Goal: Task Accomplishment & Management: Use online tool/utility

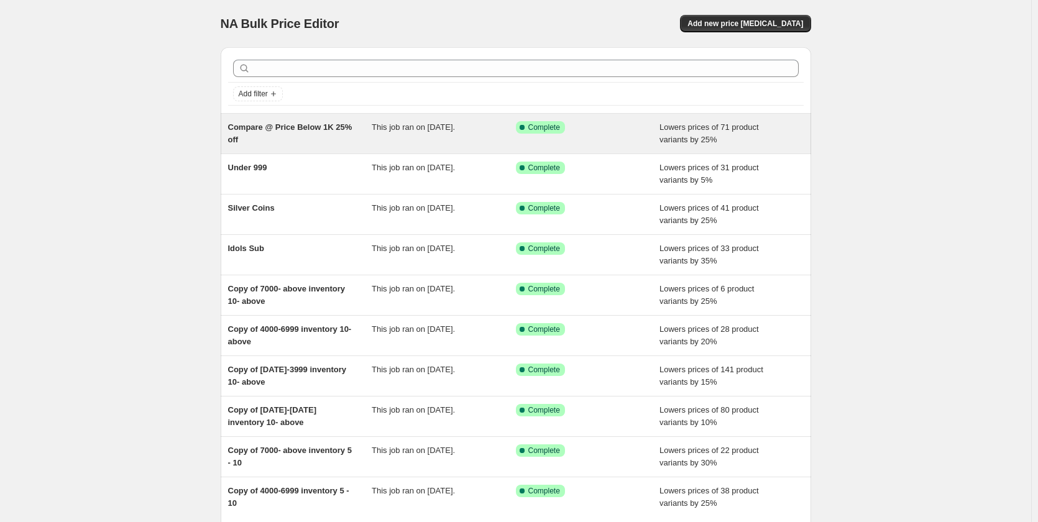
click at [458, 135] on div "This job ran on [DATE]." at bounding box center [444, 133] width 144 height 25
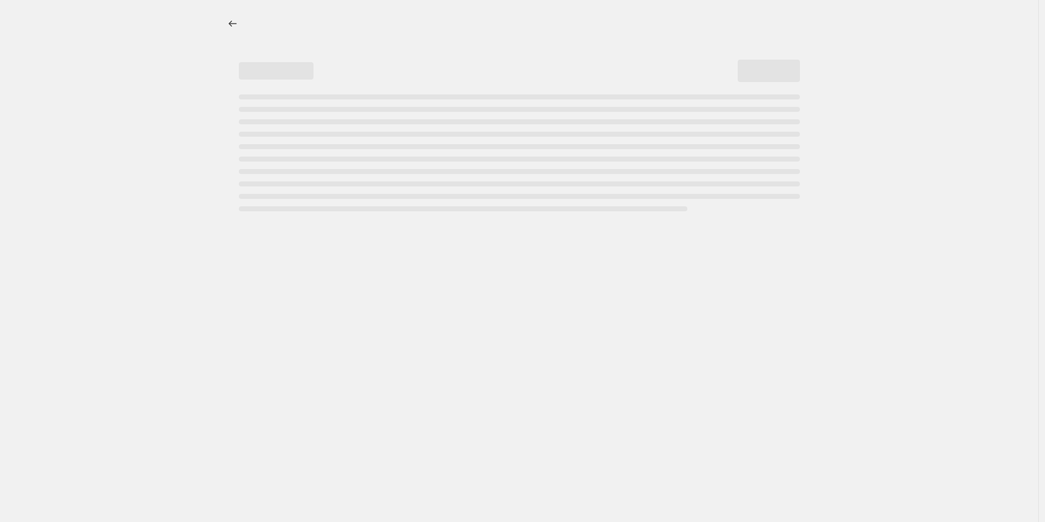
select select "percentage"
select select "collection"
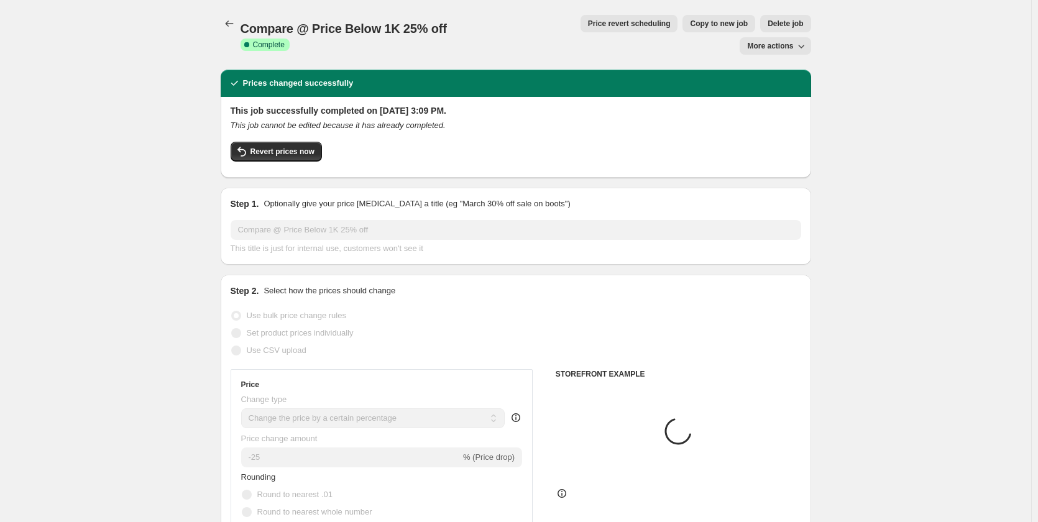
click at [690, 22] on span "Copy to new job" at bounding box center [719, 24] width 58 height 10
select select "percentage"
select select "collection"
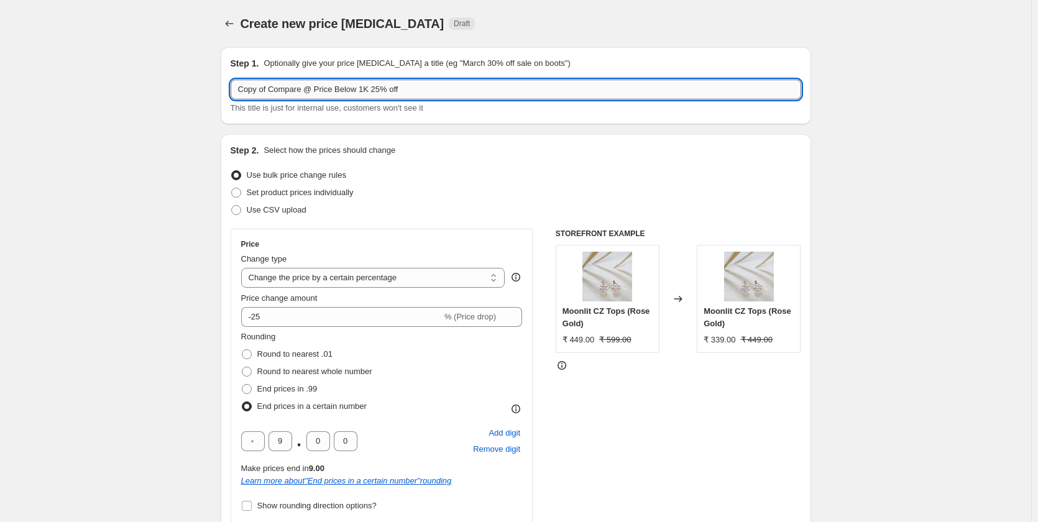
click at [404, 92] on input "Copy of Compare @ Price Below 1K 25% off" at bounding box center [516, 90] width 571 height 20
paste input "mpare @ Price B/w 2000-3500"
type input "Compare @ Price B/w 2000-3500"
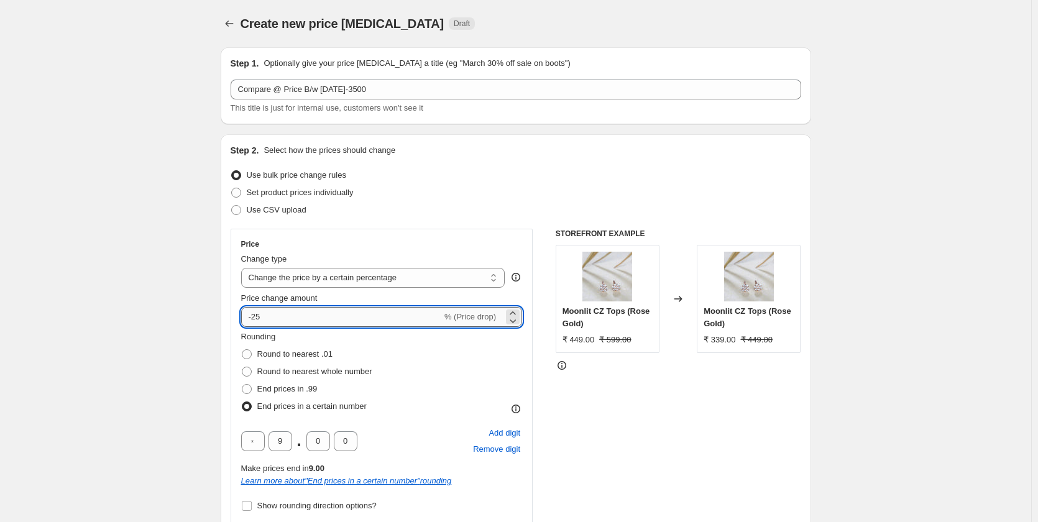
click at [258, 319] on input "-25" at bounding box center [341, 317] width 201 height 20
type input "-55"
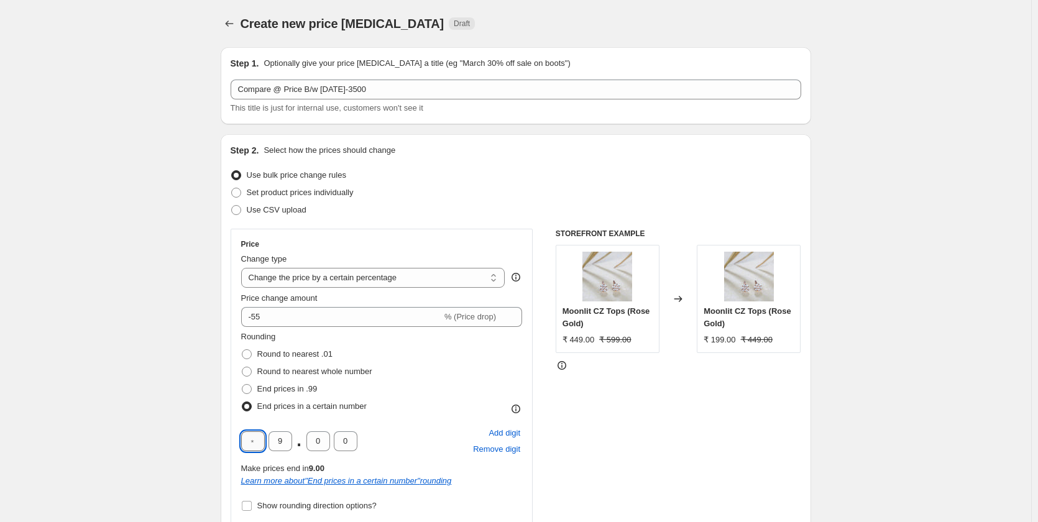
click at [256, 446] on input "text" at bounding box center [253, 442] width 24 height 20
type input "9"
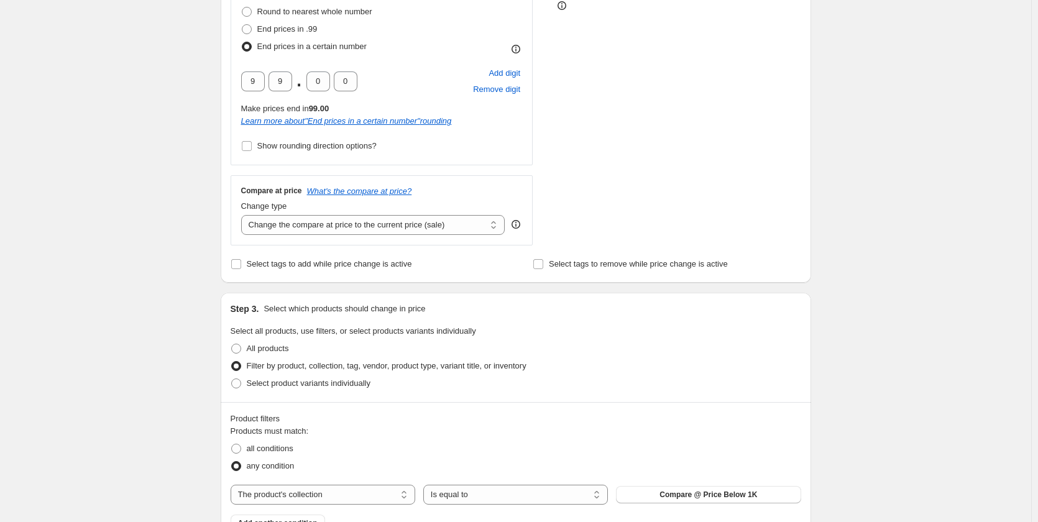
scroll to position [435, 0]
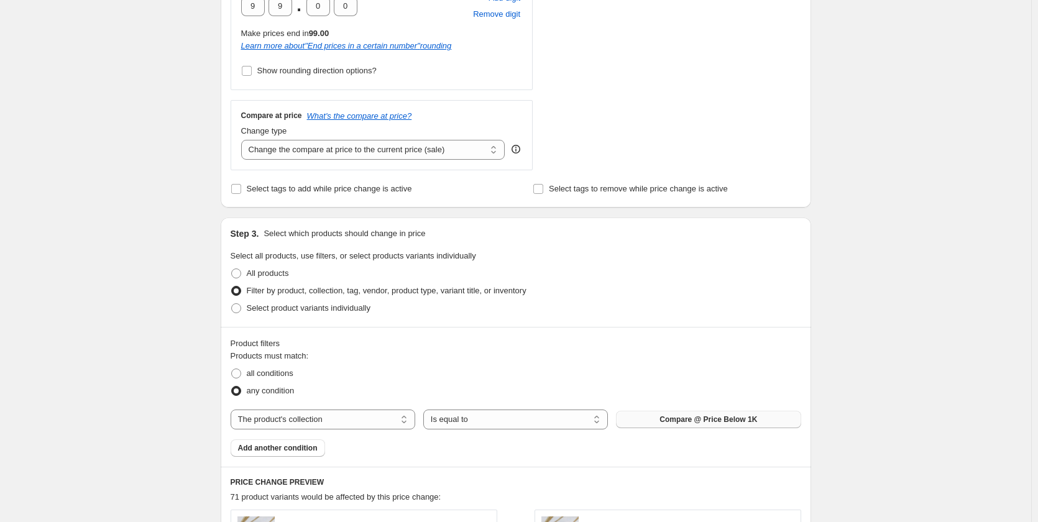
click at [731, 417] on span "Compare @ Price Below 1K" at bounding box center [709, 420] width 98 height 10
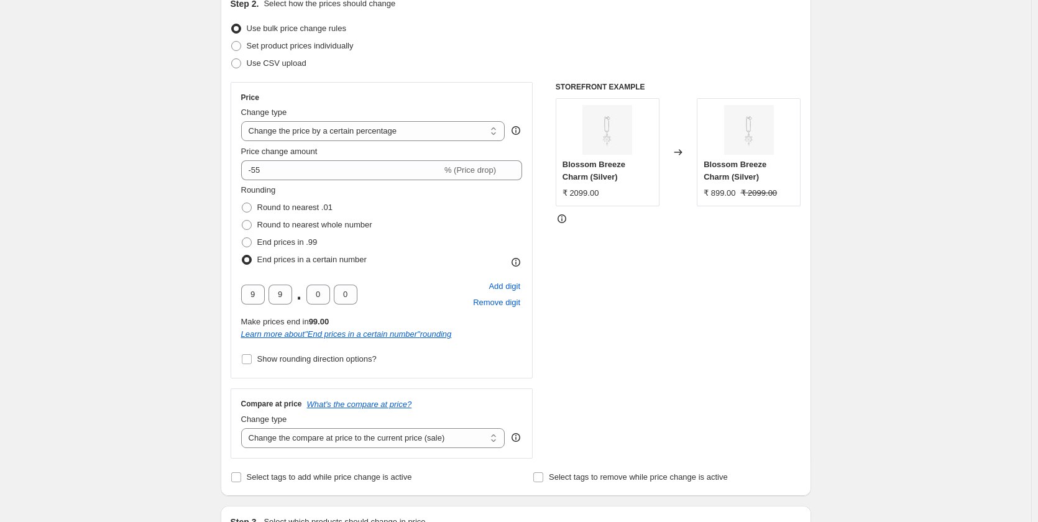
scroll to position [124, 0]
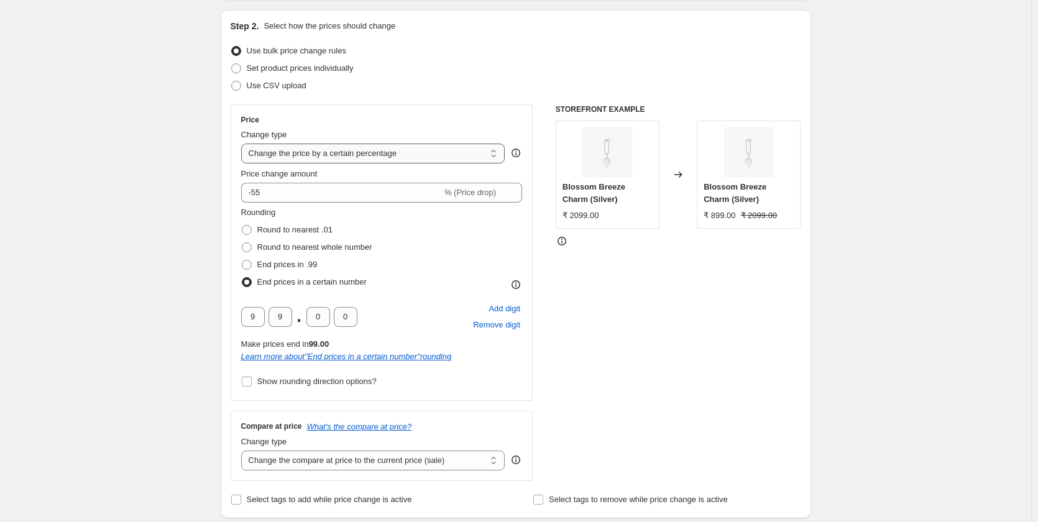
click at [391, 159] on select "Change the price to a certain amount Change the price by a certain amount Chang…" at bounding box center [373, 154] width 264 height 20
select select "ecap"
click at [244, 144] on select "Change the price to a certain amount Change the price by a certain amount Chang…" at bounding box center [373, 154] width 264 height 20
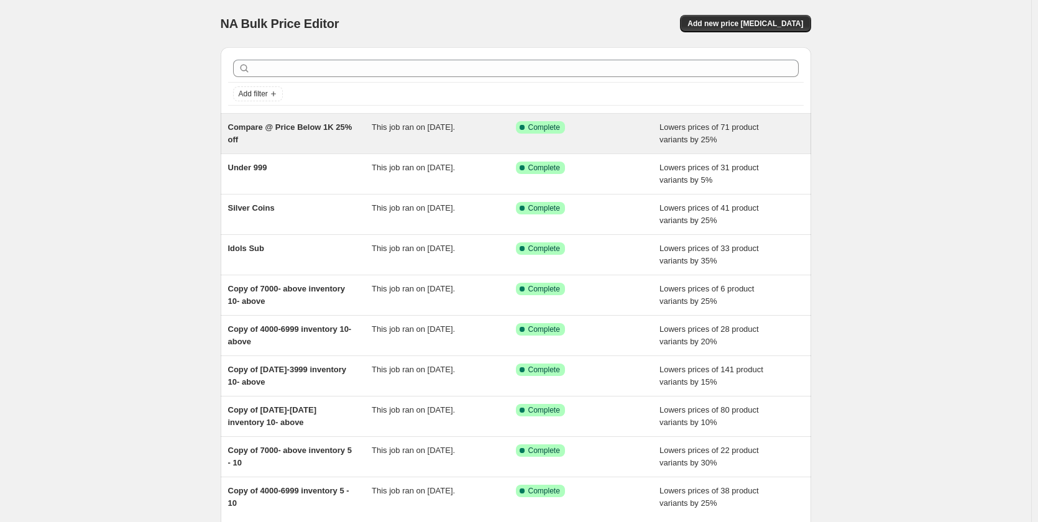
click at [466, 137] on div "This job ran on [DATE]." at bounding box center [444, 133] width 144 height 25
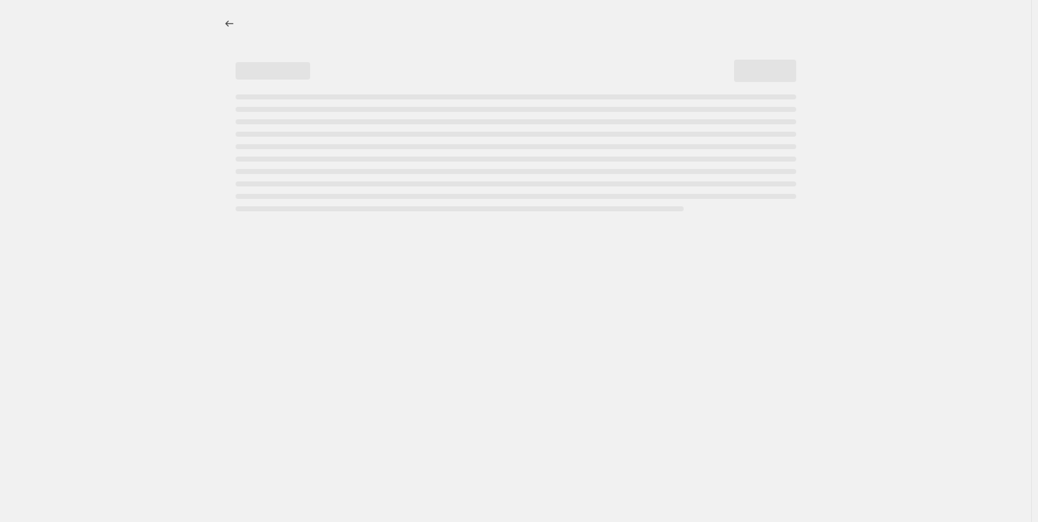
select select "percentage"
select select "collection"
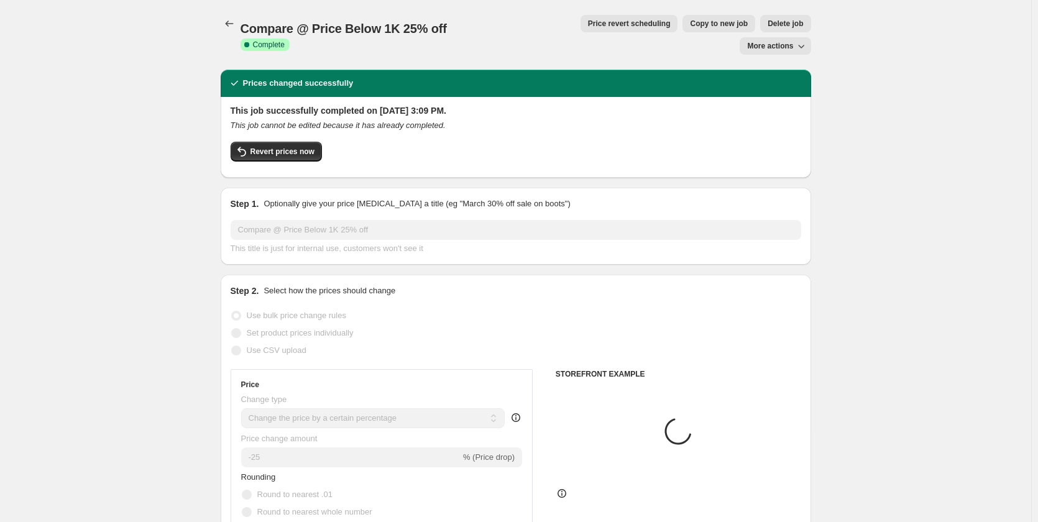
click at [690, 22] on span "Copy to new job" at bounding box center [719, 24] width 58 height 10
select select "percentage"
select select "collection"
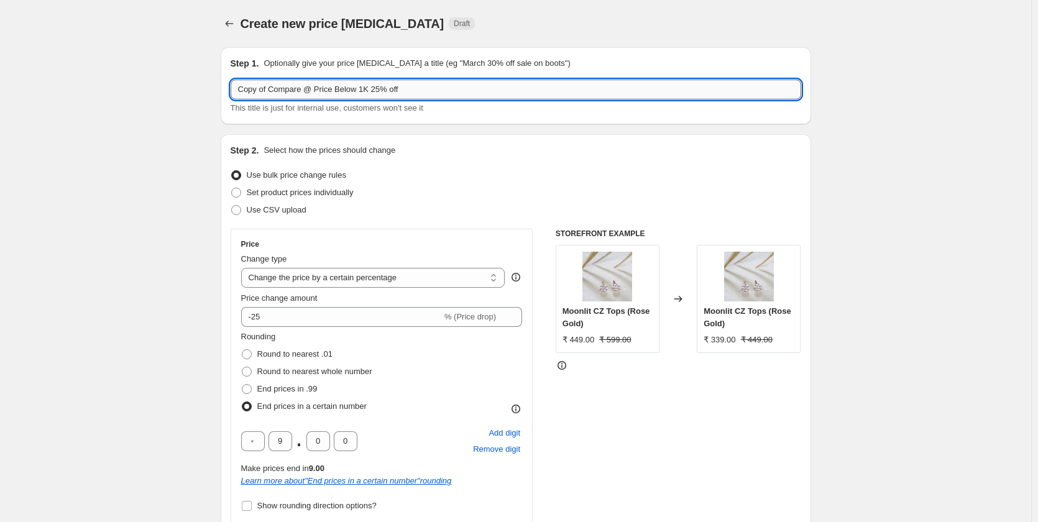
click at [491, 90] on input "Copy of Compare @ Price Below 1K 25% off" at bounding box center [516, 90] width 571 height 20
paste input "mpare @ Price B/w 1000-2000"
type input "Compare @ Price B/w [DATE]-[DATE]"
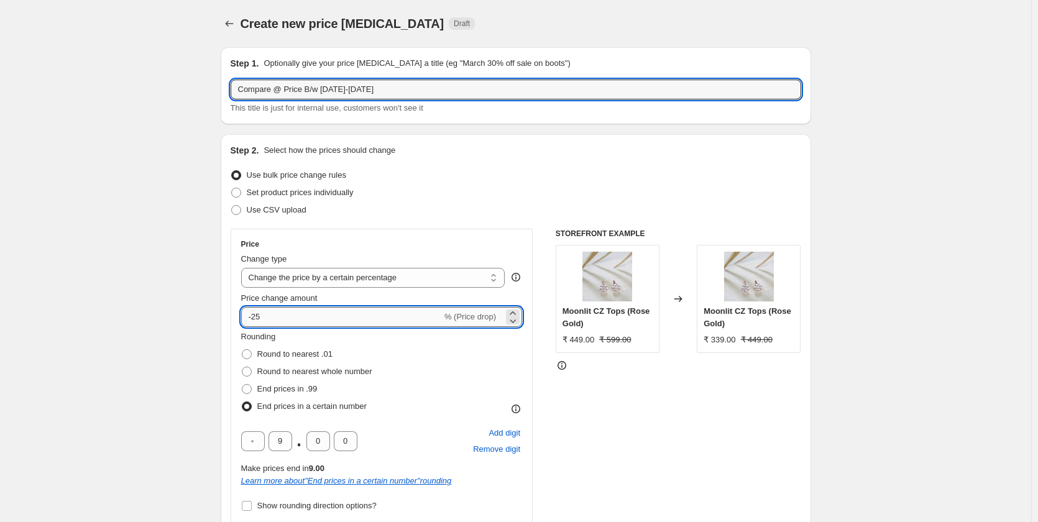
click at [265, 319] on input "-25" at bounding box center [341, 317] width 201 height 20
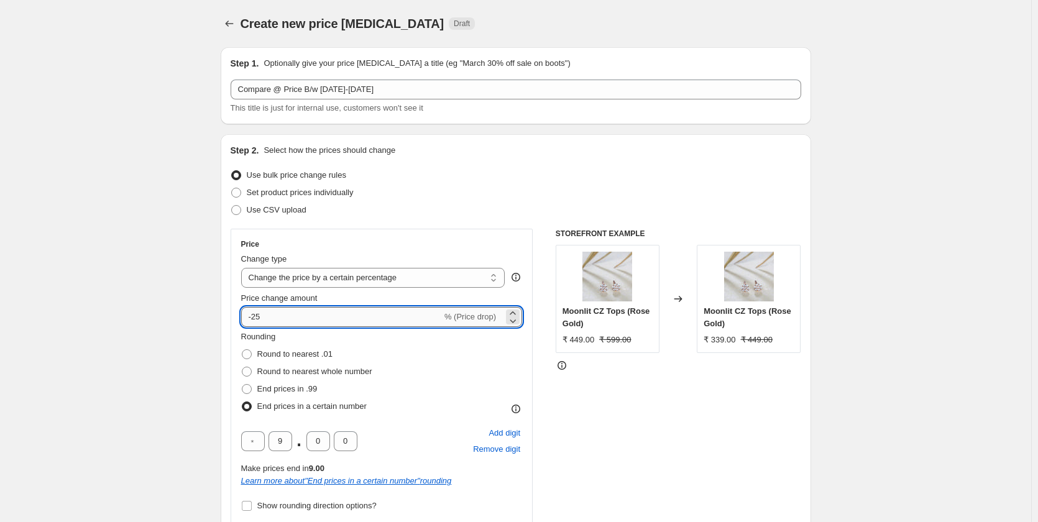
type input "-2"
type input "-30"
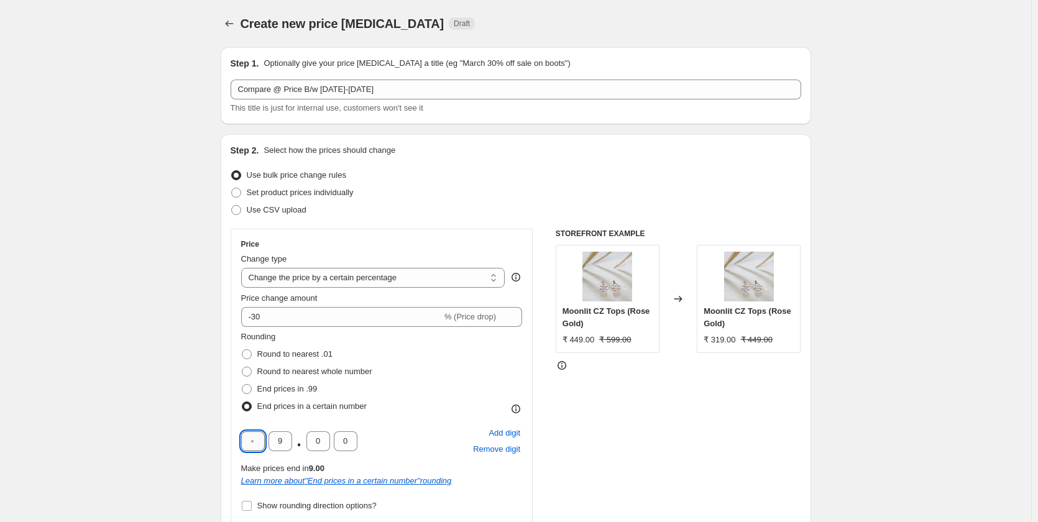
click at [261, 438] on input "text" at bounding box center [253, 442] width 24 height 20
type input "9"
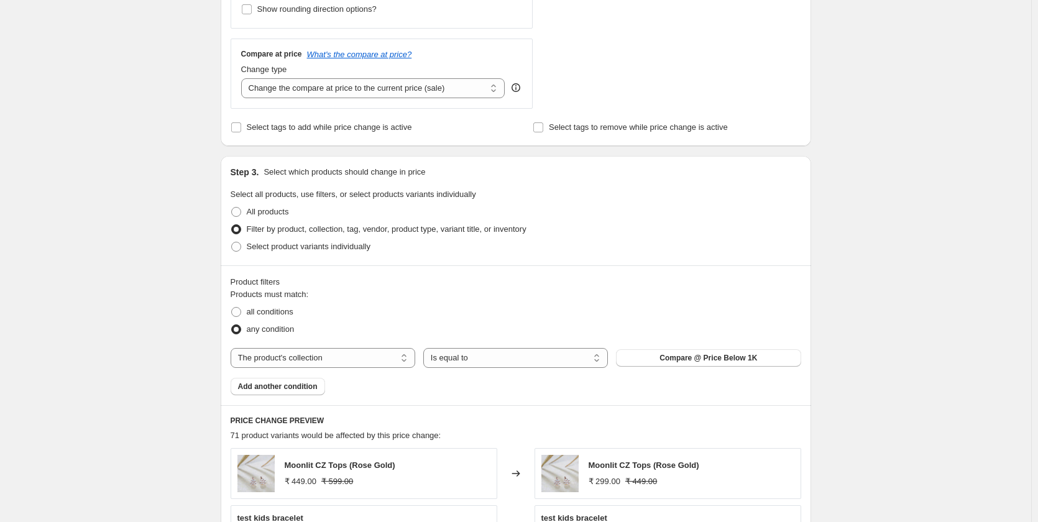
scroll to position [497, 0]
click at [742, 371] on div "Products must match: all conditions any condition The product The product's col…" at bounding box center [516, 341] width 571 height 107
click at [744, 363] on span "Compare @ Price Below 1K" at bounding box center [709, 358] width 98 height 10
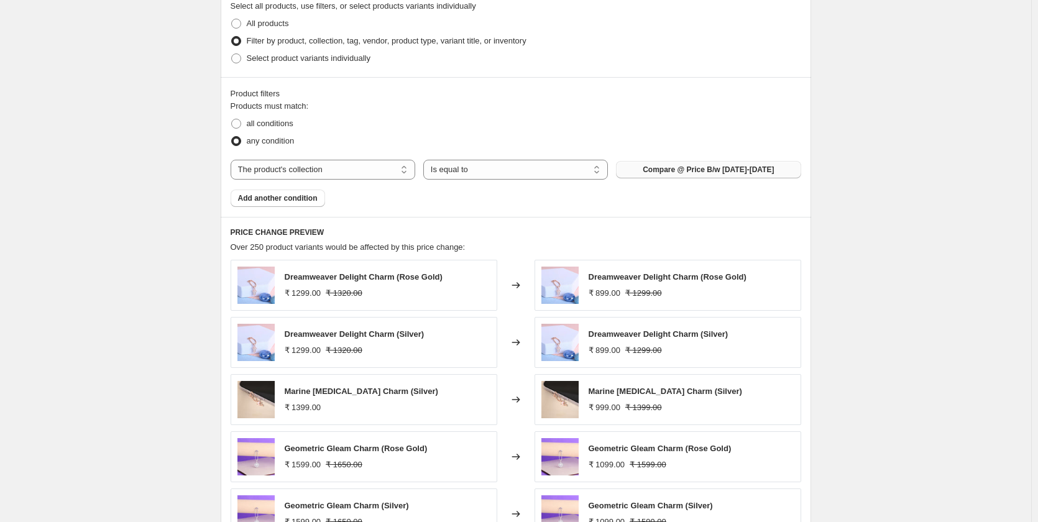
scroll to position [684, 0]
click at [308, 198] on span "Add another condition" at bounding box center [278, 200] width 80 height 10
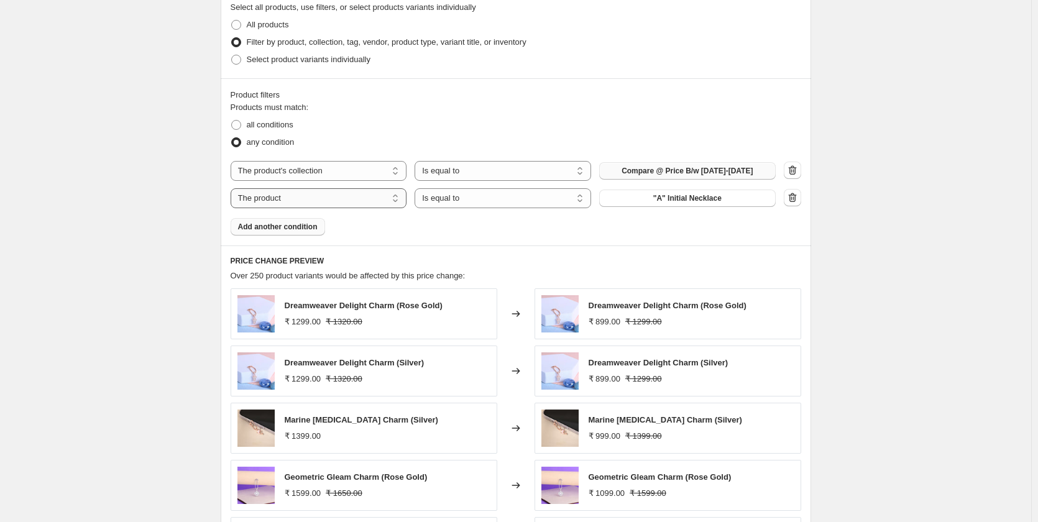
click at [326, 201] on select "The product The product's collection The product's tag The product's vendor The…" at bounding box center [319, 198] width 177 height 20
select select "product_status"
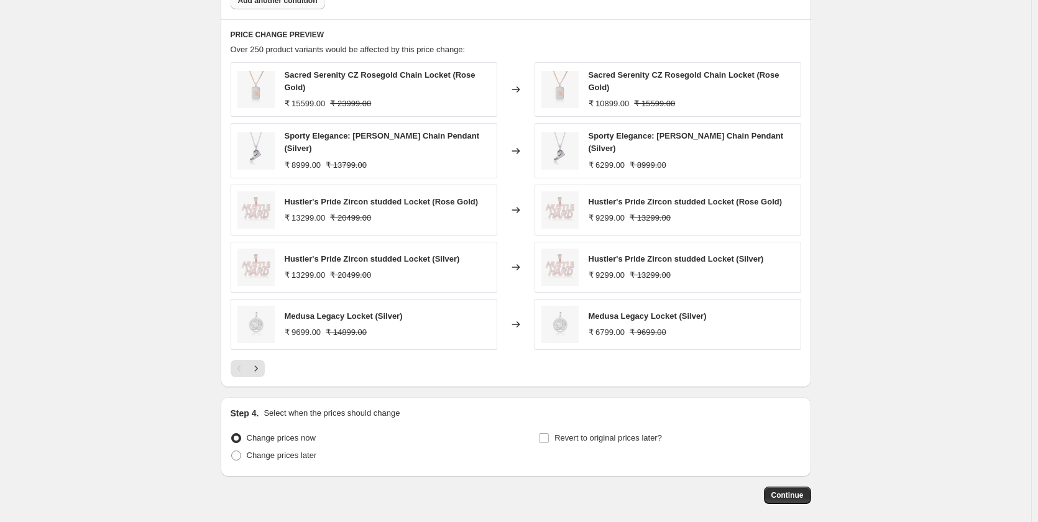
scroll to position [933, 0]
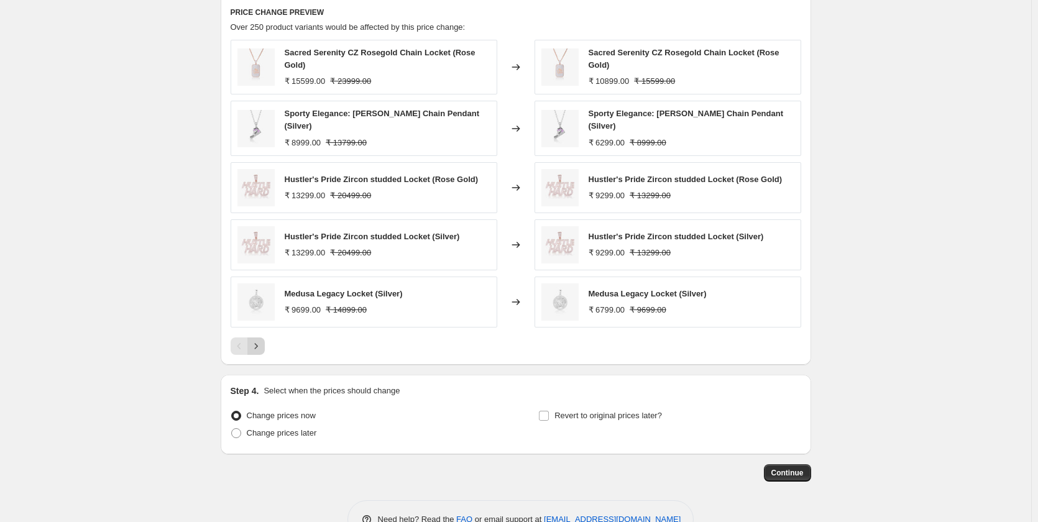
click at [262, 340] on icon "Next" at bounding box center [256, 346] width 12 height 12
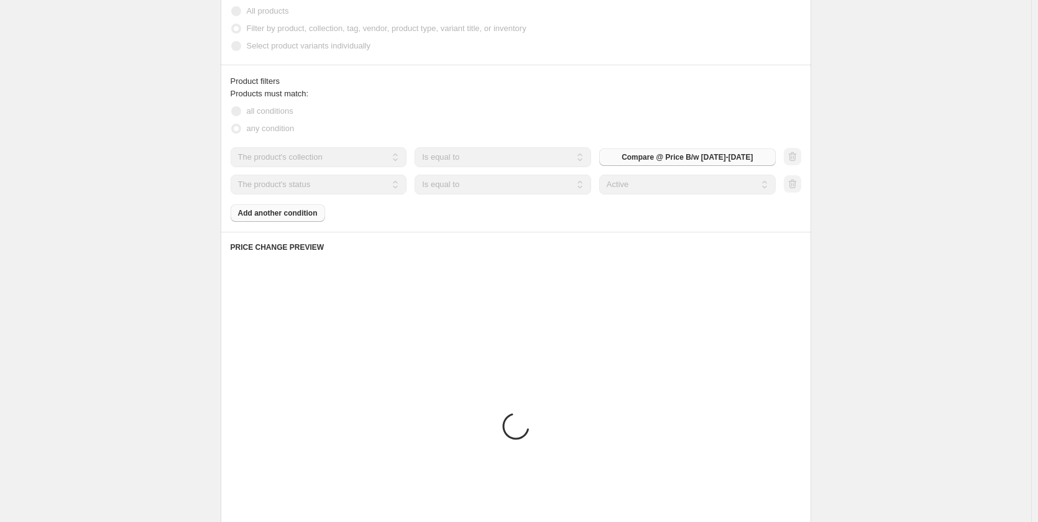
scroll to position [622, 0]
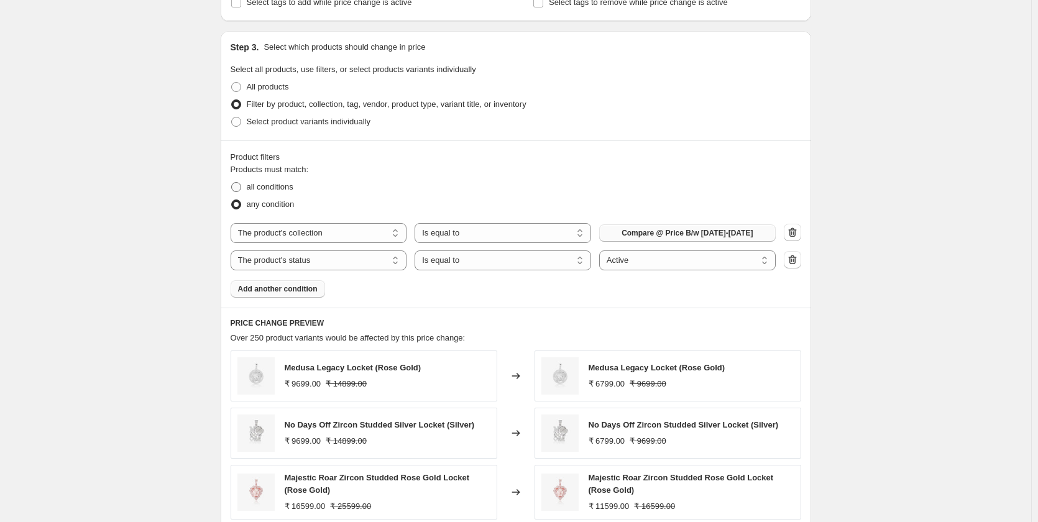
click at [237, 188] on span at bounding box center [236, 187] width 10 height 10
click at [232, 183] on input "all conditions" at bounding box center [231, 182] width 1 height 1
radio input "true"
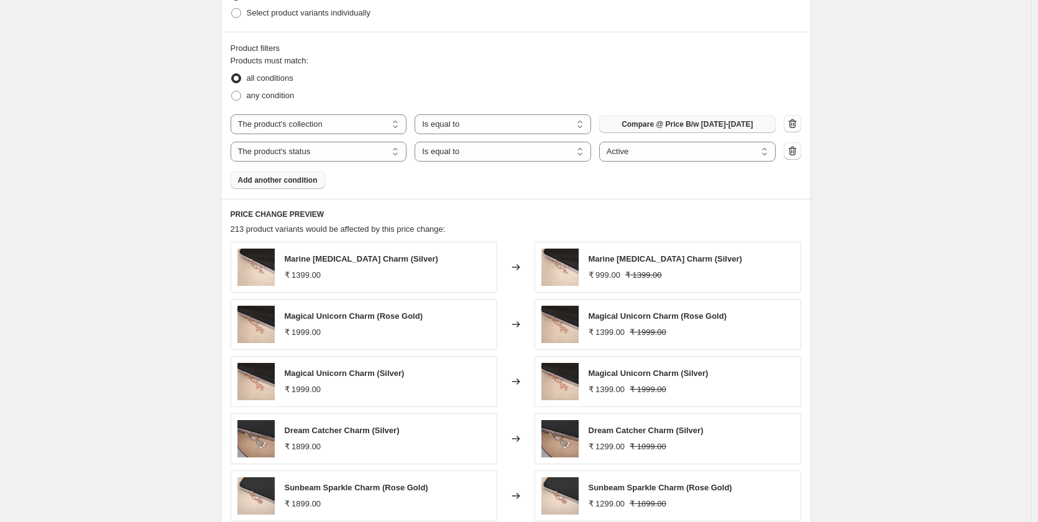
scroll to position [871, 0]
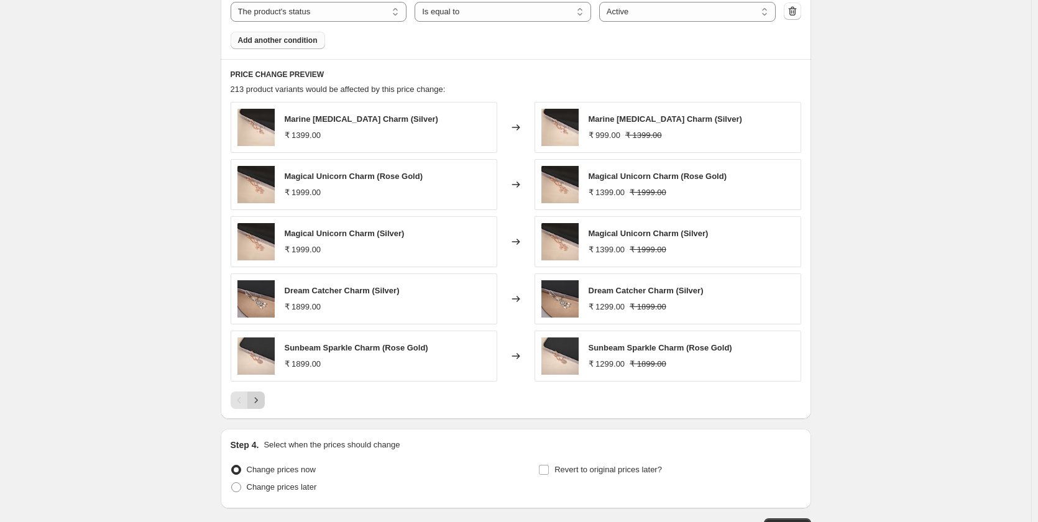
click at [259, 397] on icon "Next" at bounding box center [256, 400] width 12 height 12
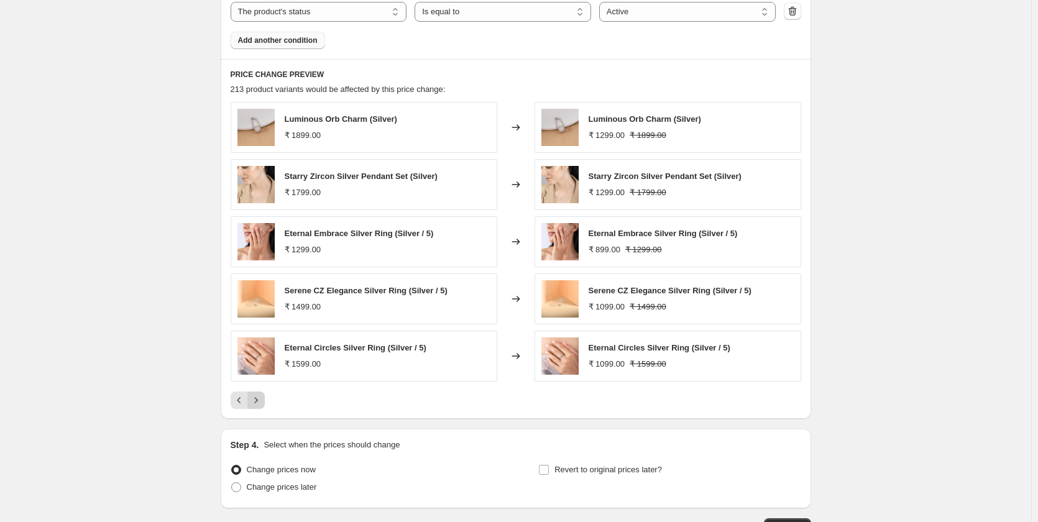
click at [259, 396] on icon "Next" at bounding box center [256, 400] width 12 height 12
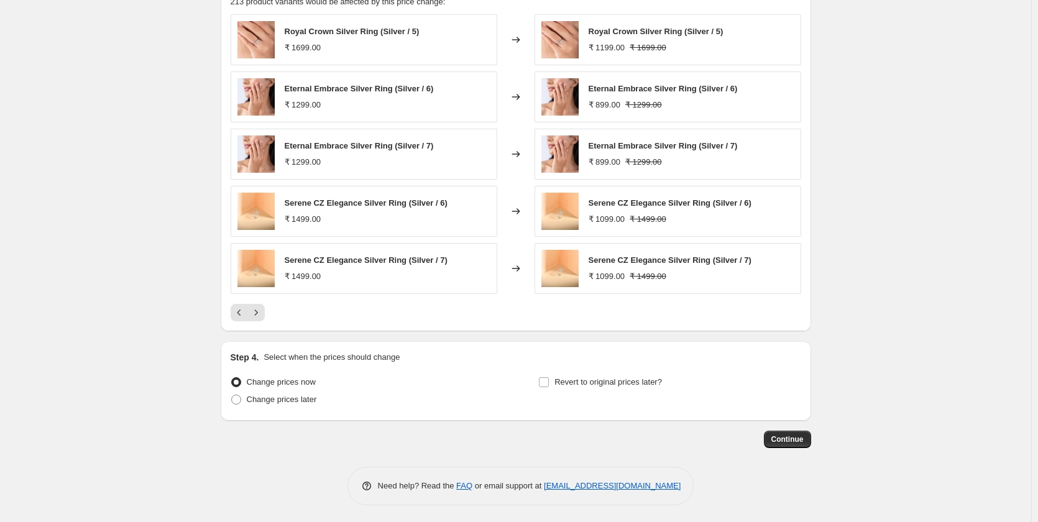
scroll to position [961, 0]
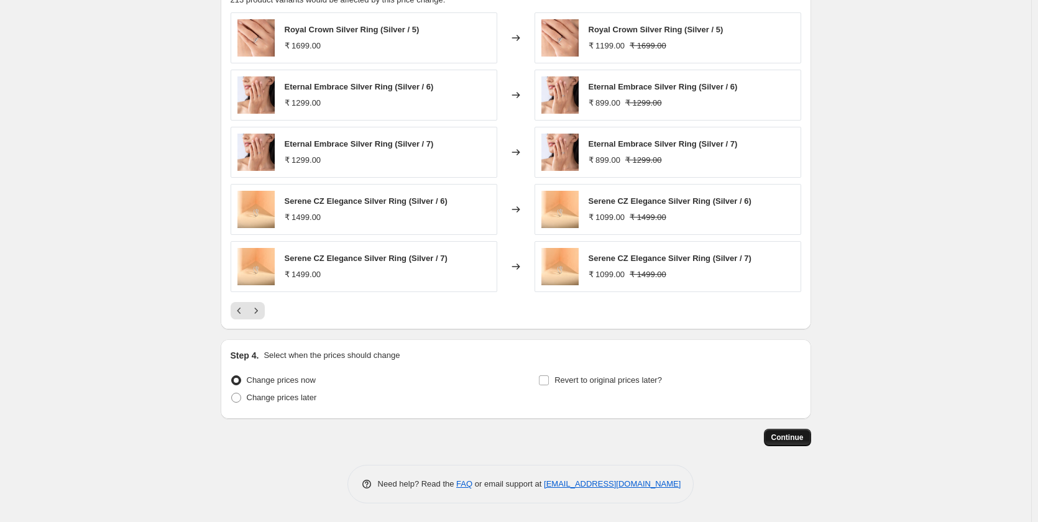
click at [782, 438] on span "Continue" at bounding box center [788, 438] width 32 height 10
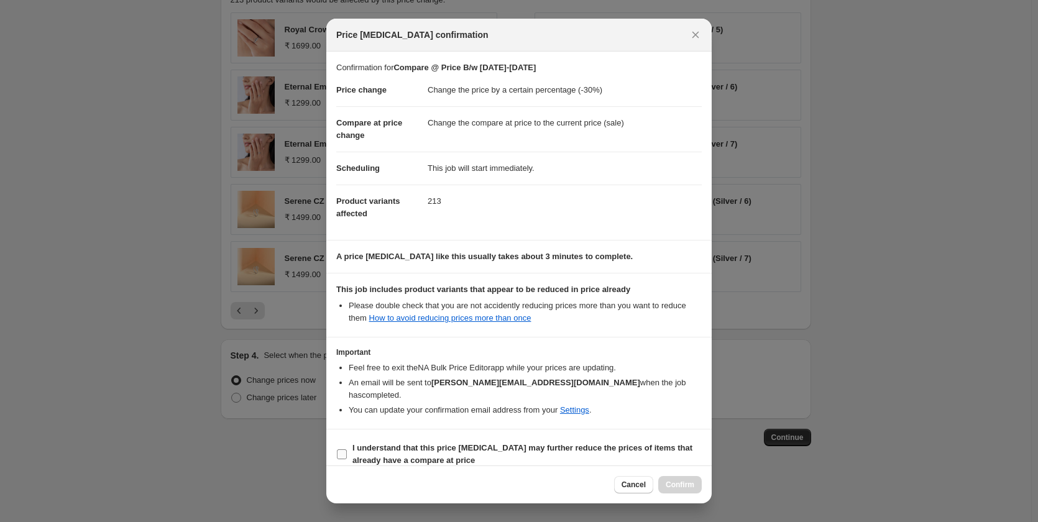
drag, startPoint x: 346, startPoint y: 435, endPoint x: 351, endPoint y: 440, distance: 7.1
click at [346, 440] on label "I understand that this price change job may further reduce the prices of items …" at bounding box center [519, 455] width 366 height 30
click at [346, 450] on input "I understand that this price change job may further reduce the prices of items …" at bounding box center [342, 455] width 10 height 10
checkbox input "true"
click at [664, 489] on button "Confirm" at bounding box center [681, 484] width 44 height 17
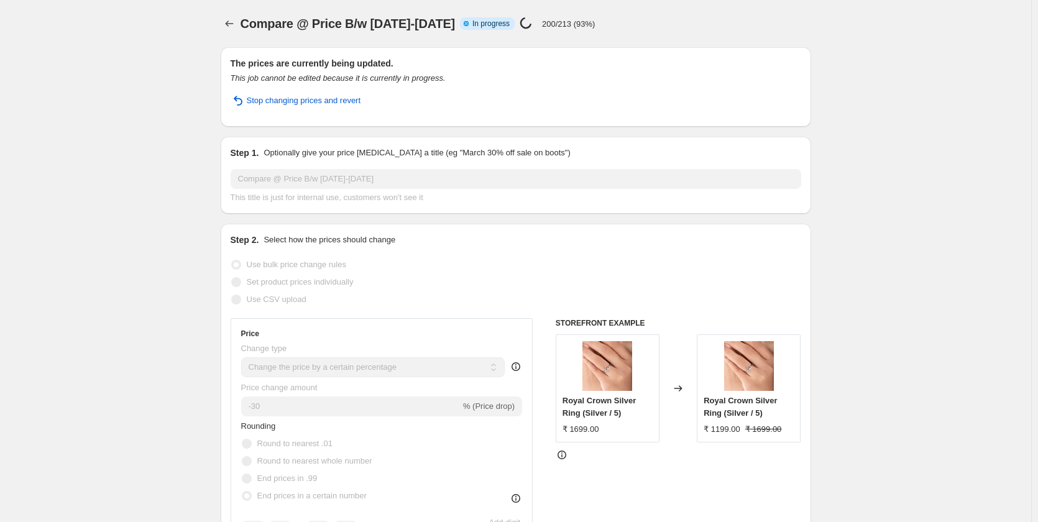
select select "percentage"
select select "collection"
select select "product_status"
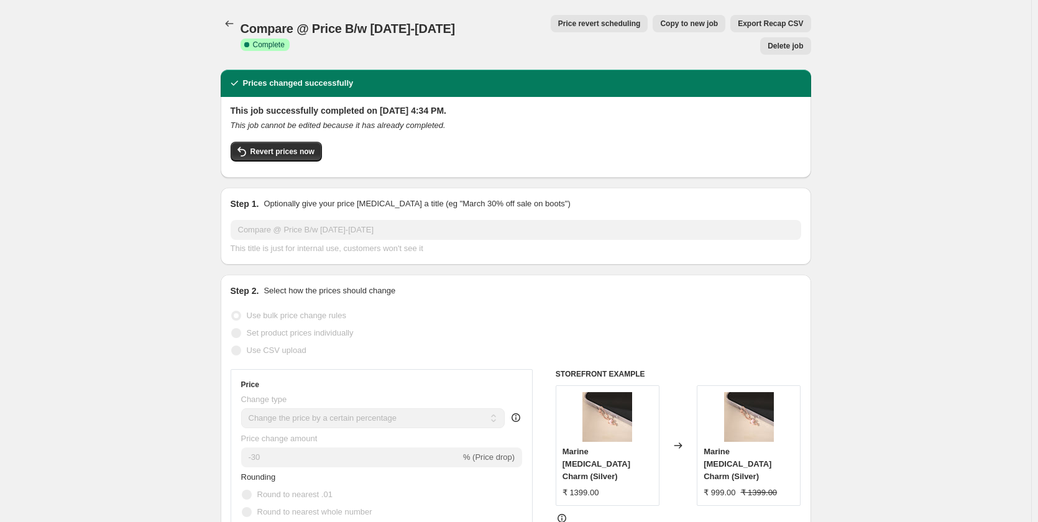
click at [660, 21] on span "Copy to new job" at bounding box center [689, 24] width 58 height 10
select select "percentage"
select select "collection"
select select "product_status"
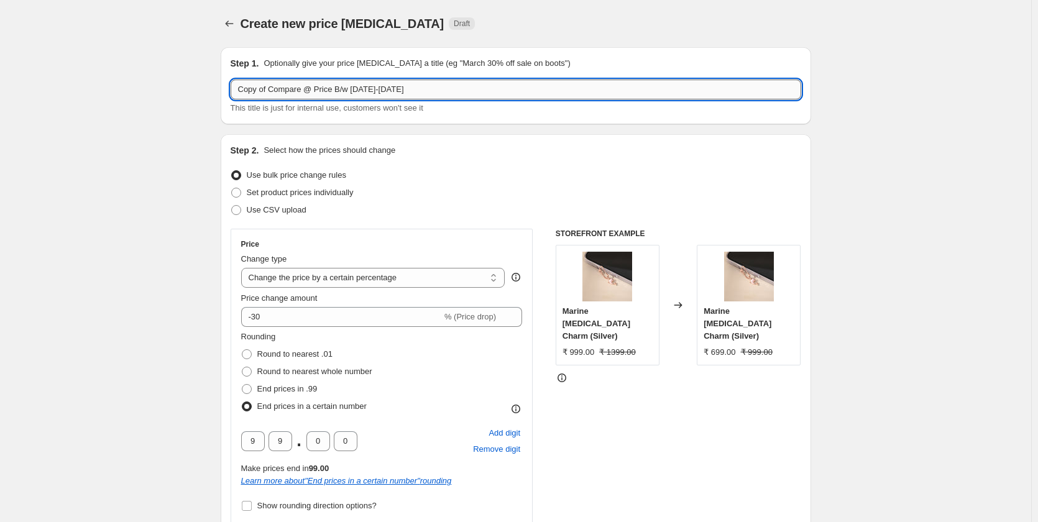
click at [419, 88] on input "Copy of Compare @ Price B/w 1000-2000" at bounding box center [516, 90] width 571 height 20
paste input "mpare @ Price B/w 3500 - 5"
type input "Compare @ Price B/w 3500 - 5000"
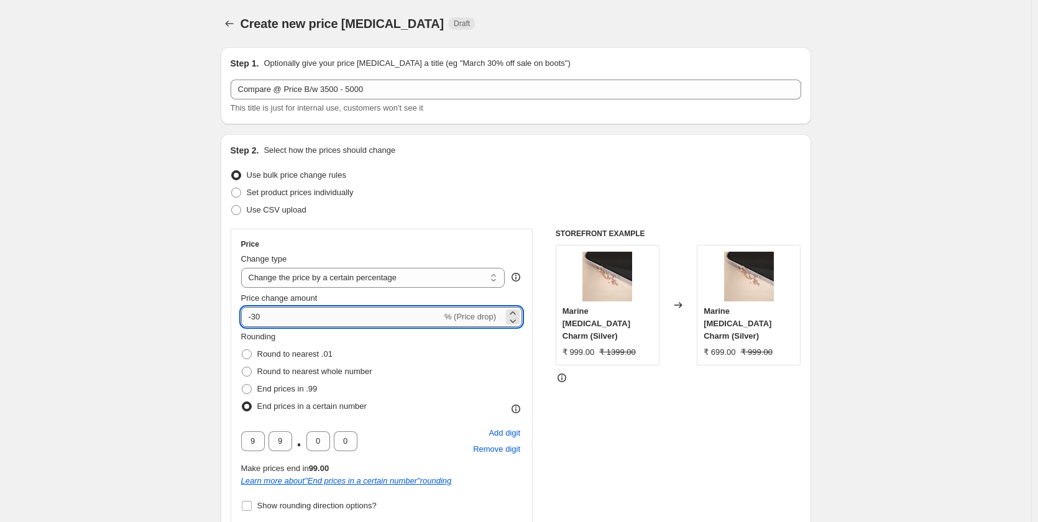
click at [259, 321] on input "-30" at bounding box center [341, 317] width 201 height 20
type input "-40"
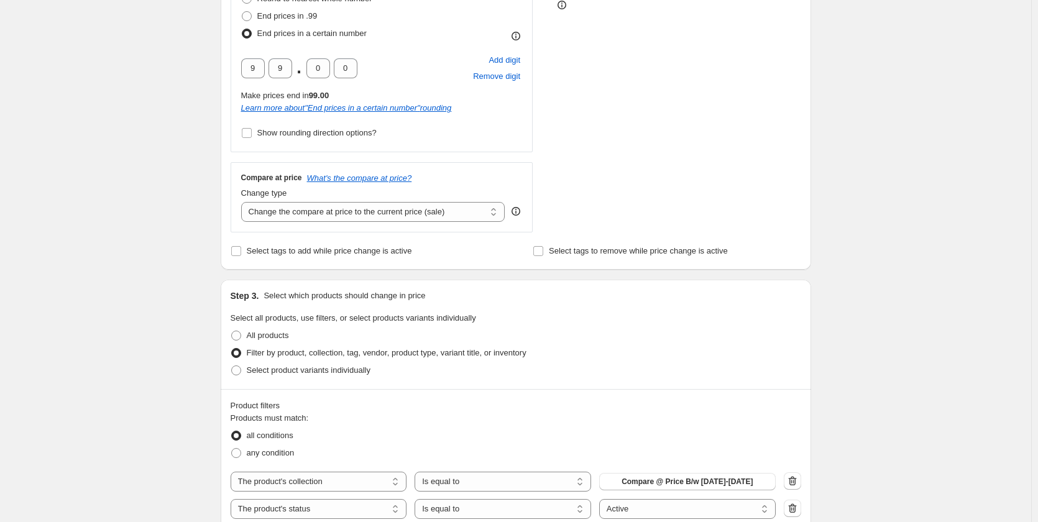
scroll to position [560, 0]
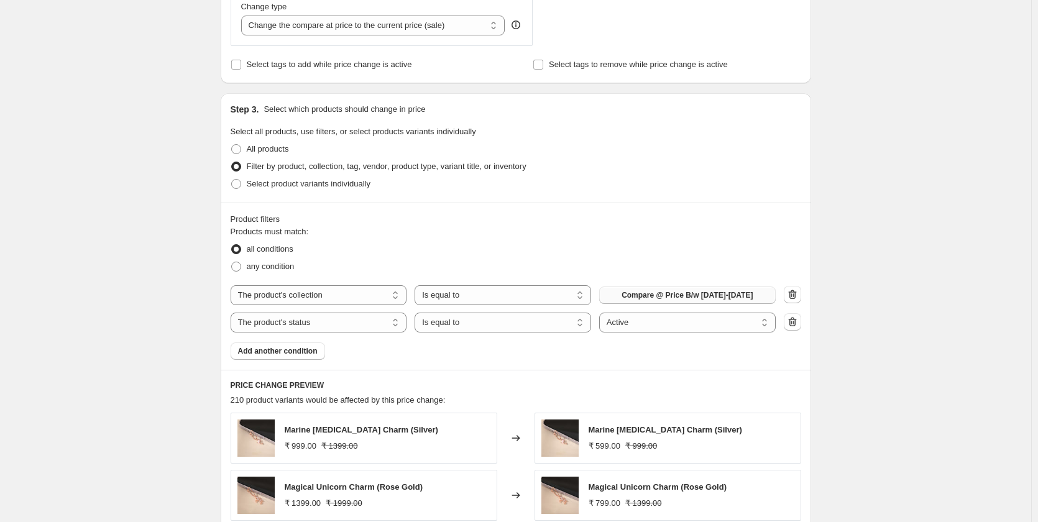
click at [665, 295] on span "Compare @ Price B/w [DATE]-[DATE]" at bounding box center [687, 295] width 131 height 10
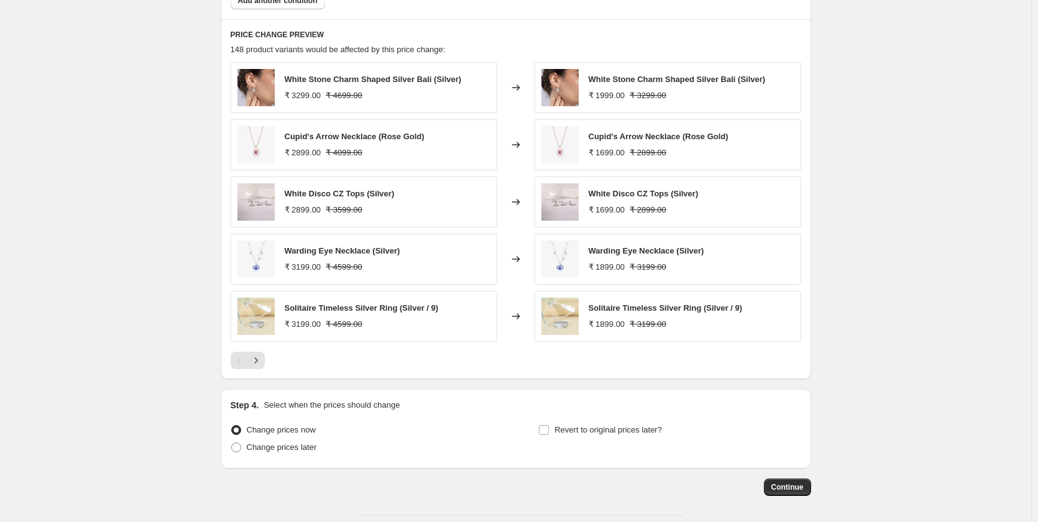
scroll to position [961, 0]
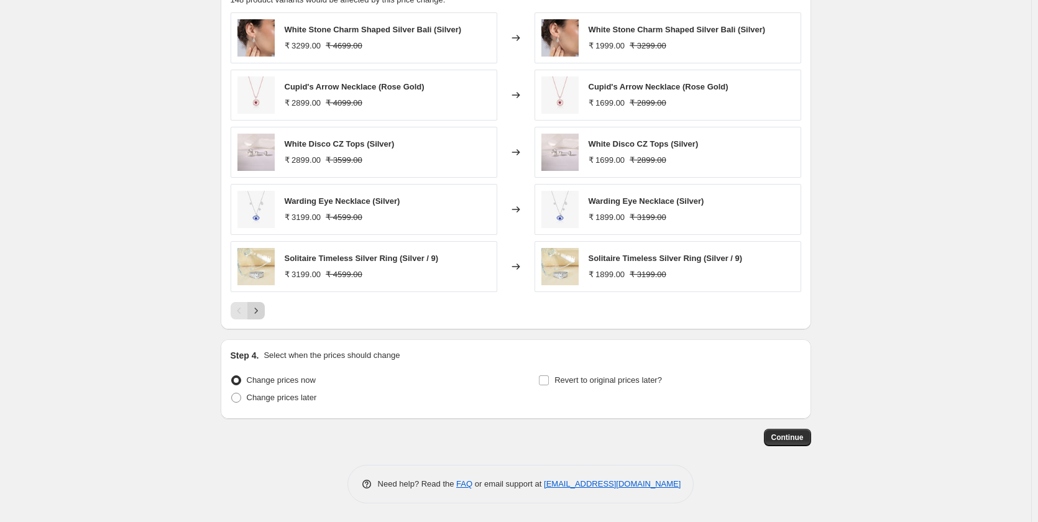
click at [262, 312] on icon "Next" at bounding box center [256, 311] width 12 height 12
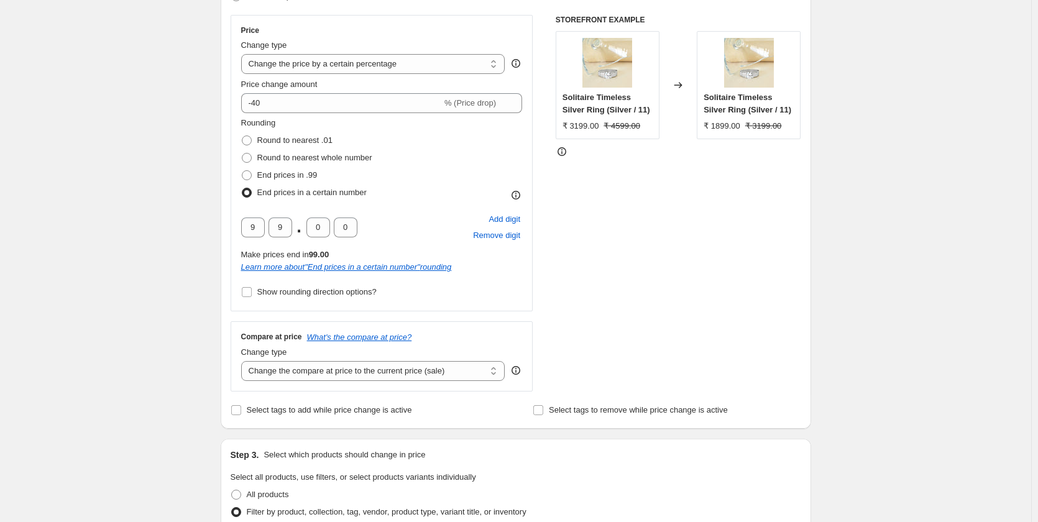
scroll to position [215, 0]
click at [267, 376] on select "Change the compare at price to the current price (sale) Change the compare at p…" at bounding box center [373, 371] width 264 height 20
click at [244, 361] on select "Change the compare at price to the current price (sale) Change the compare at p…" at bounding box center [373, 371] width 264 height 20
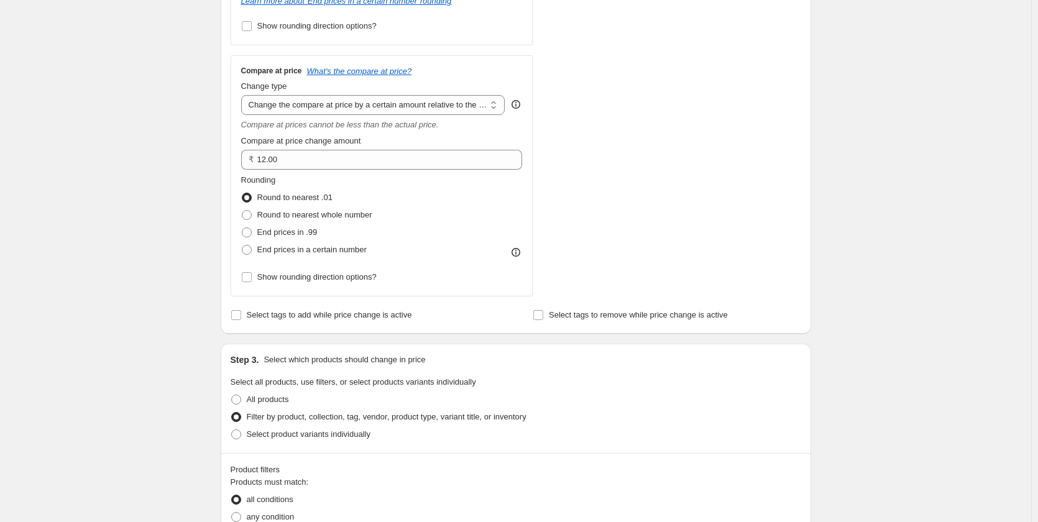
scroll to position [525, 0]
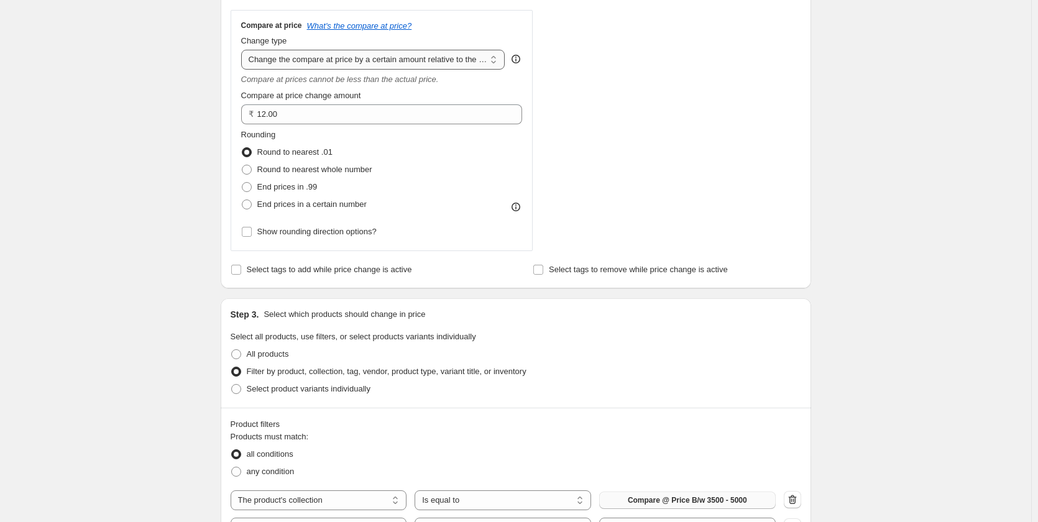
click at [295, 63] on select "Change the compare at price to the current price (sale) Change the compare at p…" at bounding box center [373, 60] width 264 height 20
click at [244, 50] on select "Change the compare at price to the current price (sale) Change the compare at p…" at bounding box center [373, 60] width 264 height 20
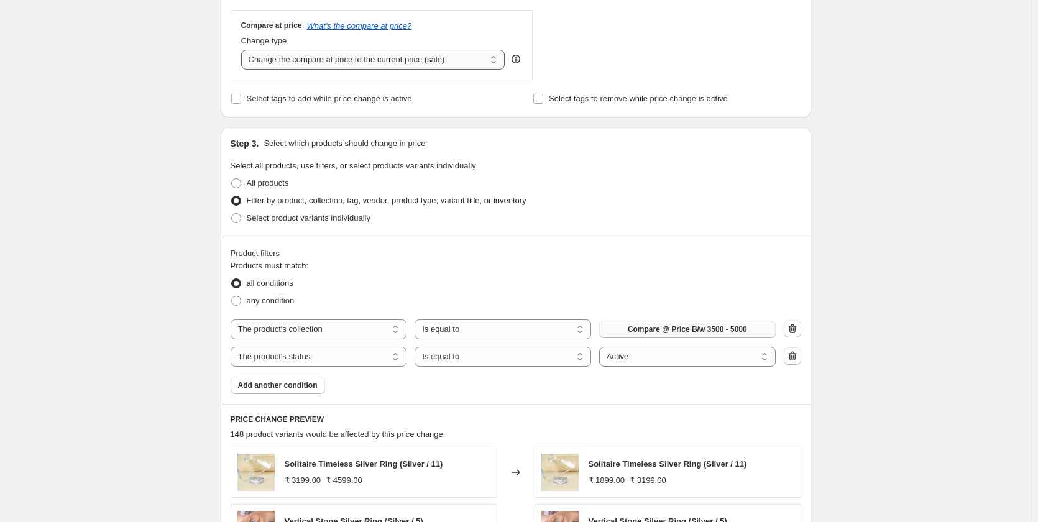
click at [325, 65] on select "Change the compare at price to the current price (sale) Change the compare at p…" at bounding box center [373, 60] width 264 height 20
click at [244, 50] on select "Change the compare at price to the current price (sale) Change the compare at p…" at bounding box center [373, 60] width 264 height 20
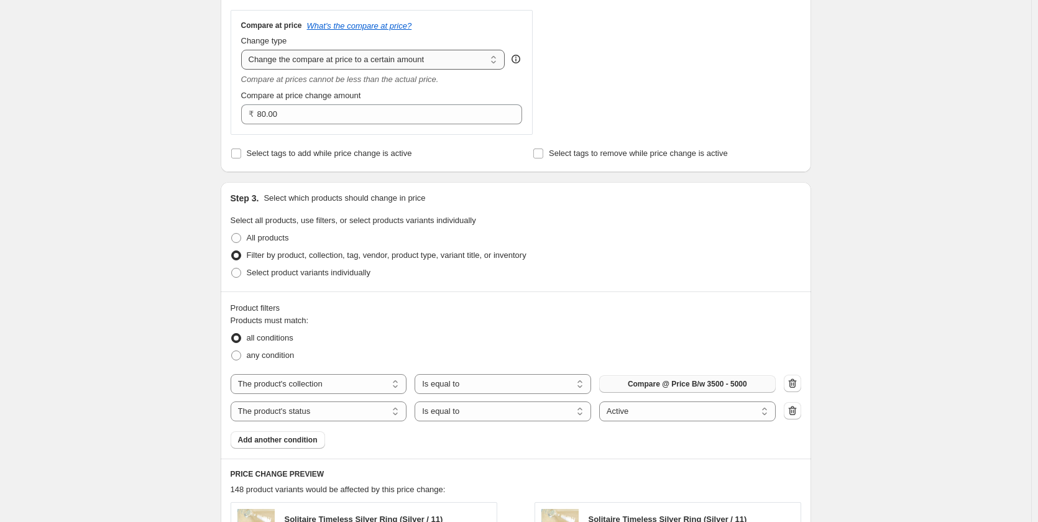
click at [313, 60] on select "Change the compare at price to the current price (sale) Change the compare at p…" at bounding box center [373, 60] width 264 height 20
select select "by"
click at [244, 50] on select "Change the compare at price to the current price (sale) Change the compare at p…" at bounding box center [373, 60] width 264 height 20
type input "-10.00"
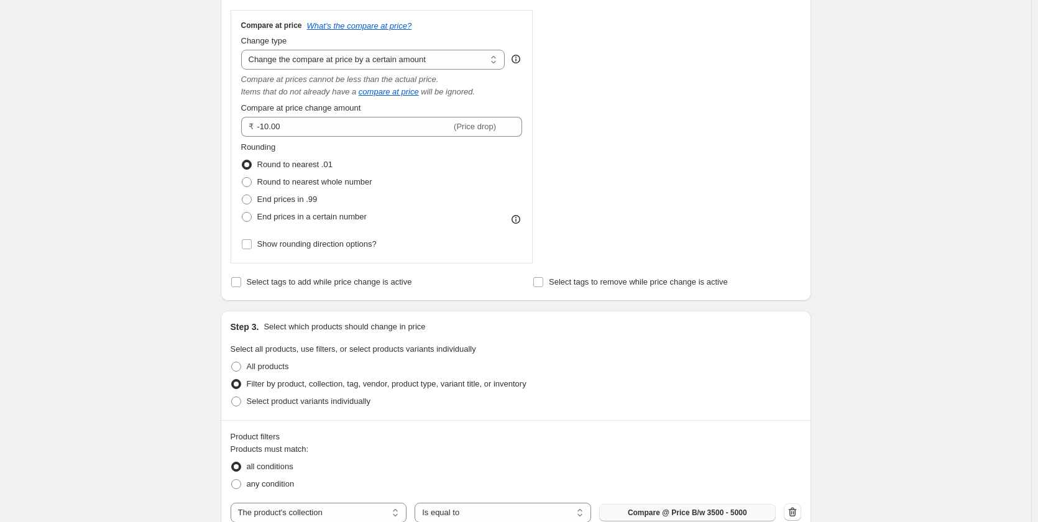
click at [325, 72] on div "Compare at price What's the compare at price? Change type Change the compare at…" at bounding box center [382, 137] width 282 height 233
click at [330, 64] on select "Change the compare at price to the current price (sale) Change the compare at p…" at bounding box center [373, 60] width 264 height 20
select select "bp"
click at [244, 50] on select "Change the compare at price to the current price (sale) Change the compare at p…" at bounding box center [373, 60] width 264 height 20
type input "12.00"
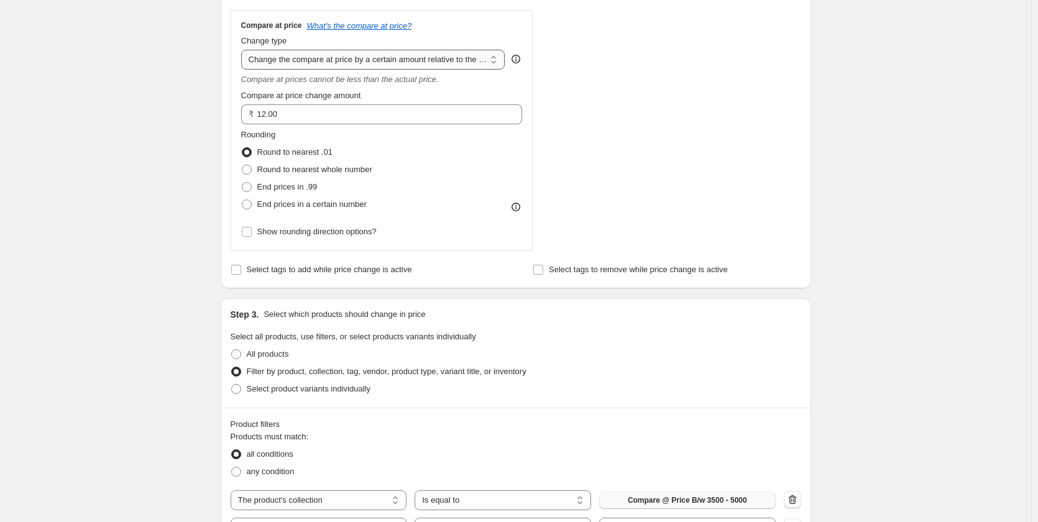
click at [338, 56] on select "Change the compare at price to the current price (sale) Change the compare at p…" at bounding box center [373, 60] width 264 height 20
select select "pp"
click at [244, 50] on select "Change the compare at price to the current price (sale) Change the compare at p…" at bounding box center [373, 60] width 264 height 20
type input "20"
click at [303, 58] on select "Change the compare at price to the current price (sale) Change the compare at p…" at bounding box center [373, 60] width 264 height 20
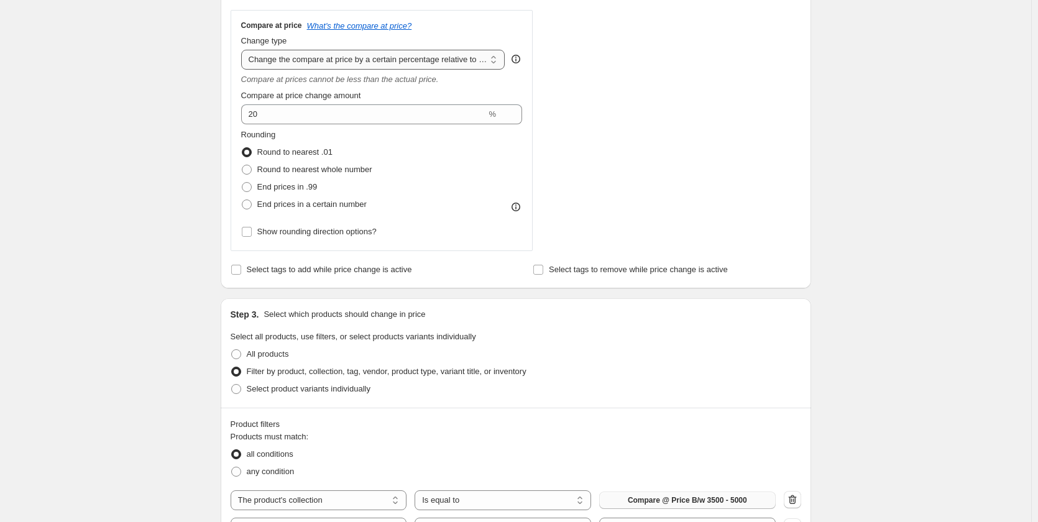
select select "ep"
click at [244, 50] on select "Change the compare at price to the current price (sale) Change the compare at p…" at bounding box center [373, 60] width 264 height 20
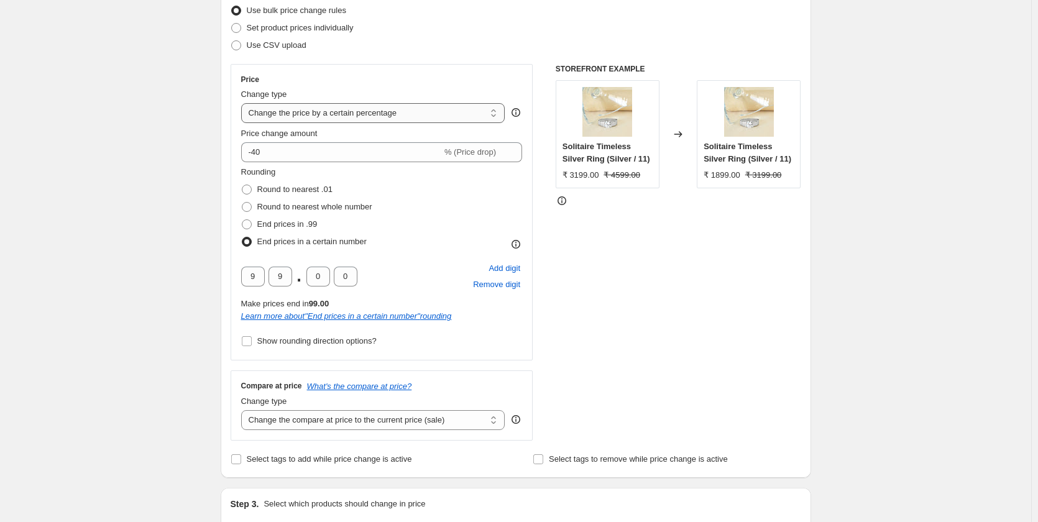
scroll to position [152, 0]
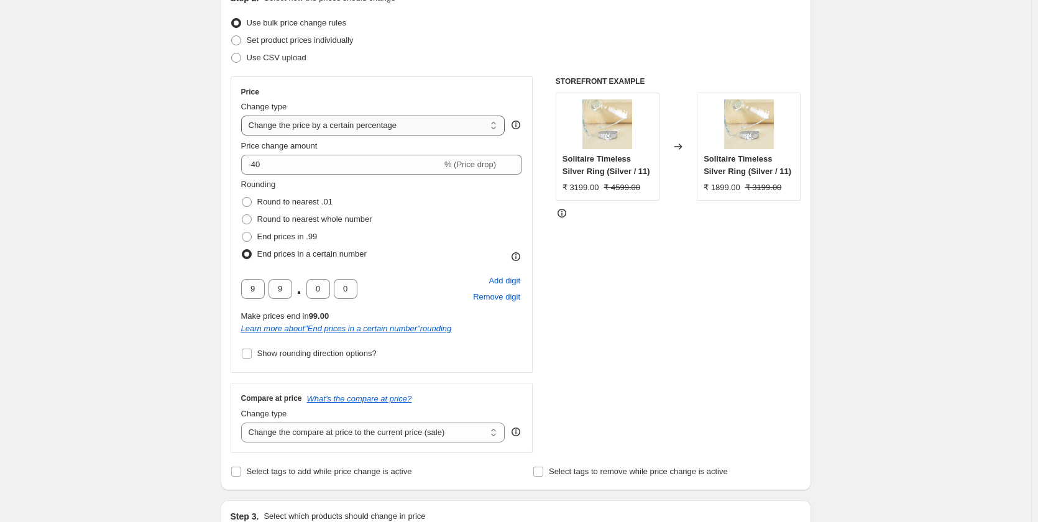
click at [297, 130] on select "Change the price to a certain amount Change the price by a certain amount Chang…" at bounding box center [373, 126] width 264 height 20
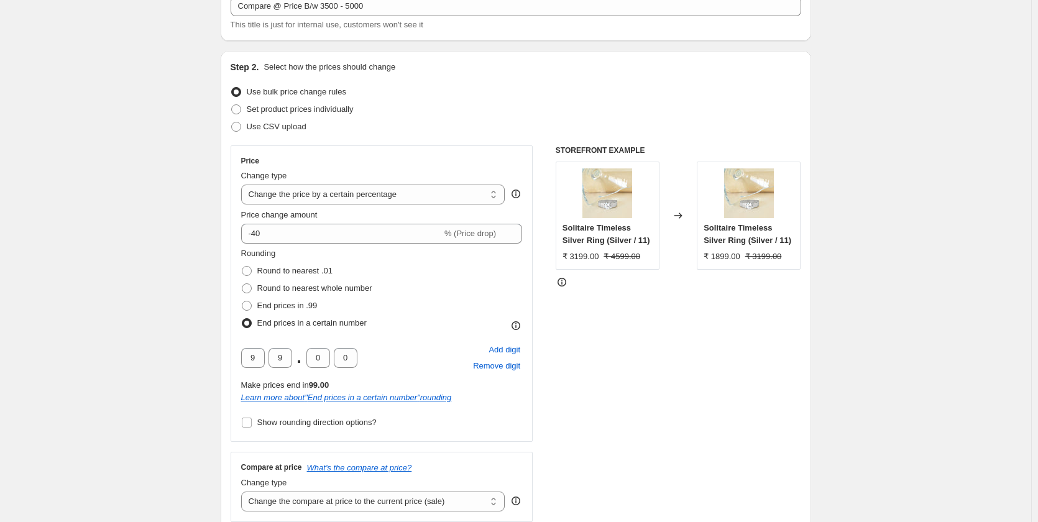
scroll to position [0, 0]
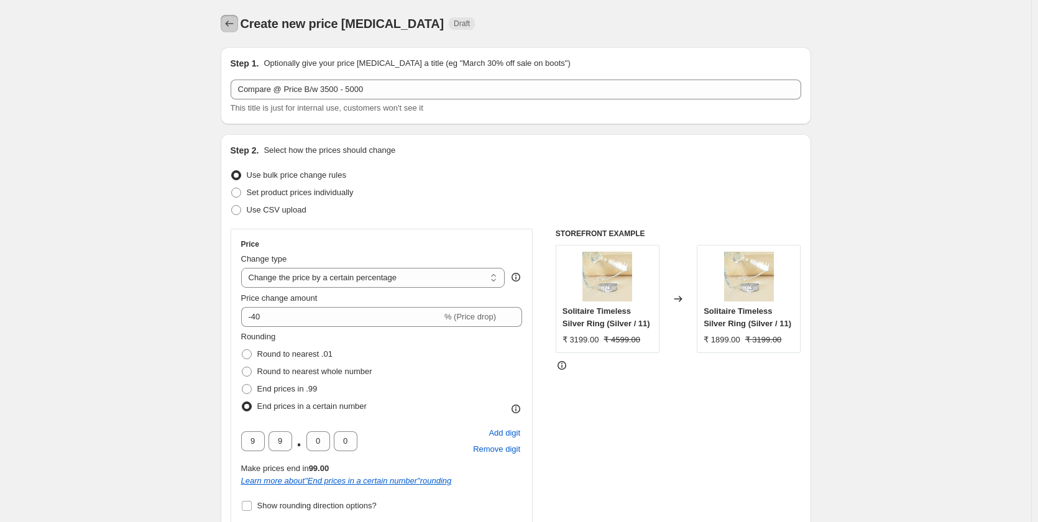
click at [231, 30] on button "Price change jobs" at bounding box center [229, 23] width 17 height 17
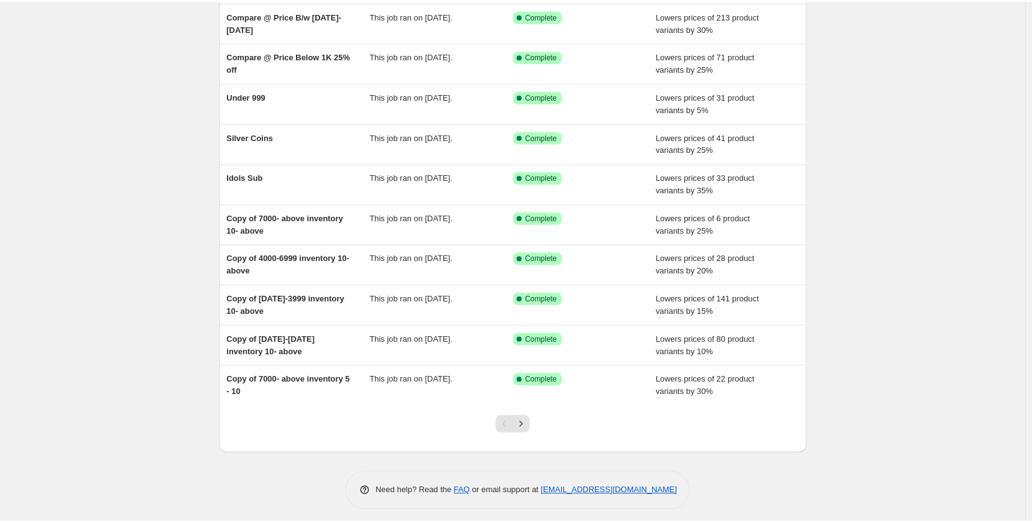
scroll to position [118, 0]
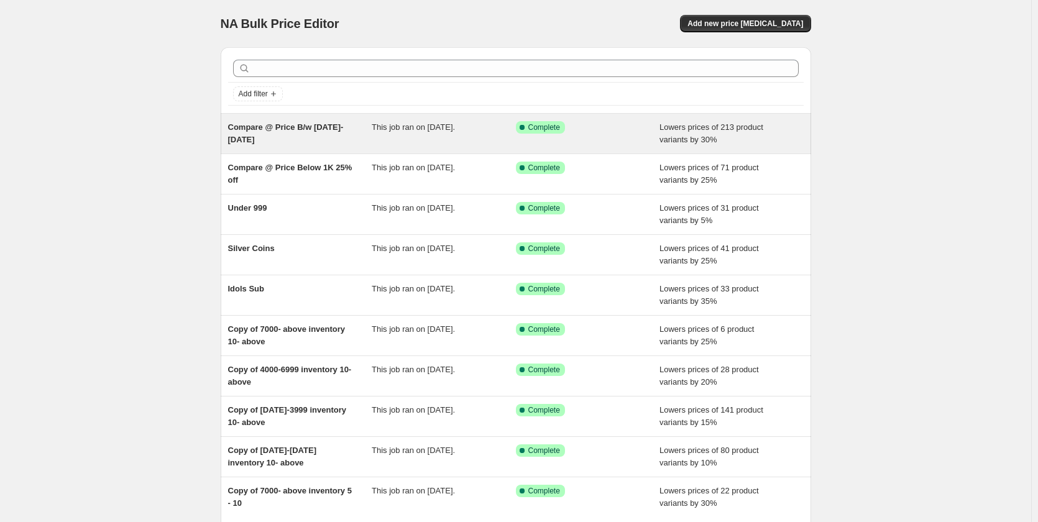
click at [419, 126] on span "This job ran on [DATE]." at bounding box center [413, 127] width 83 height 9
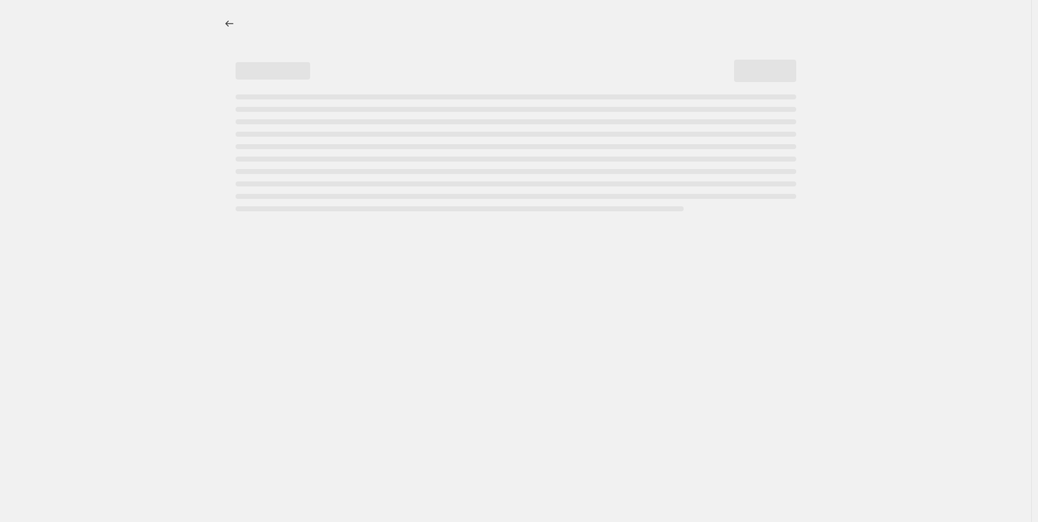
select select "percentage"
select select "collection"
select select "product_status"
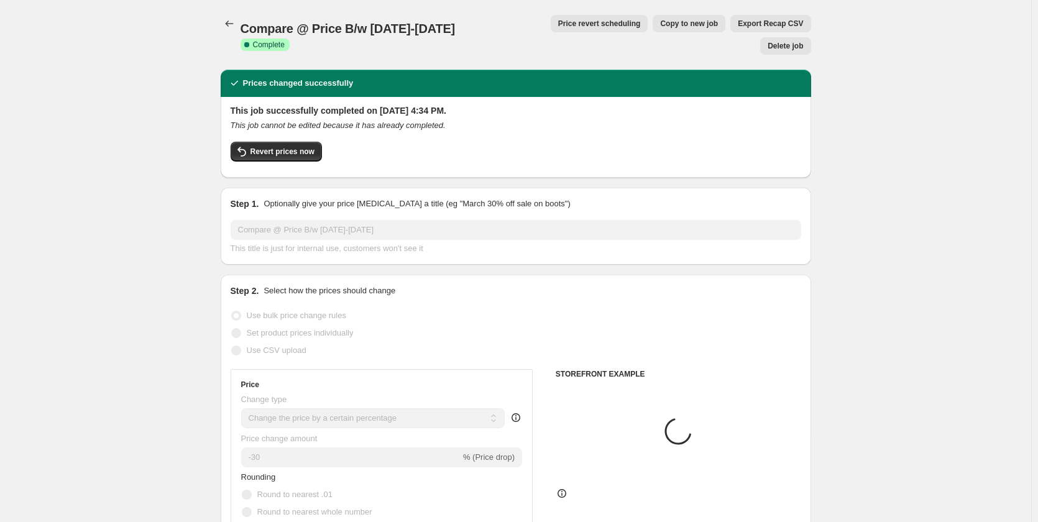
click at [660, 24] on span "Copy to new job" at bounding box center [689, 24] width 58 height 10
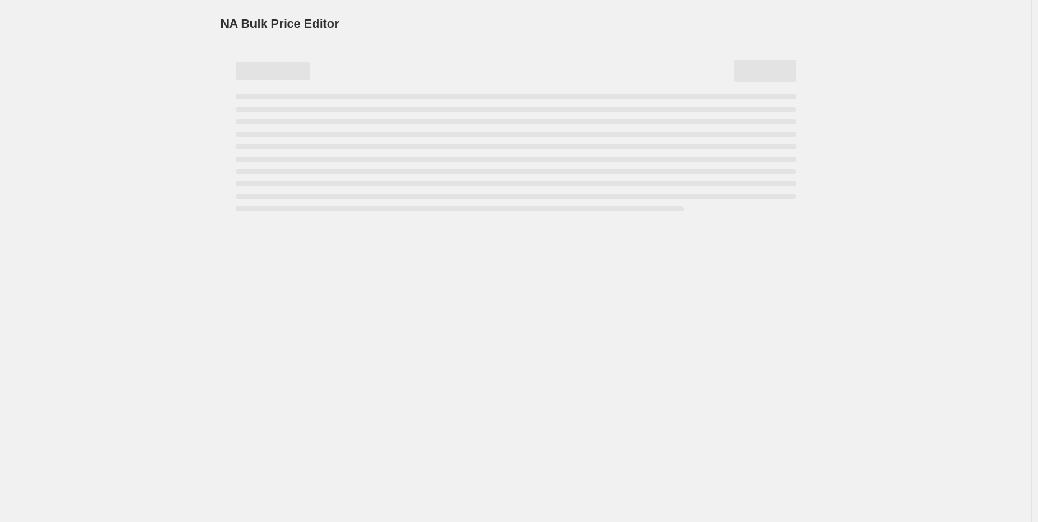
select select "percentage"
select select "collection"
select select "product_status"
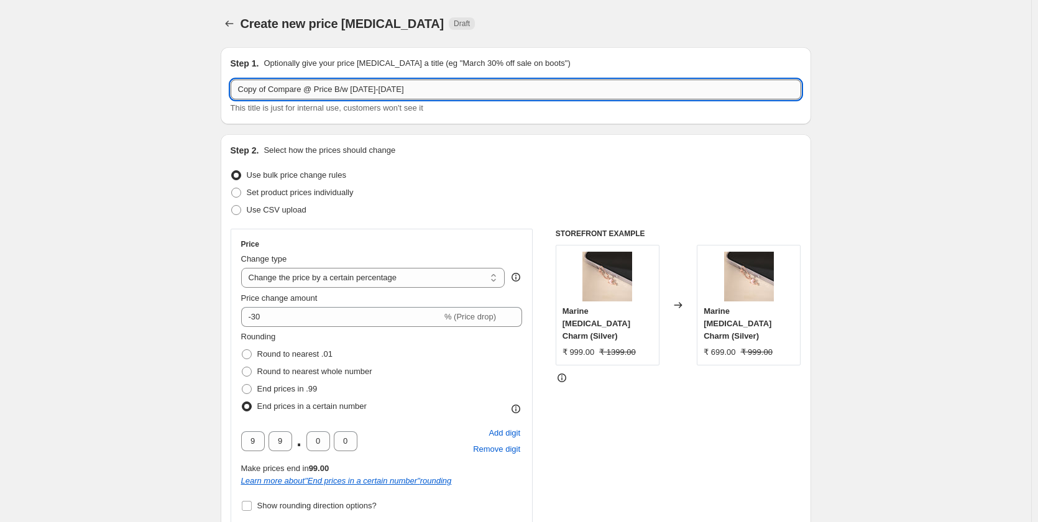
click at [456, 91] on input "Copy of Compare @ Price B/w [DATE]-[DATE]" at bounding box center [516, 90] width 571 height 20
paste input "mpare @ Price B/w 3500 - 5"
type input "Compare @ Price B/w 3500 - 5000 40%"
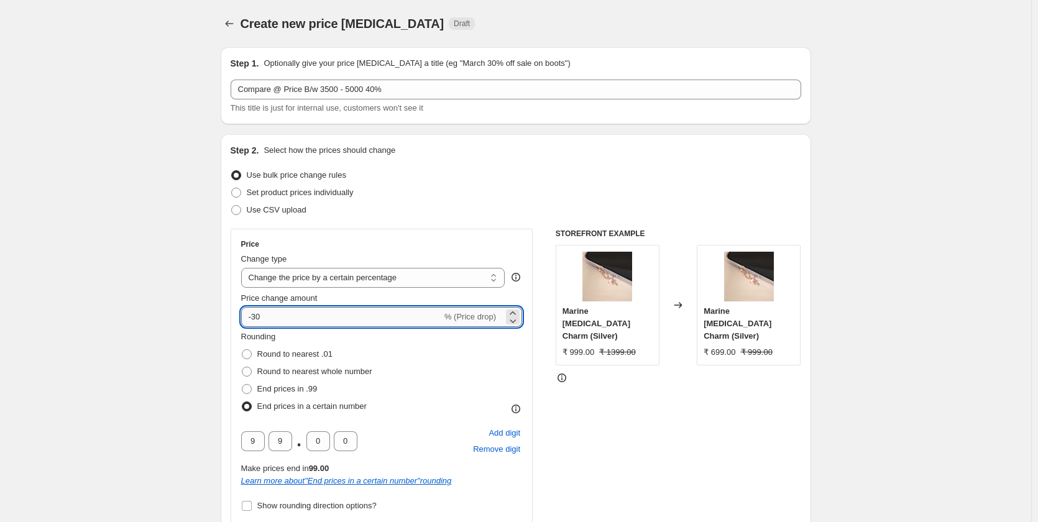
click at [260, 320] on input "-30" at bounding box center [341, 317] width 201 height 20
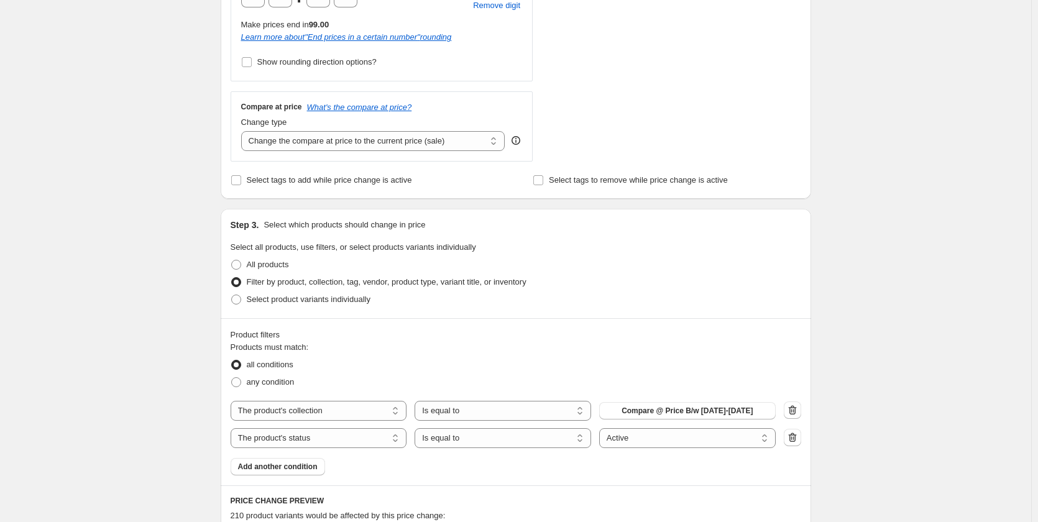
scroll to position [560, 0]
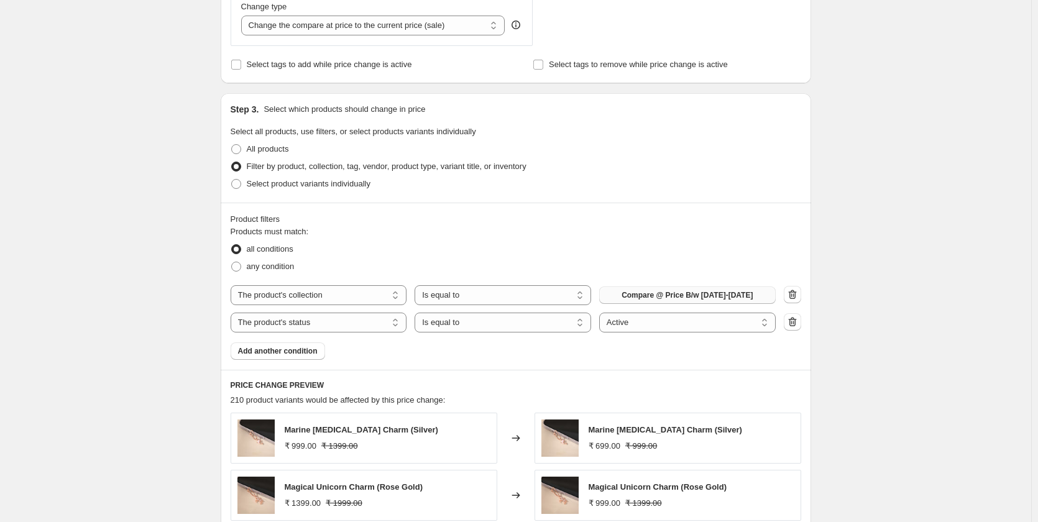
type input "-40"
click at [680, 301] on button "Compare @ Price B/w [DATE]-[DATE]" at bounding box center [687, 295] width 177 height 17
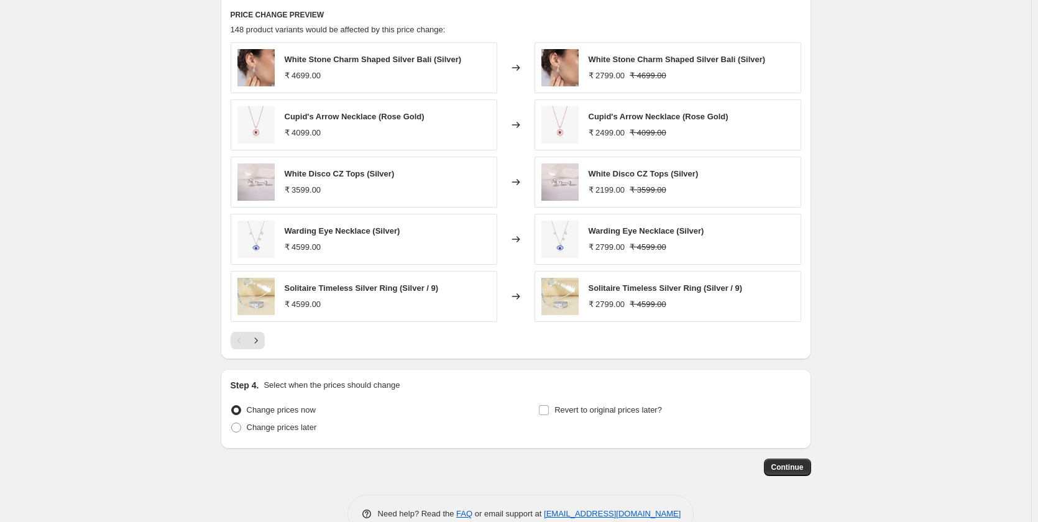
scroll to position [933, 0]
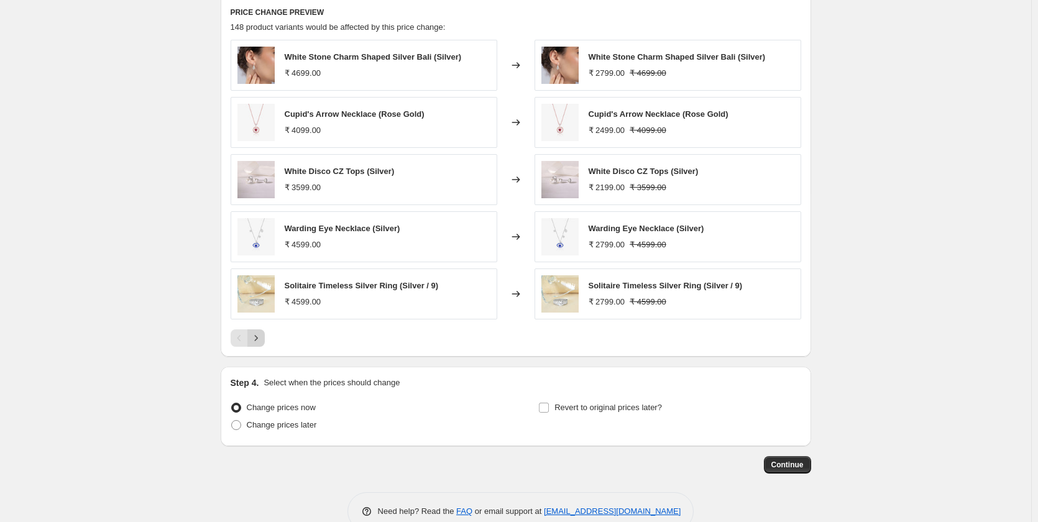
click at [262, 339] on icon "Next" at bounding box center [256, 338] width 12 height 12
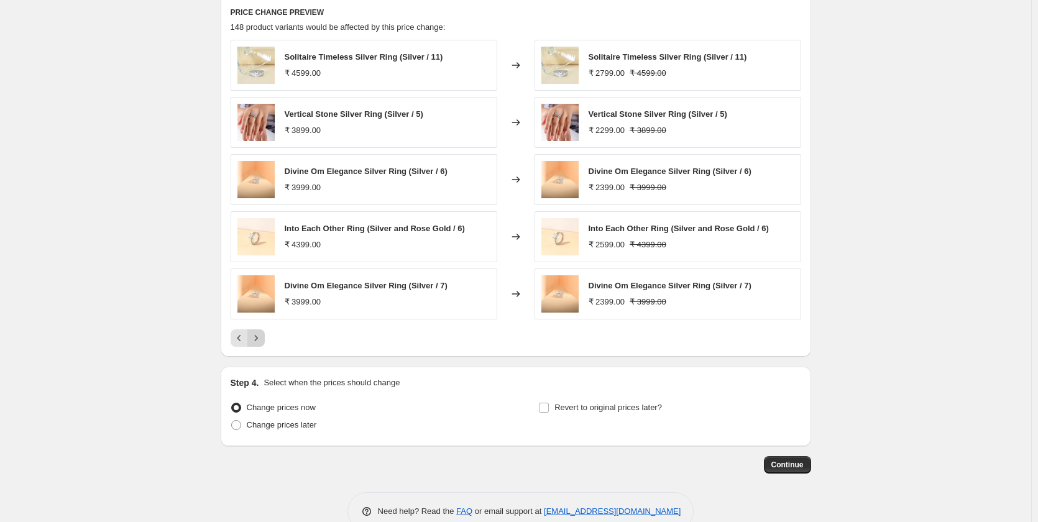
click at [262, 341] on icon "Next" at bounding box center [256, 338] width 12 height 12
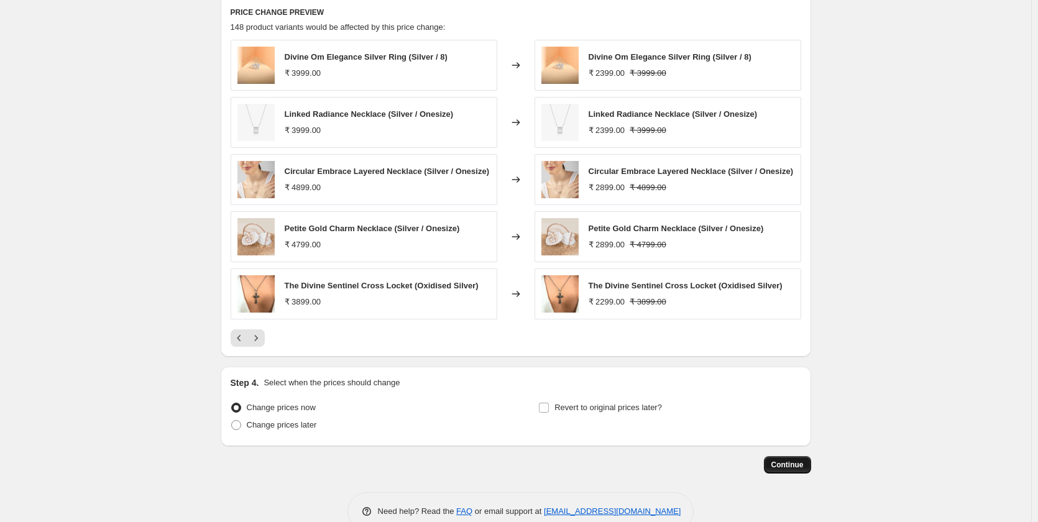
click at [795, 466] on span "Continue" at bounding box center [788, 465] width 32 height 10
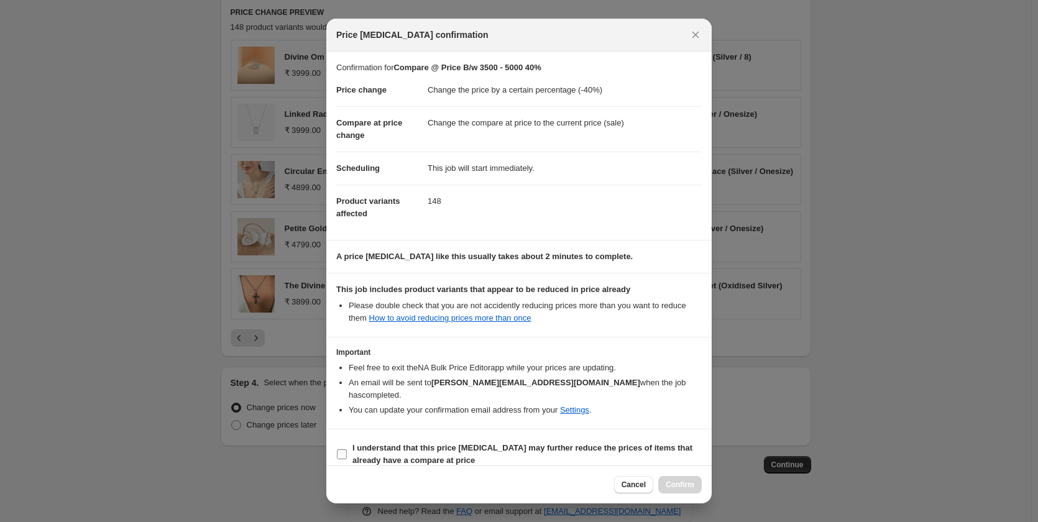
drag, startPoint x: 346, startPoint y: 446, endPoint x: 495, endPoint y: 446, distance: 148.6
click at [347, 449] on span ":r4d:" at bounding box center [341, 454] width 11 height 11
click at [347, 450] on input "I understand that this price change job may further reduce the prices of items …" at bounding box center [342, 455] width 10 height 10
checkbox input "true"
click at [672, 482] on span "Confirm" at bounding box center [680, 485] width 29 height 10
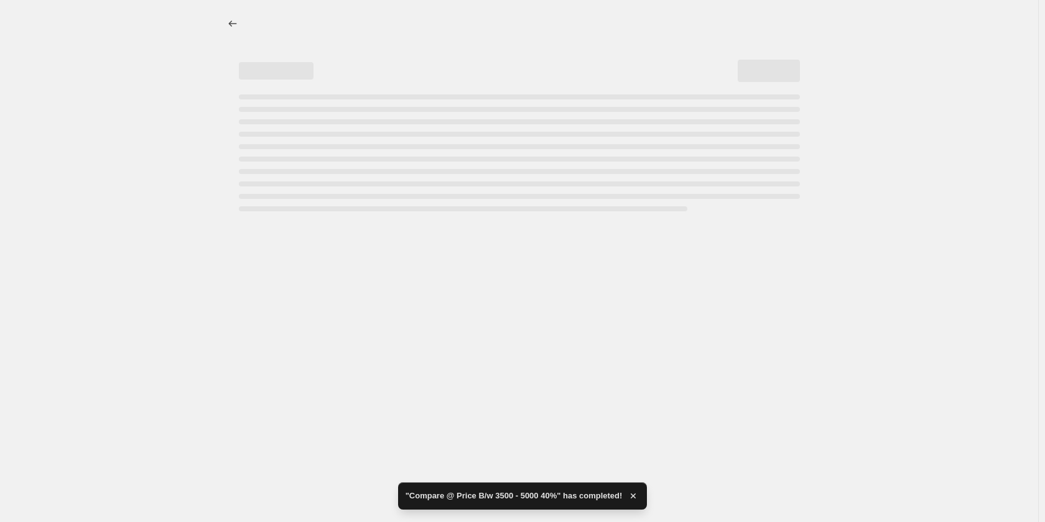
select select "percentage"
select select "collection"
select select "product_status"
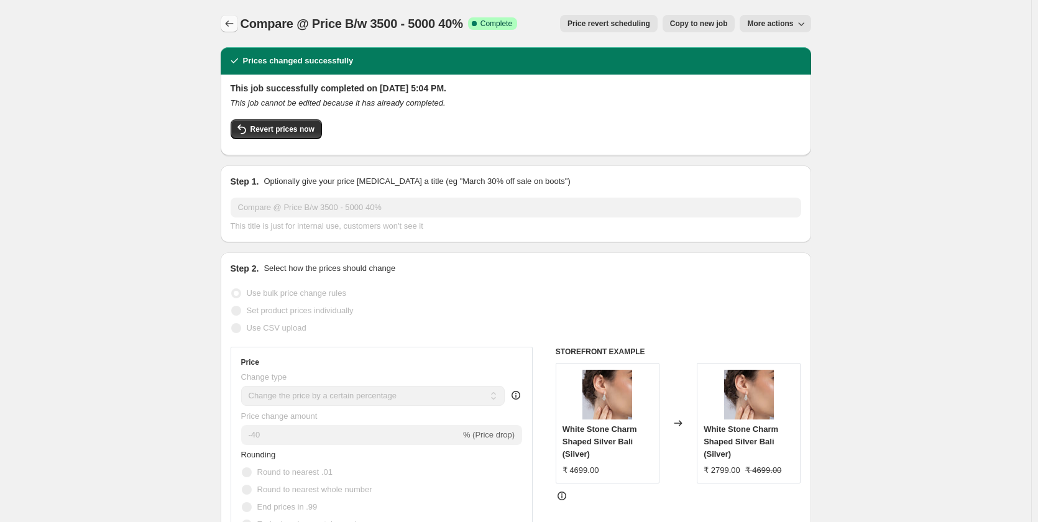
click at [228, 30] on button "Price change jobs" at bounding box center [229, 23] width 17 height 17
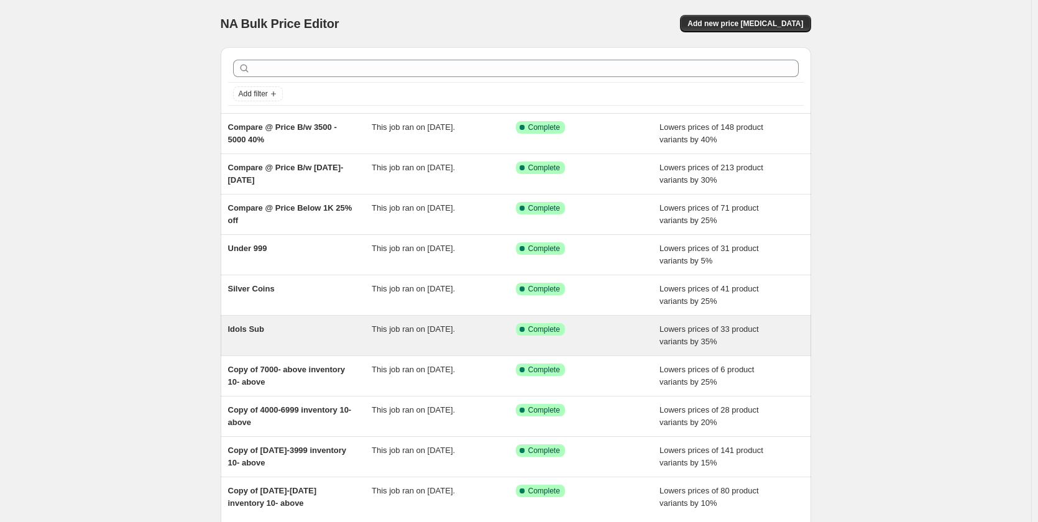
click at [361, 335] on div "Idols Sub" at bounding box center [300, 335] width 144 height 25
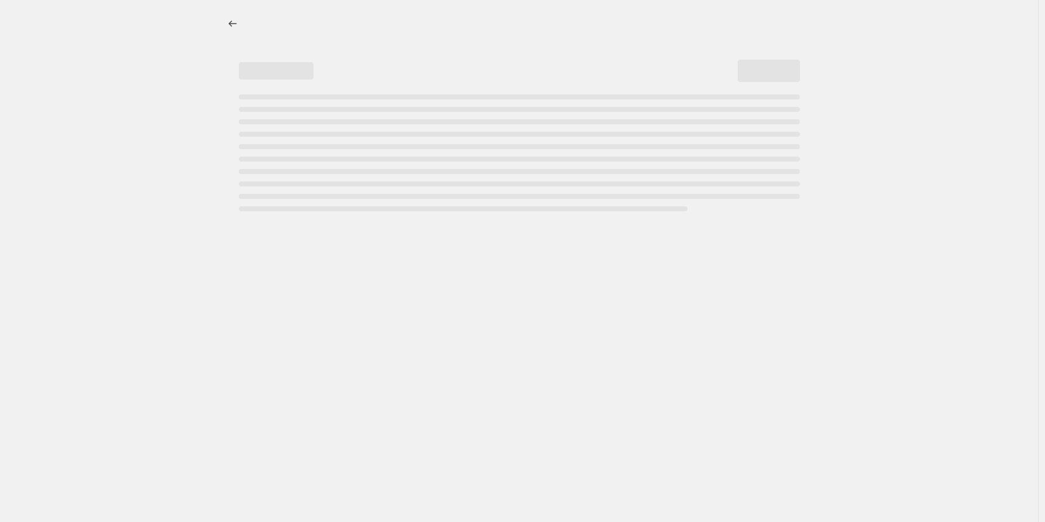
select select "percentage"
select select "collection"
select select "product_status"
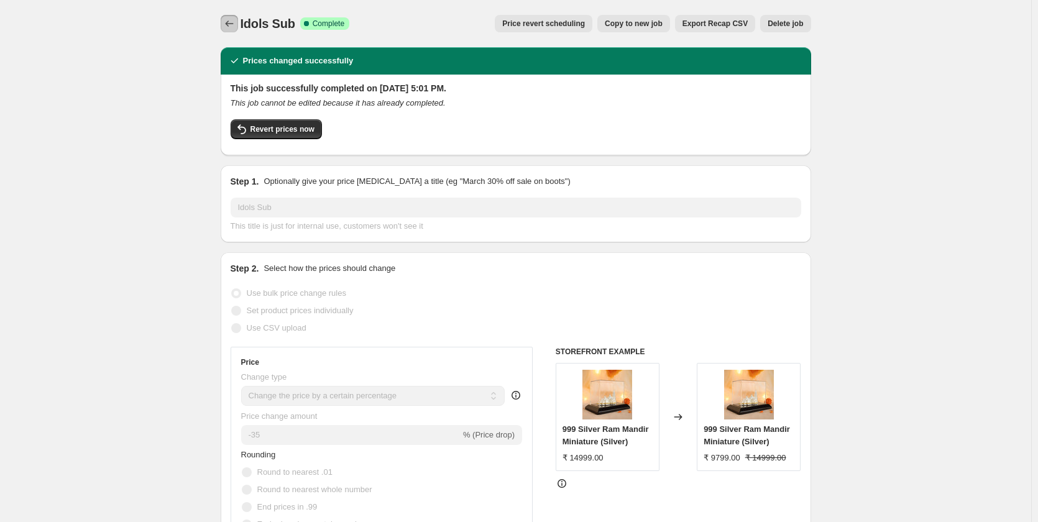
click at [226, 24] on icon "Price change jobs" at bounding box center [229, 23] width 12 height 12
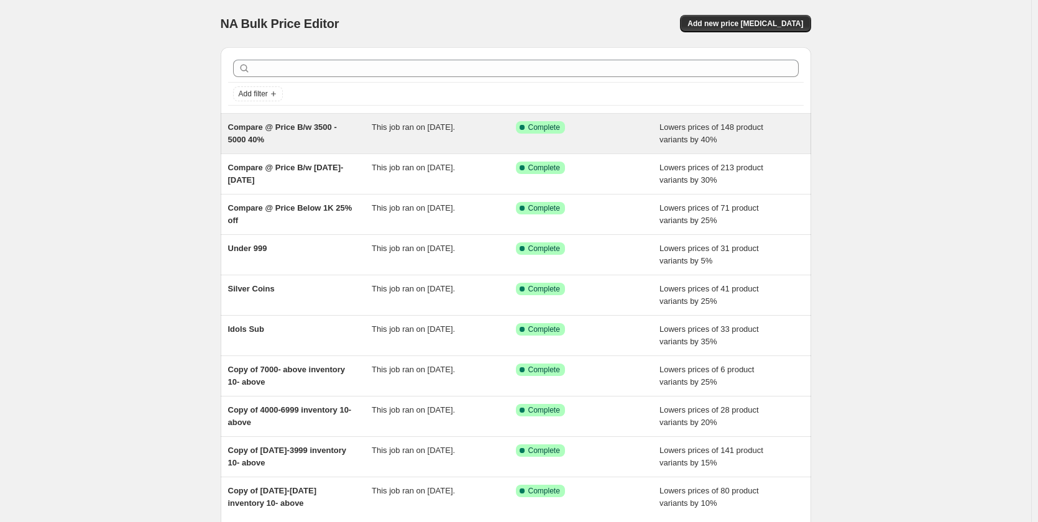
click at [426, 134] on div "This job ran on [DATE]." at bounding box center [444, 133] width 144 height 25
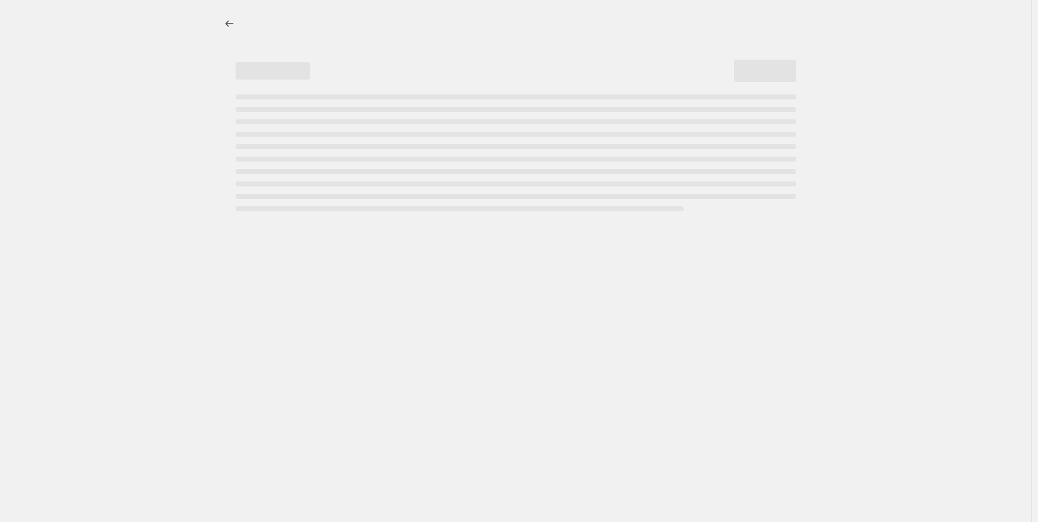
select select "percentage"
select select "collection"
select select "product_status"
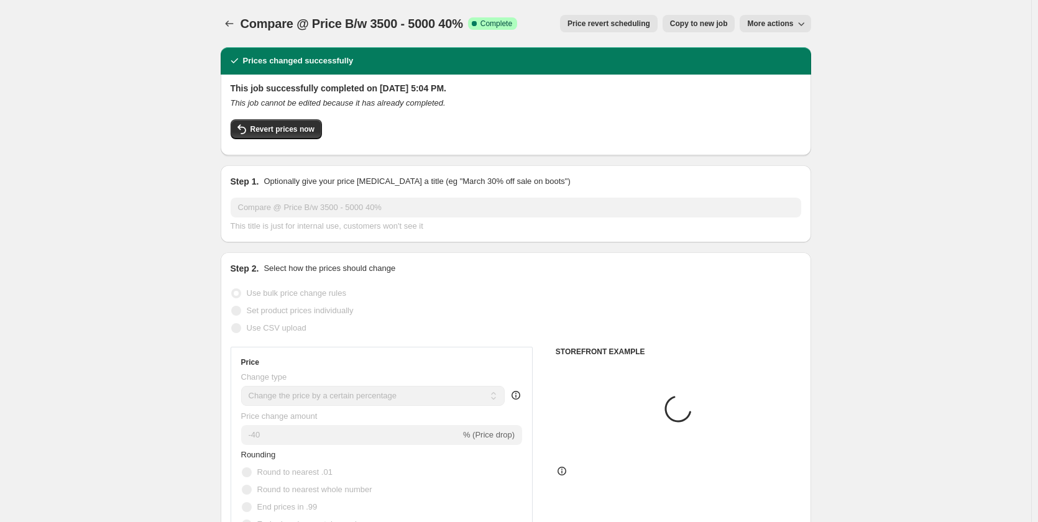
click at [685, 22] on span "Copy to new job" at bounding box center [699, 24] width 58 height 10
select select "percentage"
select select "collection"
select select "product_status"
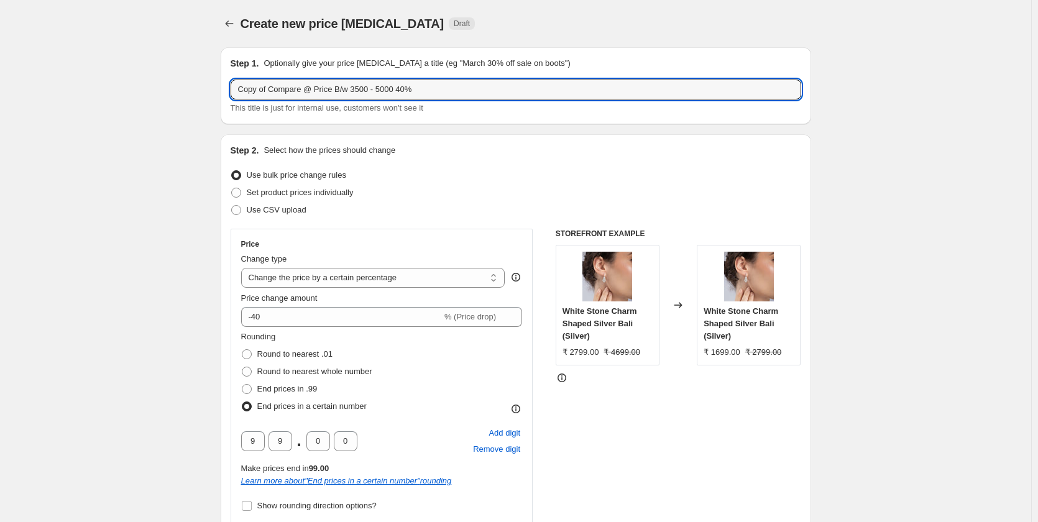
drag, startPoint x: 395, startPoint y: 90, endPoint x: 232, endPoint y: 87, distance: 163.6
click at [232, 87] on div "Step 1. Optionally give your price change job a title (eg "March 30% off sale o…" at bounding box center [516, 85] width 591 height 77
paste input "Idols"
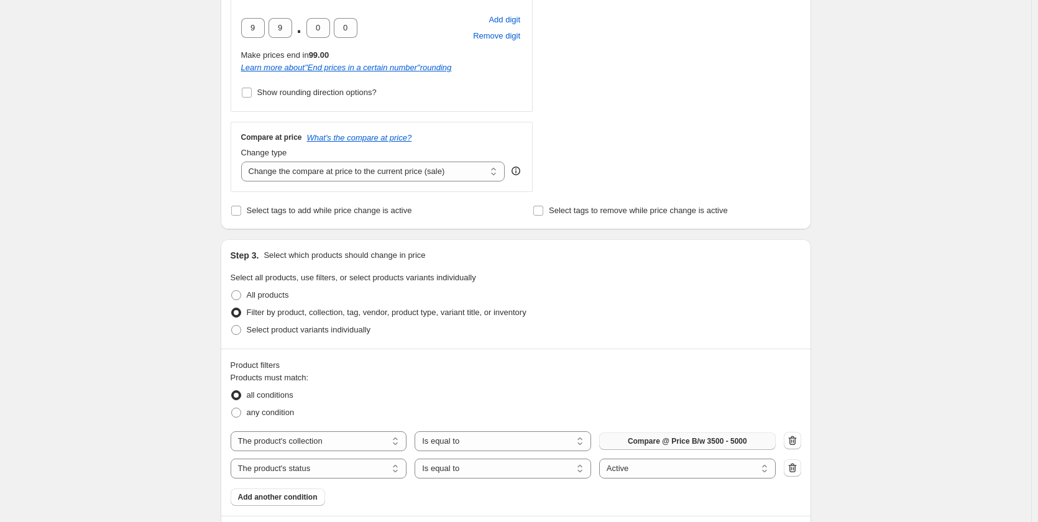
scroll to position [435, 0]
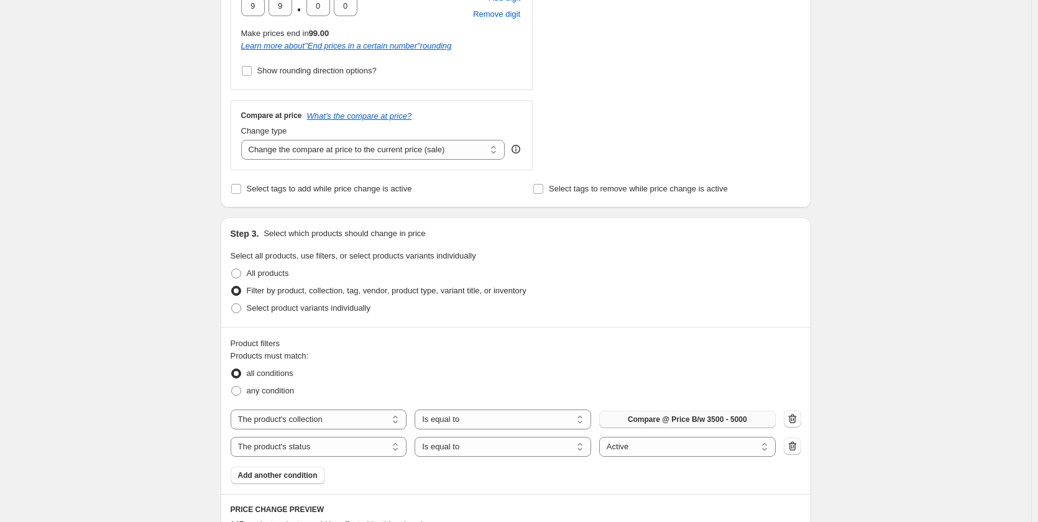
type input "Idols 40%"
click at [704, 415] on button "Compare @ Price B/w 3500 - 5000" at bounding box center [687, 419] width 177 height 17
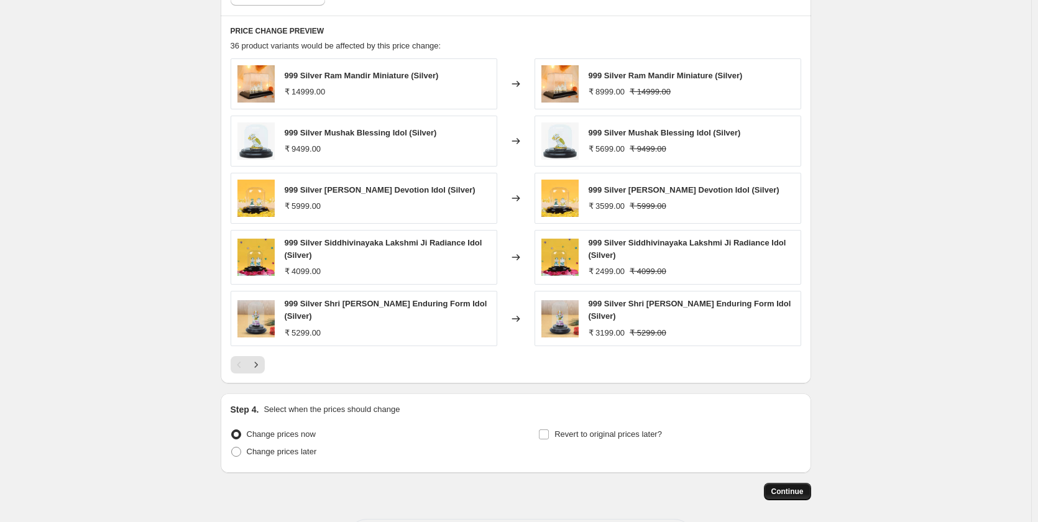
scroll to position [964, 0]
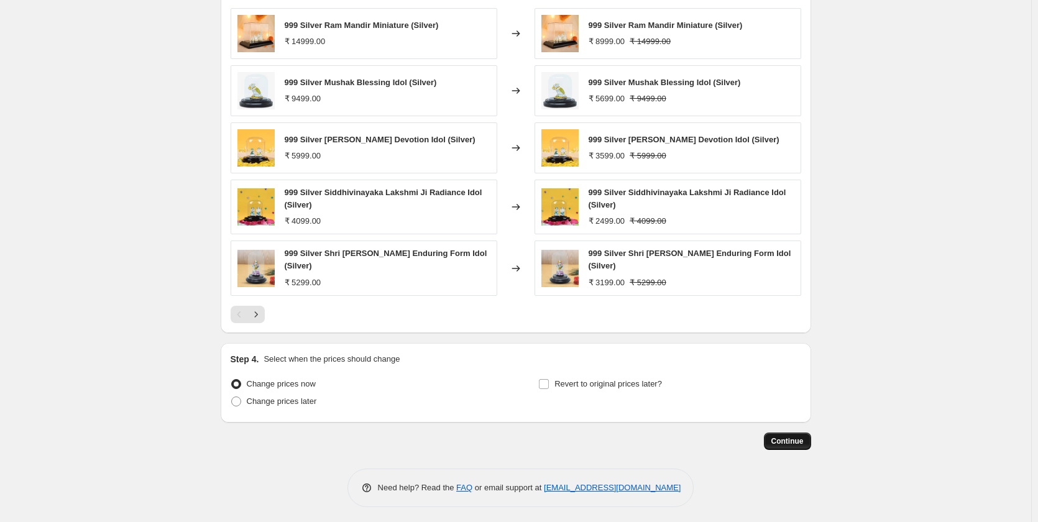
click at [793, 437] on span "Continue" at bounding box center [788, 442] width 32 height 10
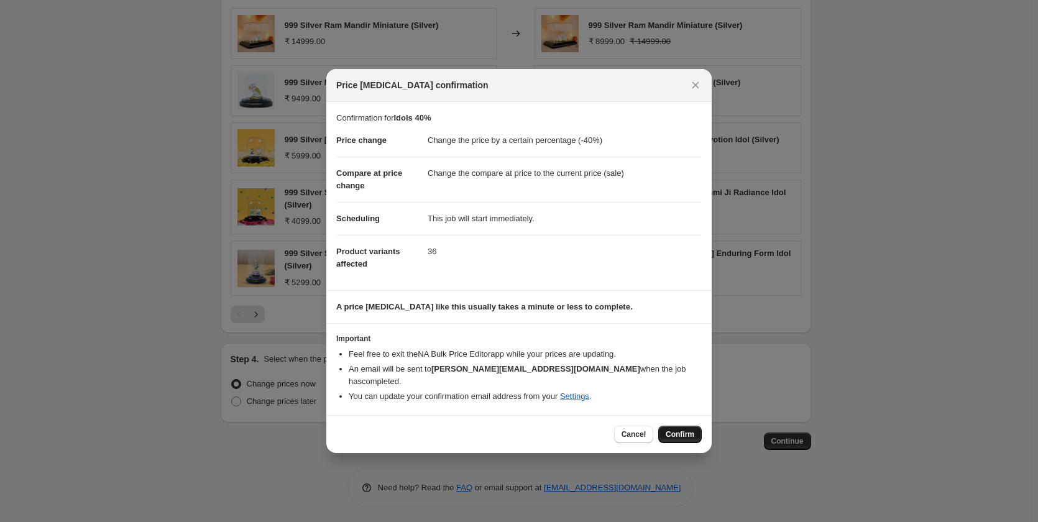
click at [675, 430] on span "Confirm" at bounding box center [680, 435] width 29 height 10
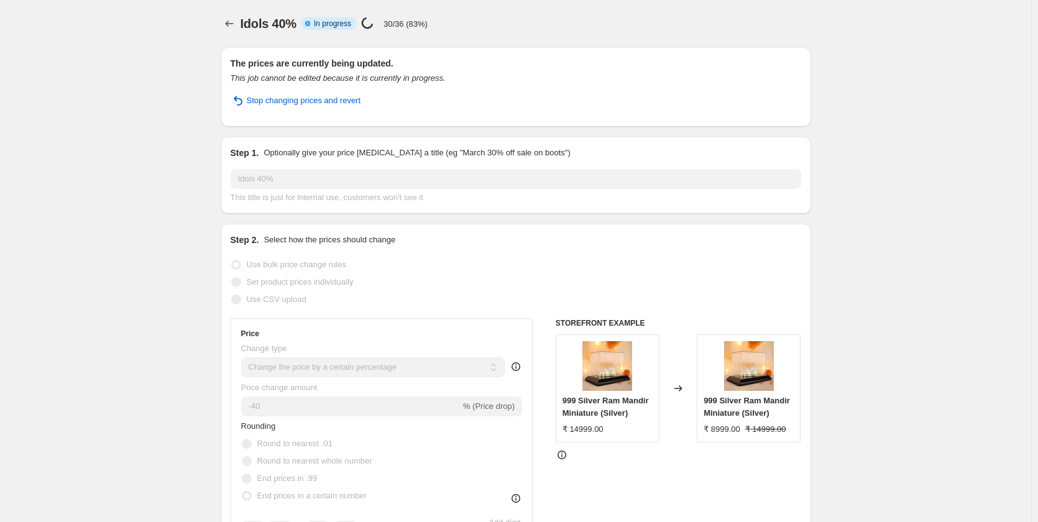
select select "percentage"
select select "collection"
select select "product_status"
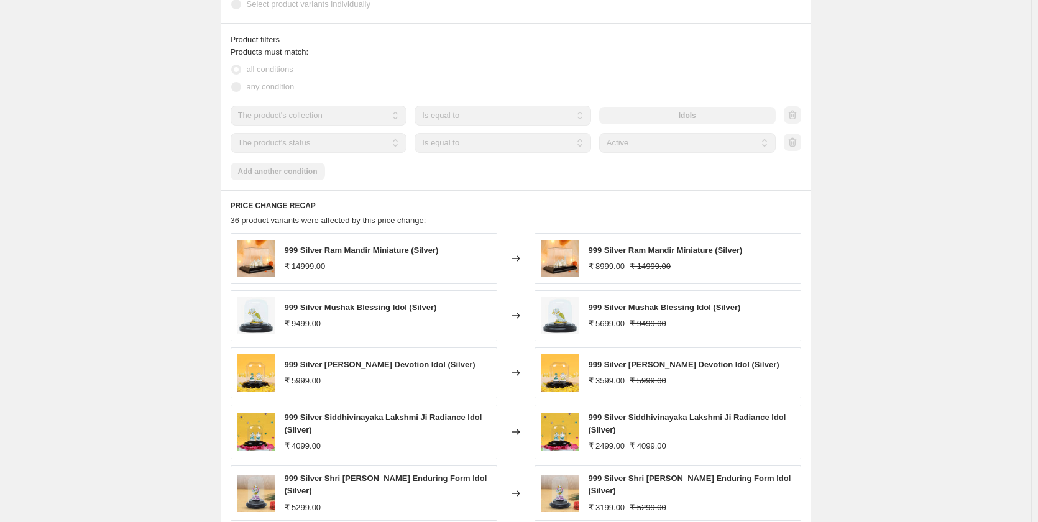
scroll to position [914, 0]
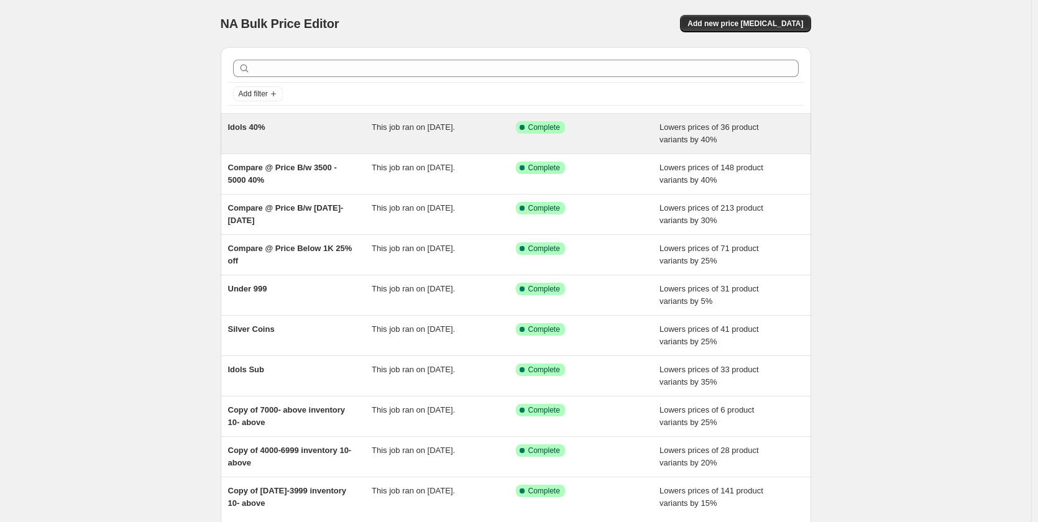
click at [391, 131] on span "This job ran on [DATE]." at bounding box center [413, 127] width 83 height 9
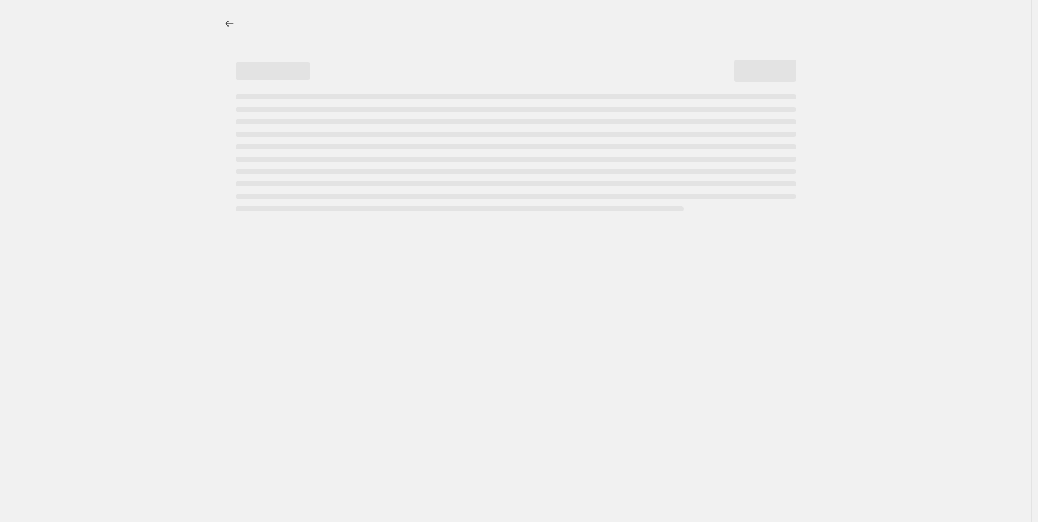
select select "percentage"
select select "collection"
select select "product_status"
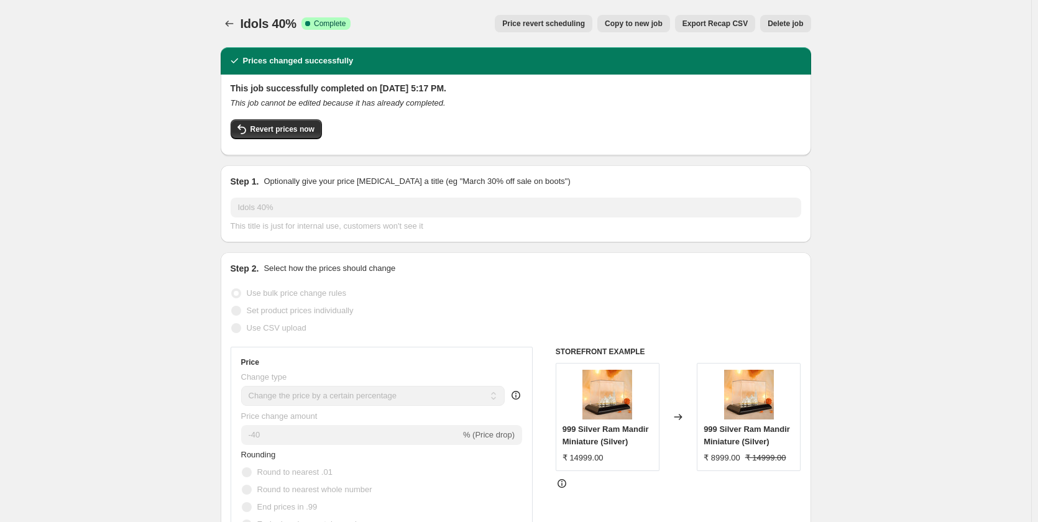
click at [649, 27] on span "Copy to new job" at bounding box center [634, 24] width 58 height 10
select select "percentage"
select select "collection"
select select "product_status"
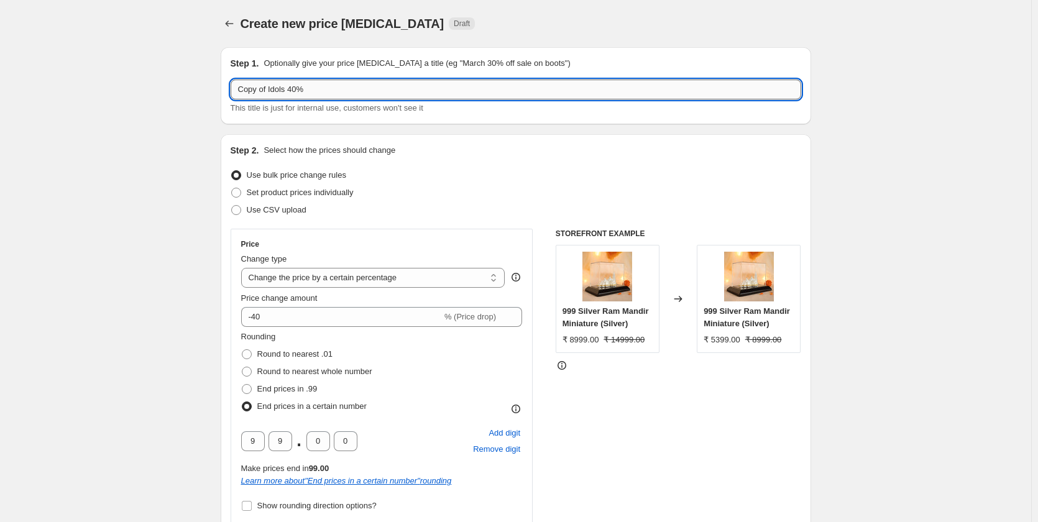
click at [419, 88] on input "Copy of Idols 40%" at bounding box center [516, 90] width 571 height 20
paste input "mpare @ Price B/w [DATE]-3500"
type input "Compare @ Price B/w [DATE]-3500 30%"
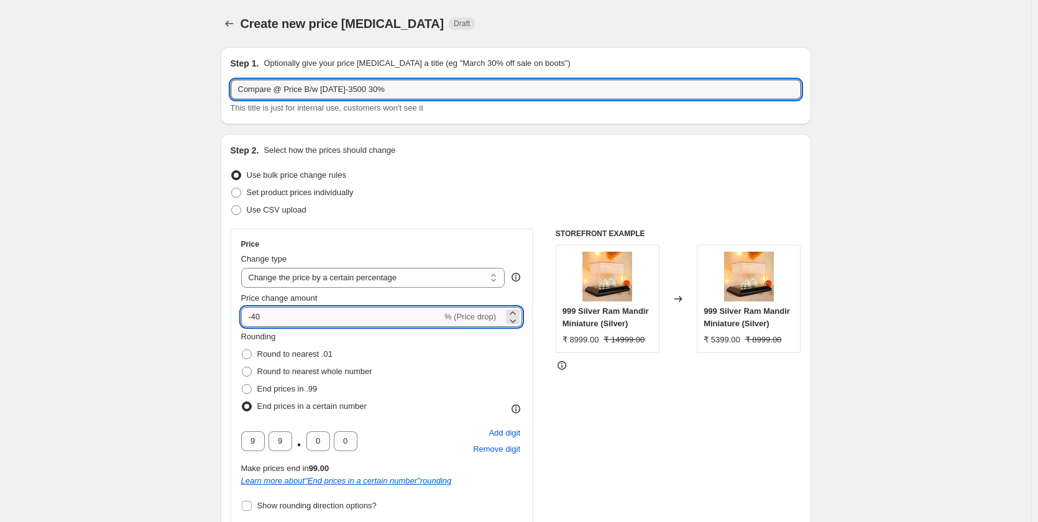
click at [261, 318] on input "-40" at bounding box center [341, 317] width 201 height 20
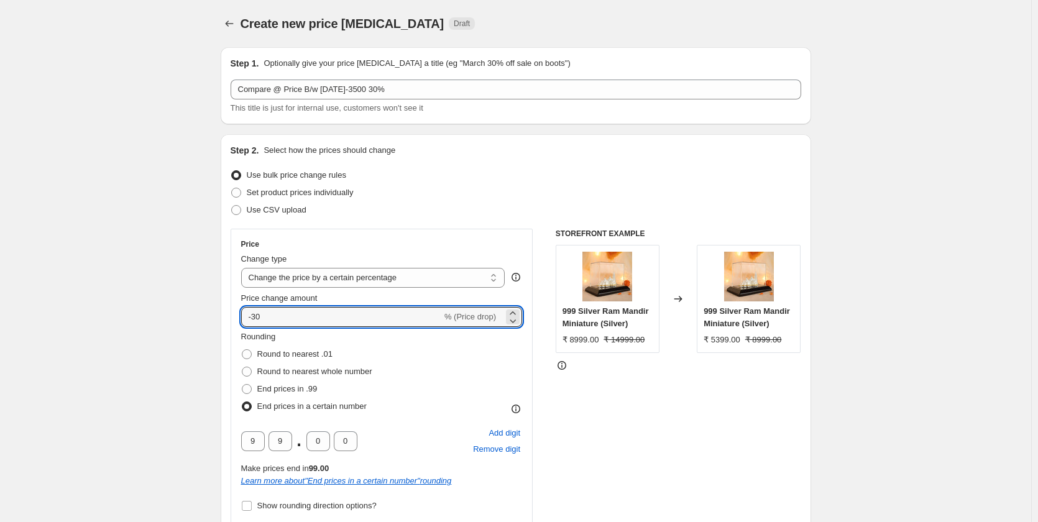
type input "-30"
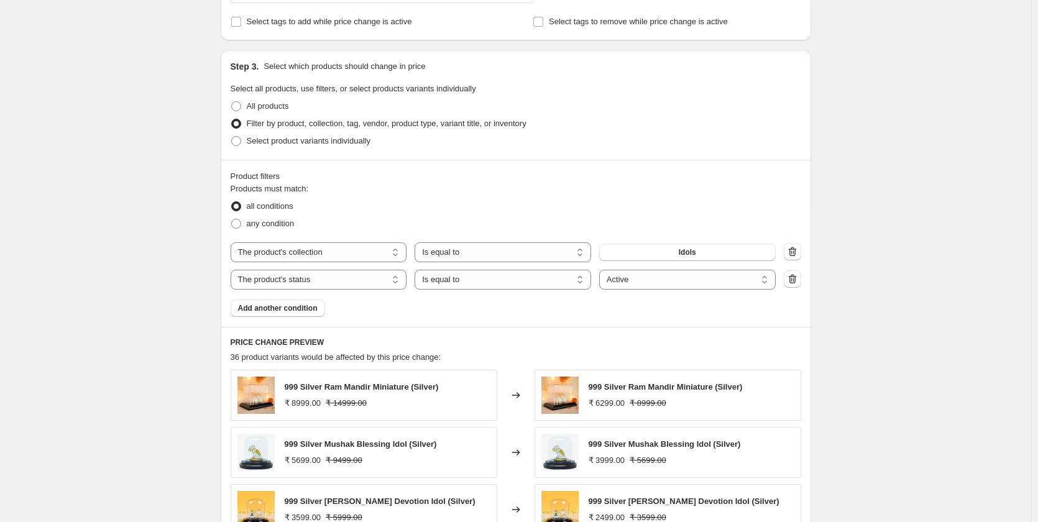
scroll to position [622, 0]
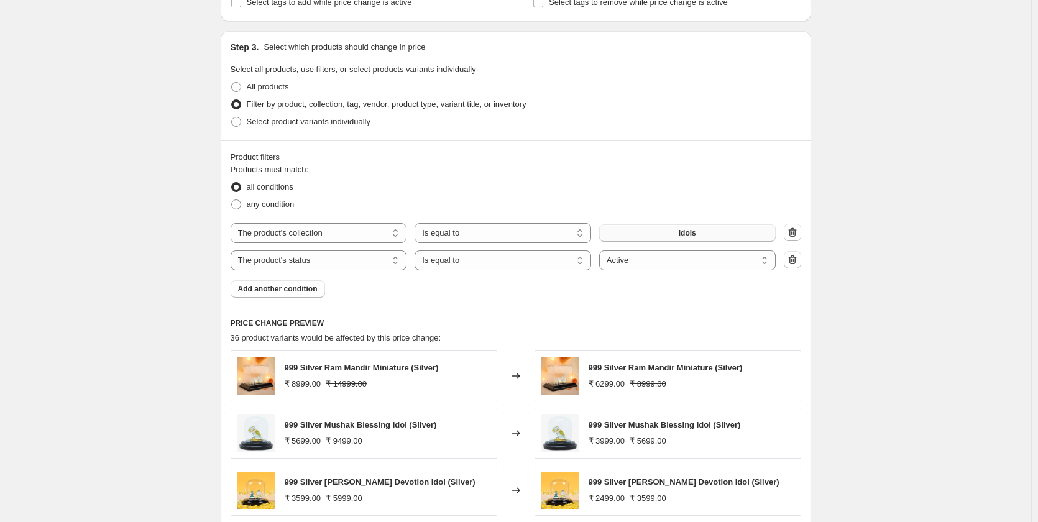
click at [726, 229] on button "Idols" at bounding box center [687, 232] width 177 height 17
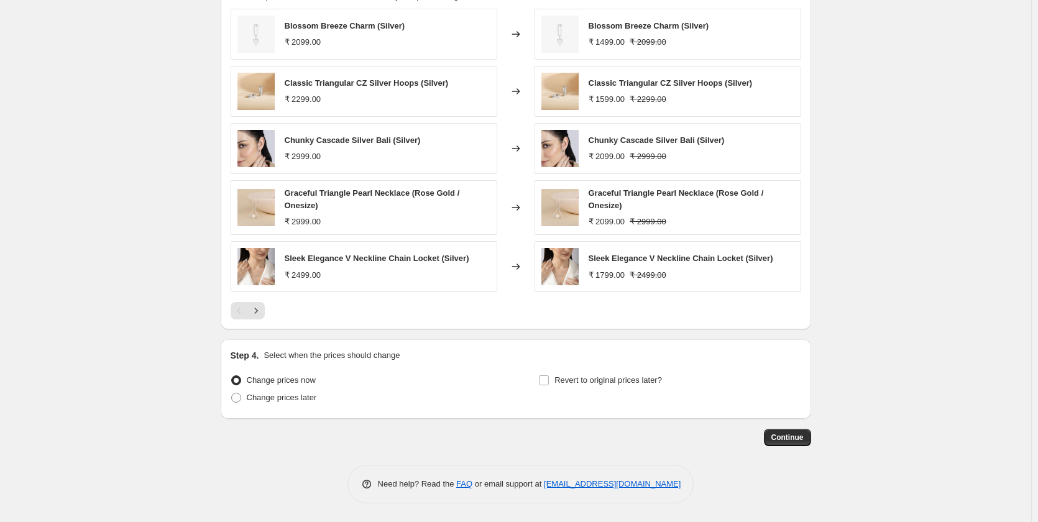
scroll to position [964, 0]
click at [797, 443] on span "Continue" at bounding box center [788, 438] width 32 height 10
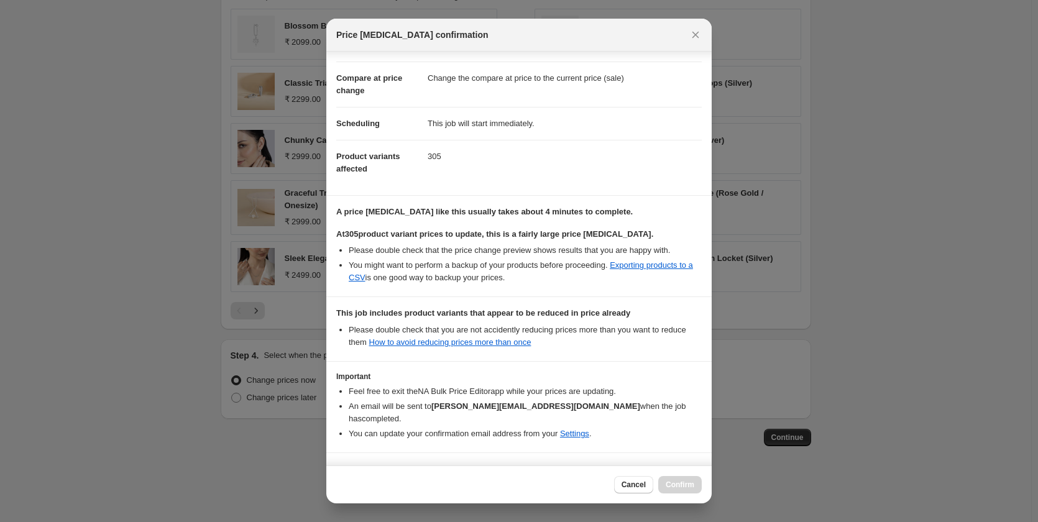
scroll to position [70, 0]
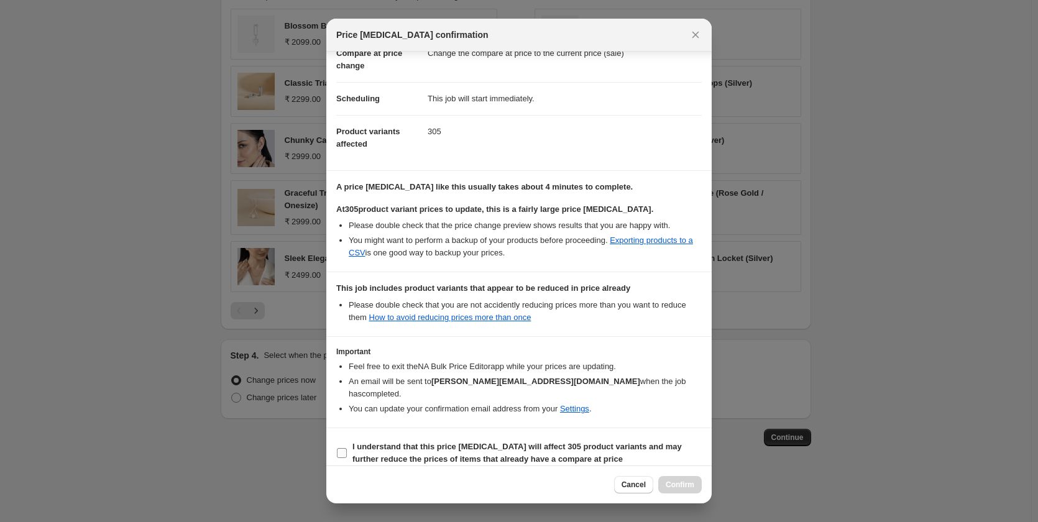
click at [340, 448] on input "I understand that this price change job will affect 305 product variants and ma…" at bounding box center [342, 453] width 10 height 10
checkbox input "true"
click at [683, 481] on span "Confirm" at bounding box center [680, 485] width 29 height 10
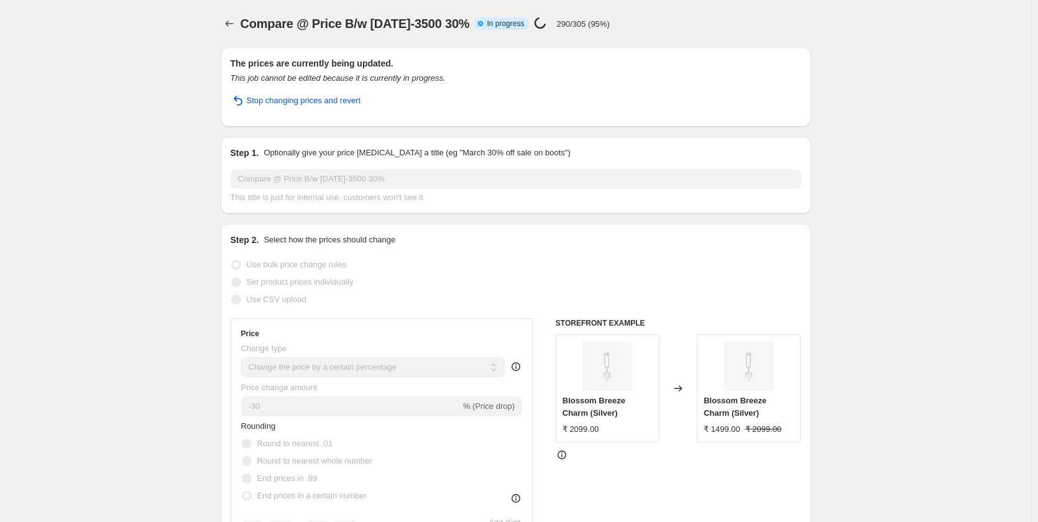
select select "percentage"
select select "collection"
select select "product_status"
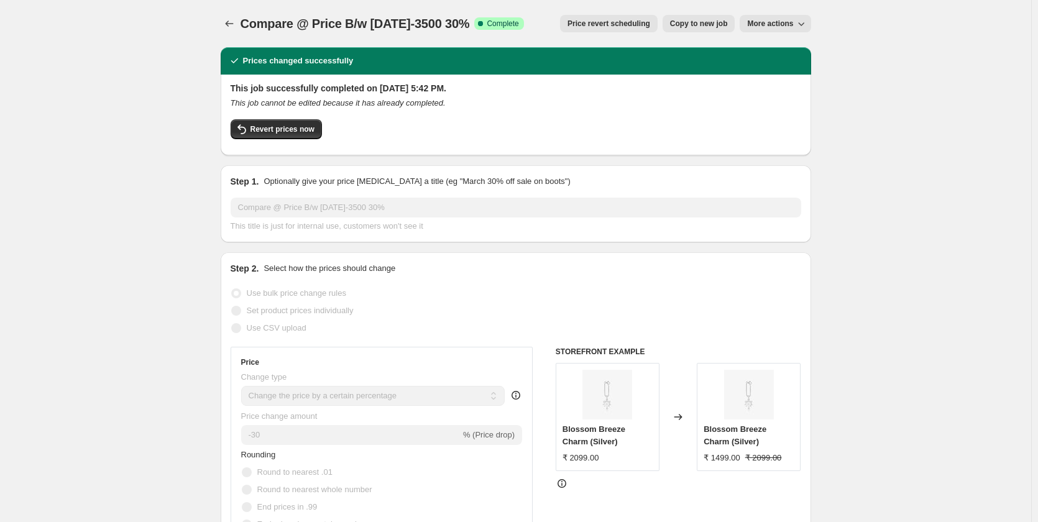
click at [715, 22] on span "Copy to new job" at bounding box center [699, 24] width 58 height 10
select select "percentage"
select select "collection"
select select "product_status"
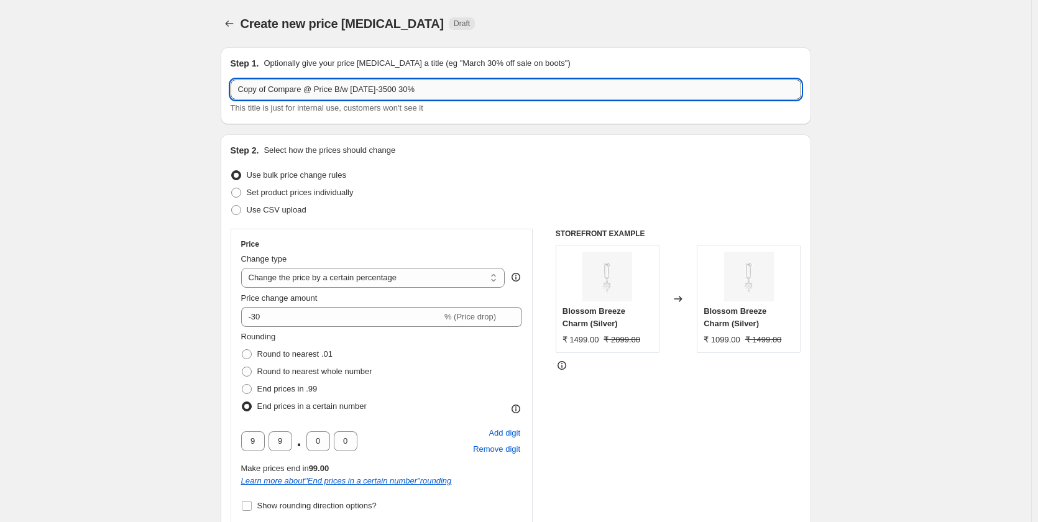
click at [434, 90] on input "Copy of Compare @ Price B/w 2000-3500 30%" at bounding box center [516, 90] width 571 height 20
paste input "mpare @ Price Above 5000"
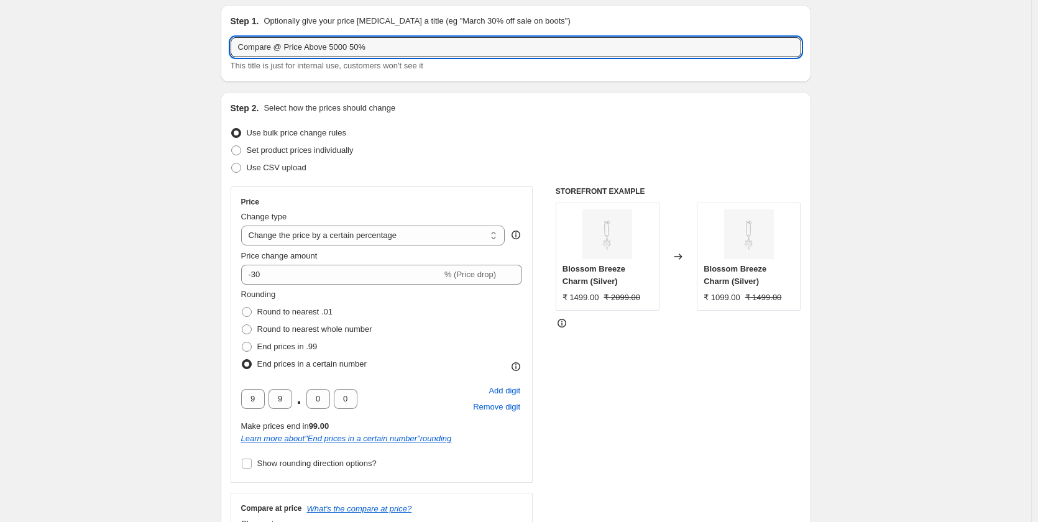
scroll to position [62, 0]
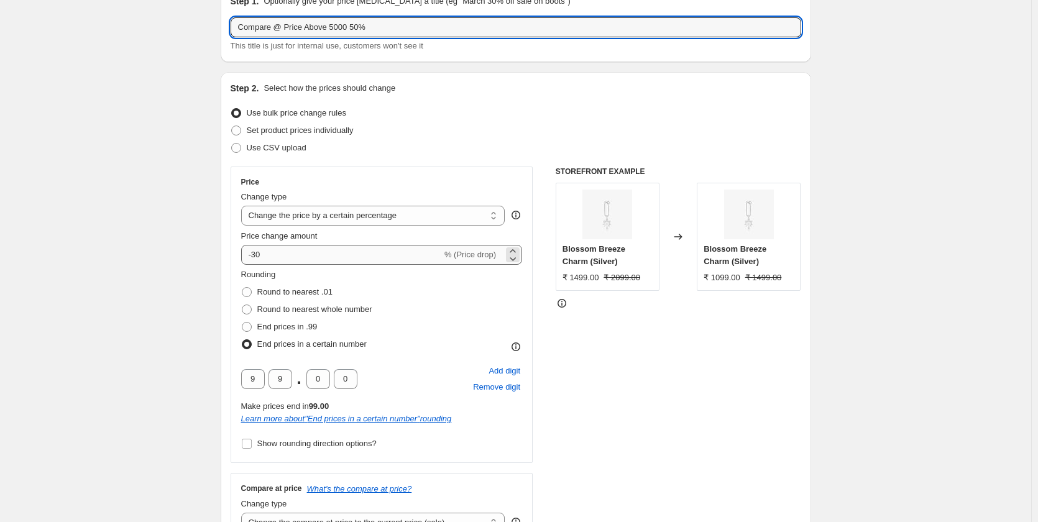
type input "Compare @ Price Above 5000 50%"
click at [261, 256] on input "-30" at bounding box center [341, 255] width 201 height 20
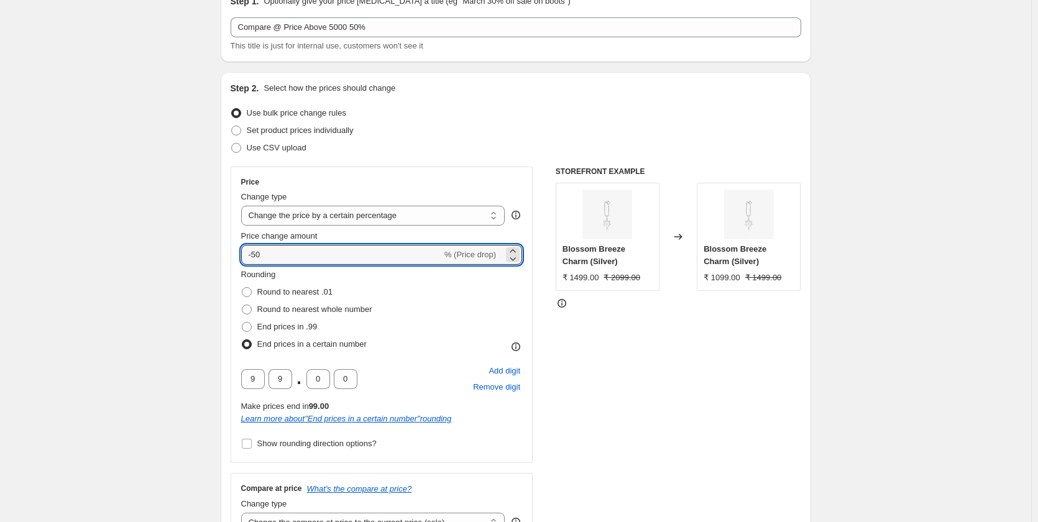
type input "-50"
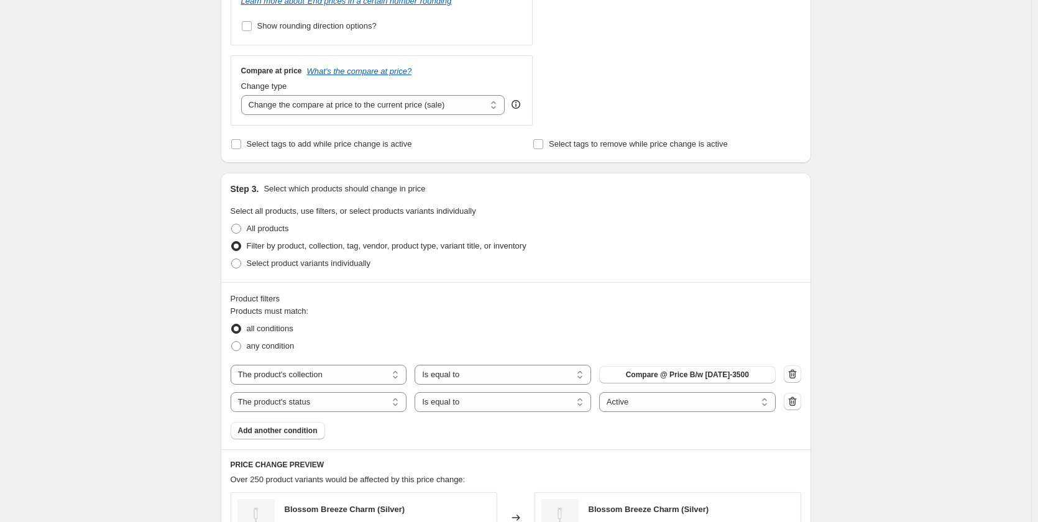
scroll to position [560, 0]
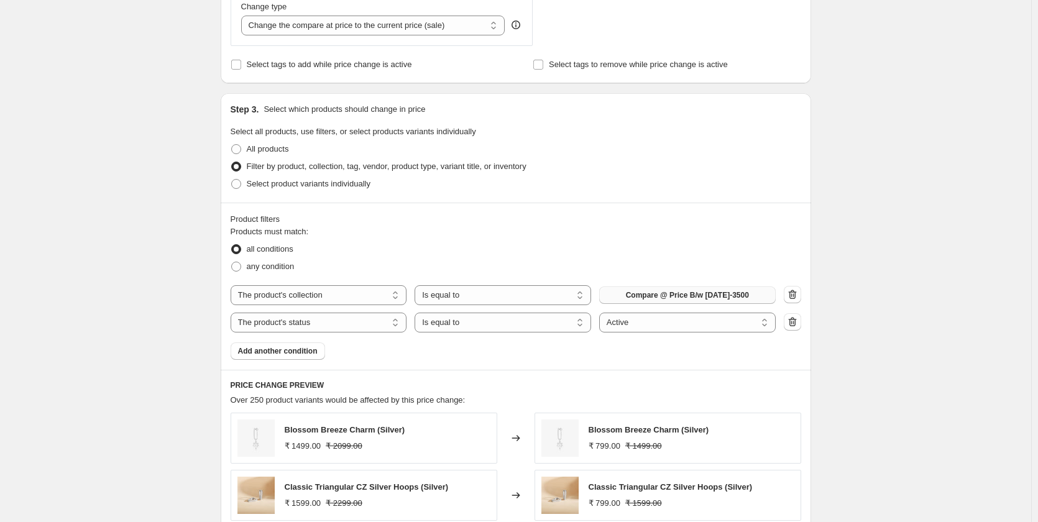
click at [719, 299] on span "Compare @ Price B/w 2000-3500" at bounding box center [687, 295] width 123 height 10
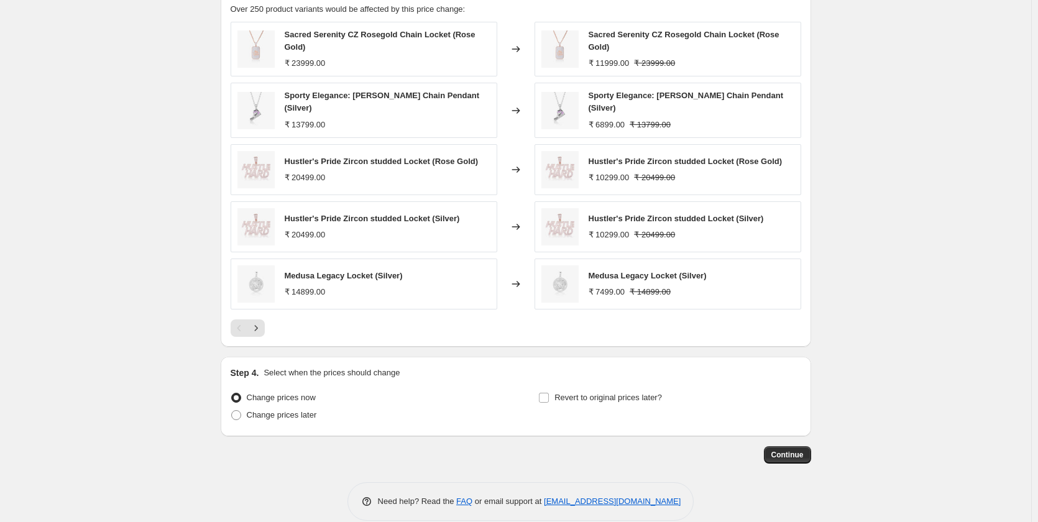
scroll to position [961, 0]
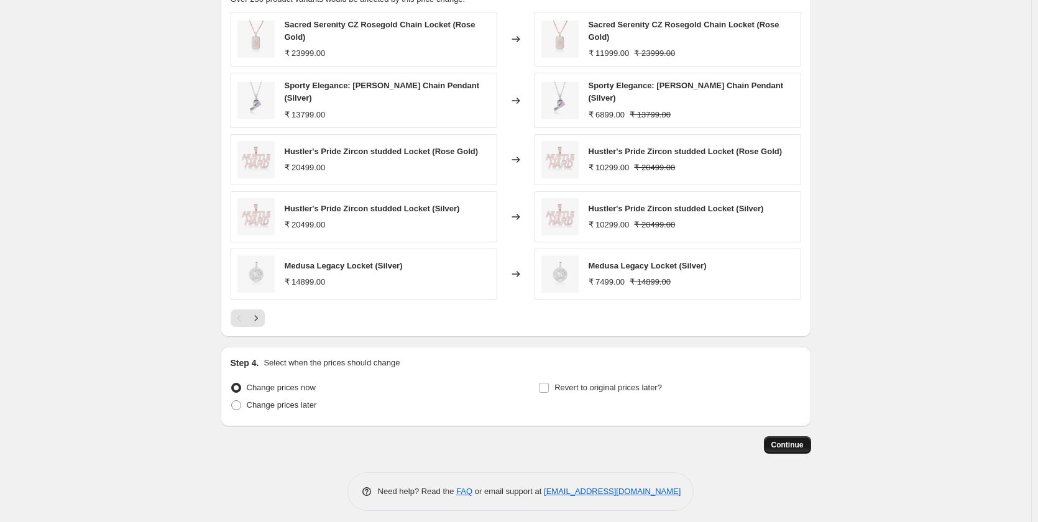
click at [793, 440] on span "Continue" at bounding box center [788, 445] width 32 height 10
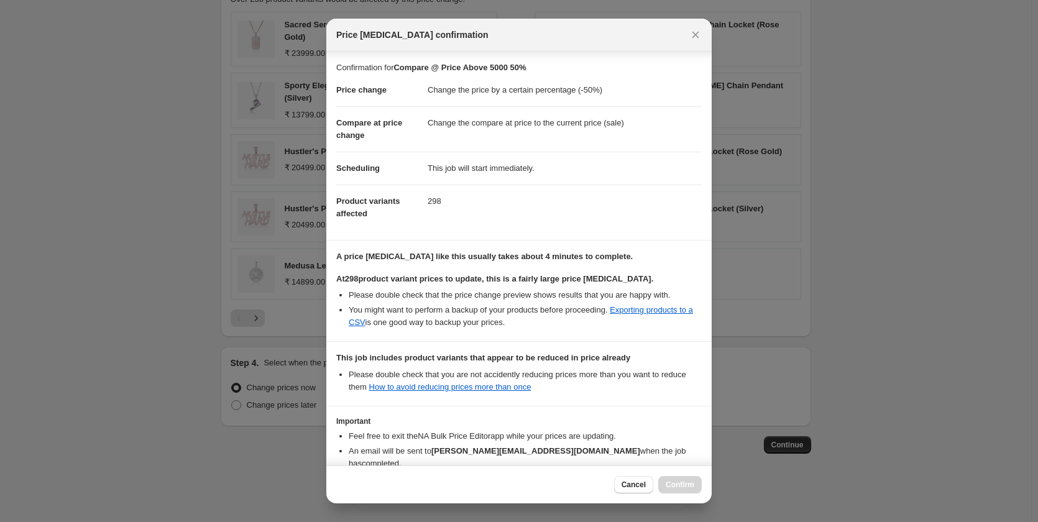
scroll to position [70, 0]
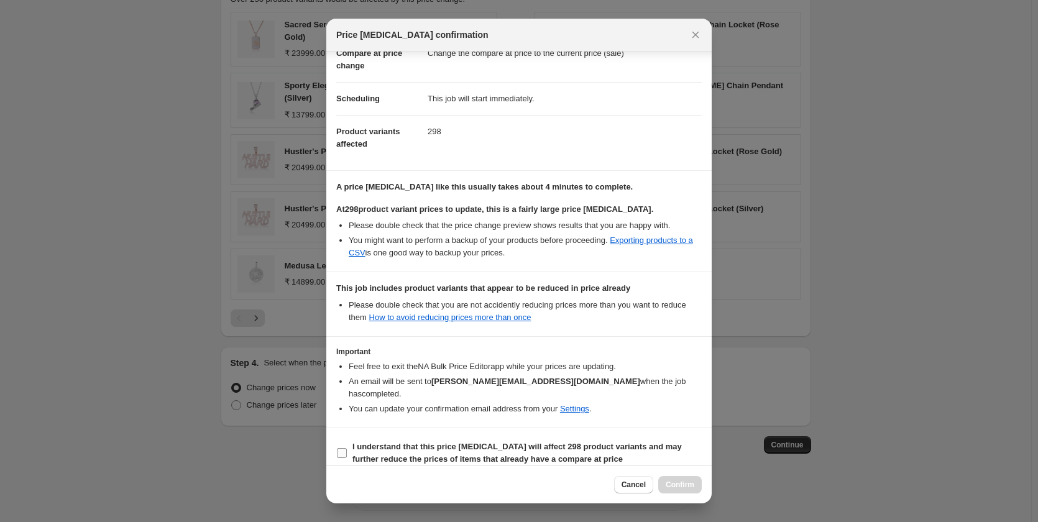
click at [349, 442] on label "I understand that this price change job will affect 298 product variants and ma…" at bounding box center [519, 453] width 366 height 30
click at [347, 448] on input "I understand that this price change job will affect 298 product variants and ma…" at bounding box center [342, 453] width 10 height 10
checkbox input "true"
click at [701, 483] on button "Confirm" at bounding box center [681, 484] width 44 height 17
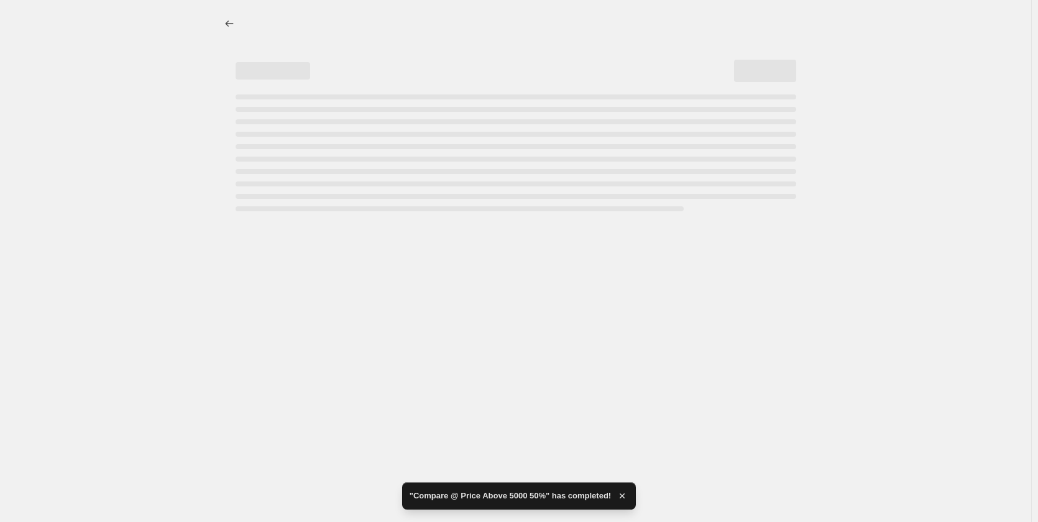
select select "percentage"
select select "collection"
select select "product_status"
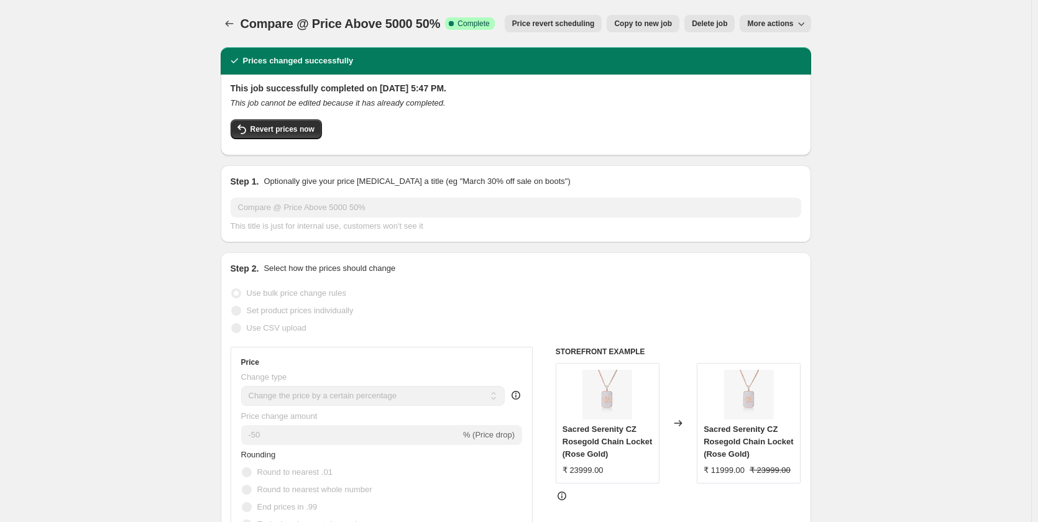
click at [666, 30] on button "Copy to new job" at bounding box center [643, 23] width 73 height 17
select select "percentage"
select select "collection"
select select "product_status"
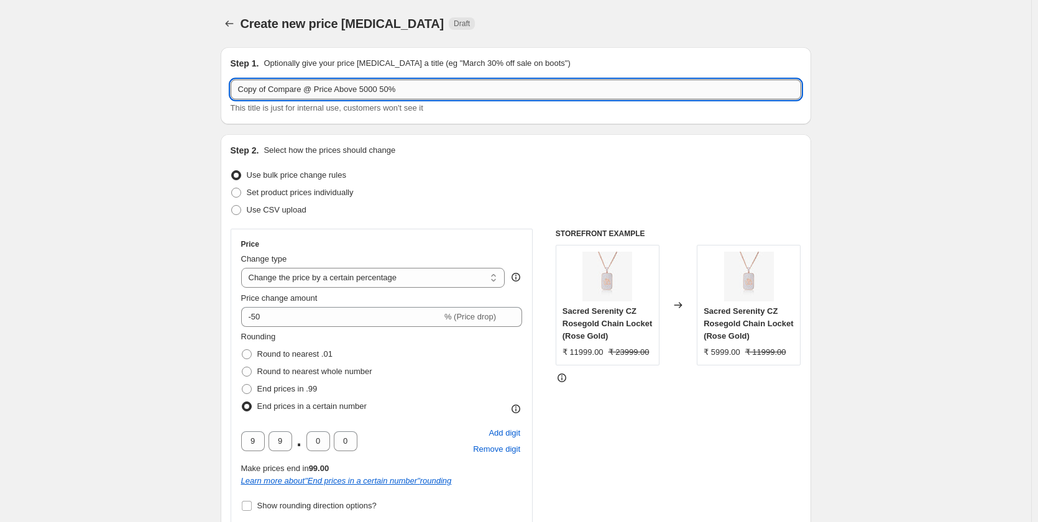
click at [409, 91] on input "Copy of Compare @ Price Above 5000 50%" at bounding box center [516, 90] width 571 height 20
paste input "Festive"
click at [265, 88] on input "Festive40%" at bounding box center [516, 90] width 571 height 20
type input "Festive 40%"
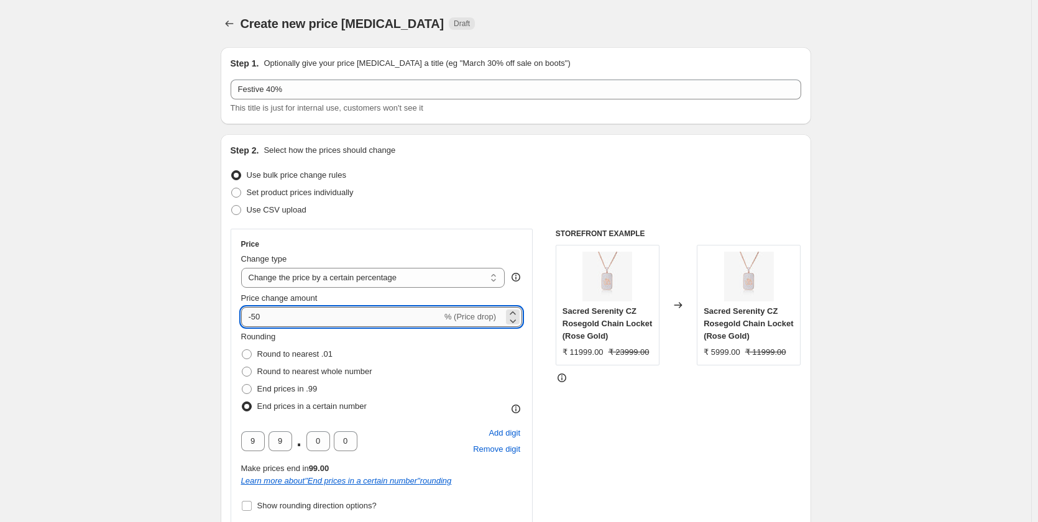
click at [260, 320] on input "-50" at bounding box center [341, 317] width 201 height 20
type input "-40"
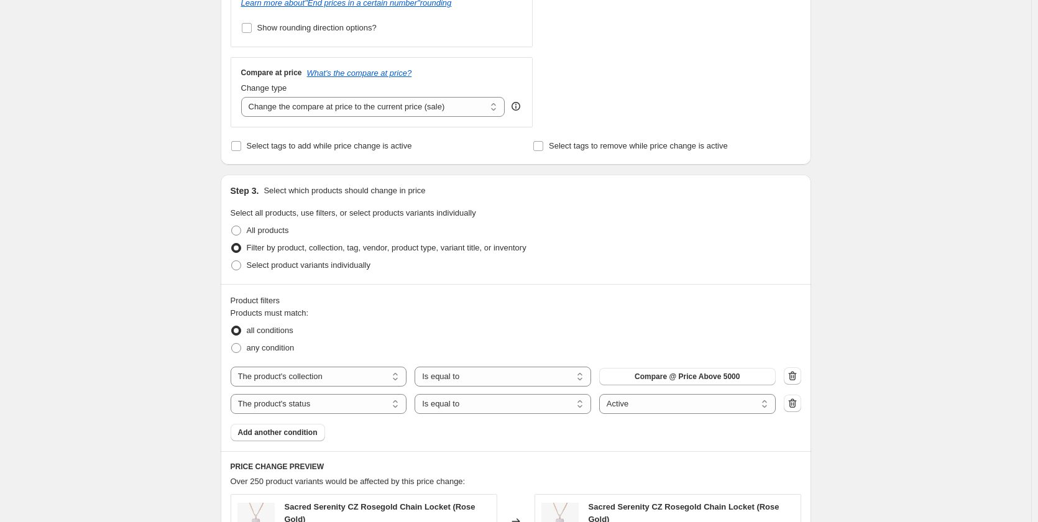
scroll to position [497, 0]
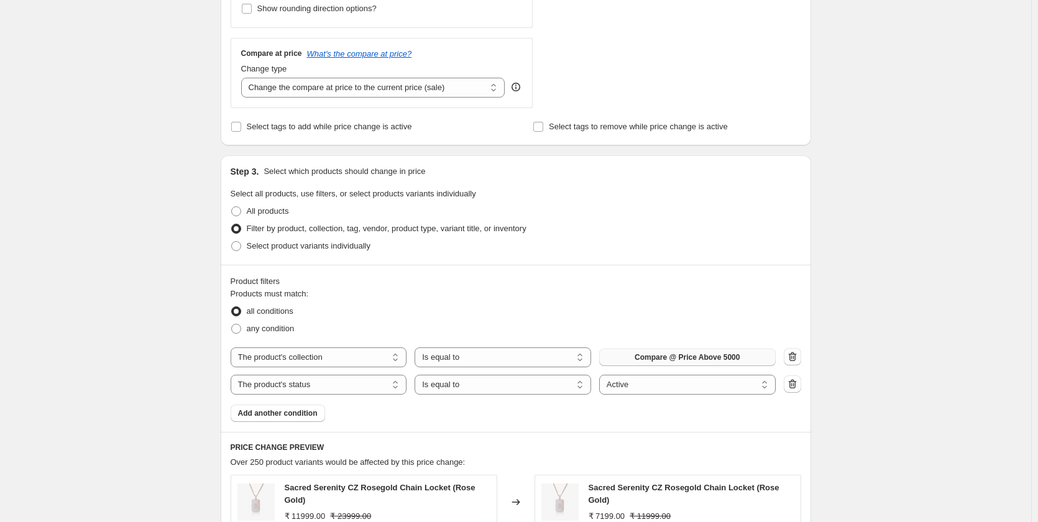
click at [675, 363] on span "Compare @ Price Above 5000" at bounding box center [687, 358] width 105 height 10
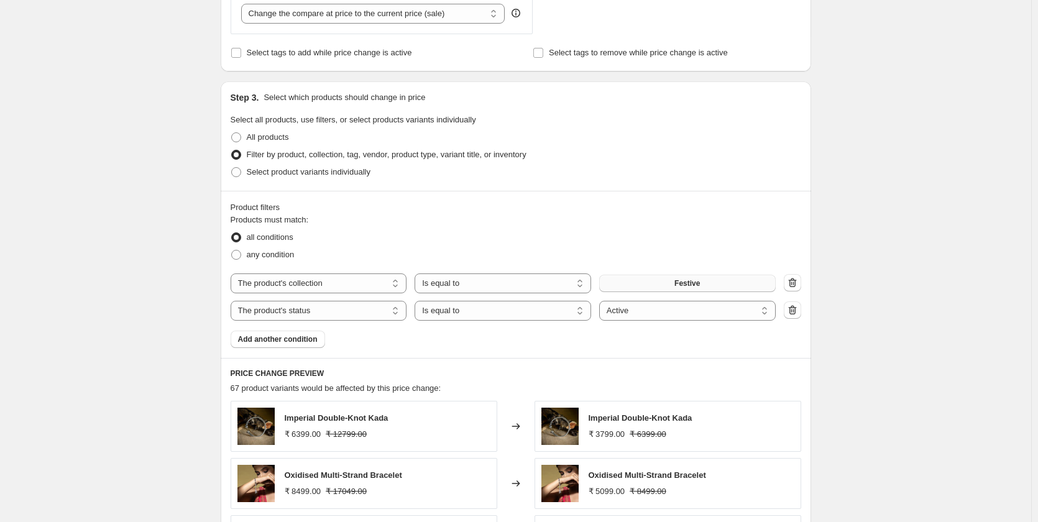
scroll to position [435, 0]
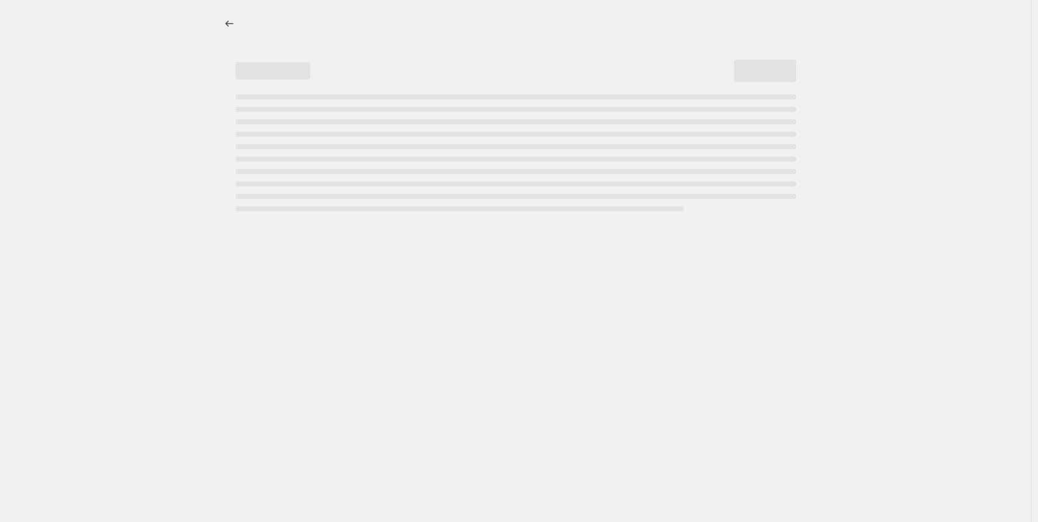
select select "percentage"
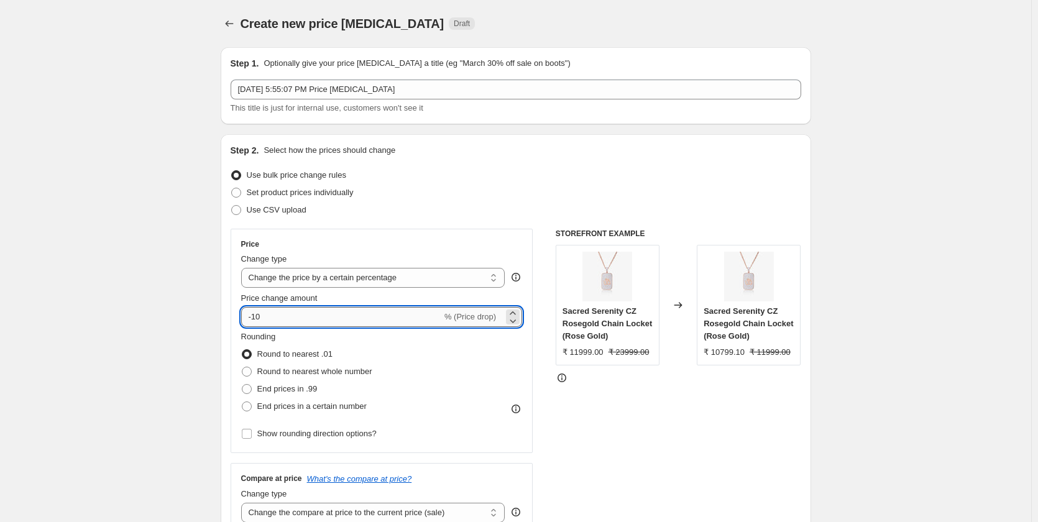
click at [273, 323] on input "-10" at bounding box center [341, 317] width 201 height 20
click at [229, 27] on icon "Price change jobs" at bounding box center [229, 23] width 12 height 12
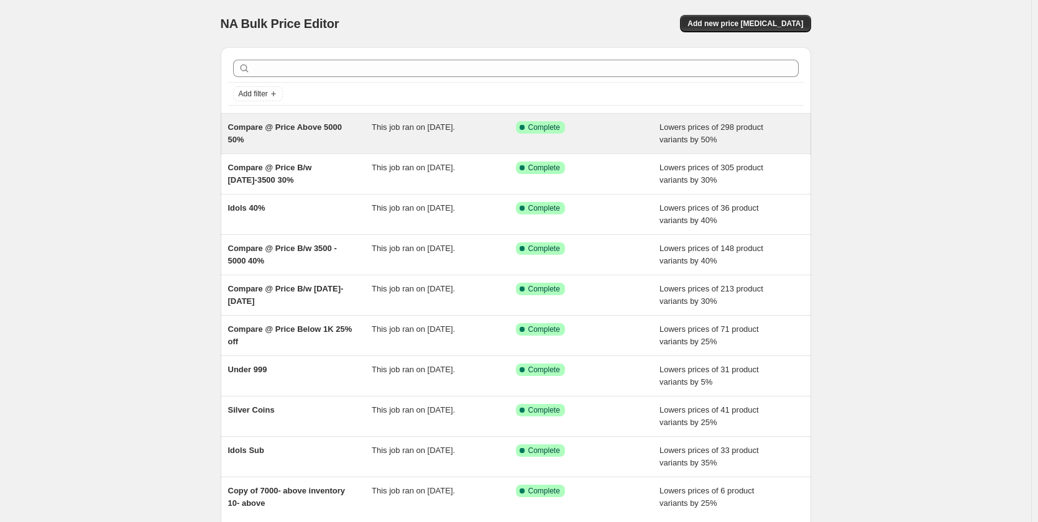
click at [409, 134] on div "This job ran on [DATE]." at bounding box center [444, 133] width 144 height 25
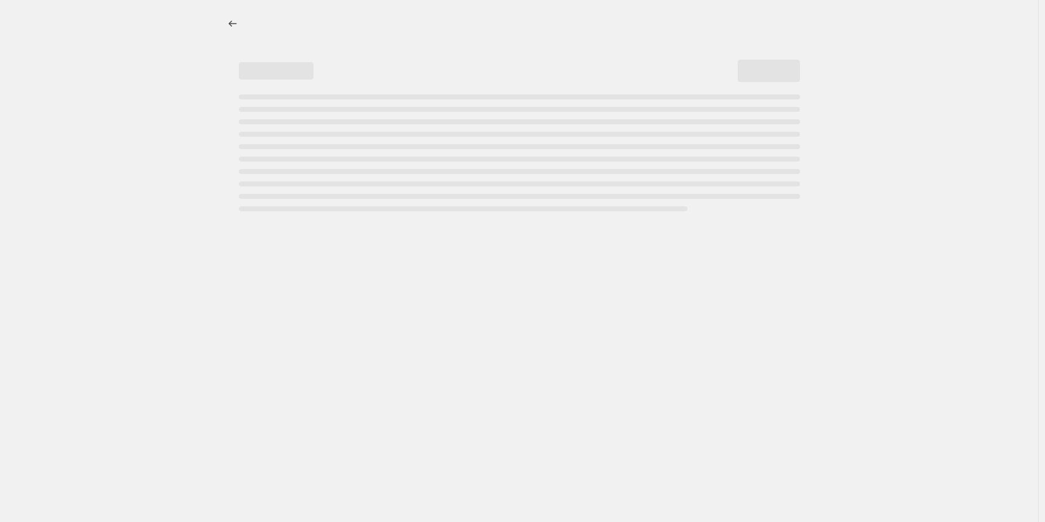
select select "percentage"
select select "collection"
select select "product_status"
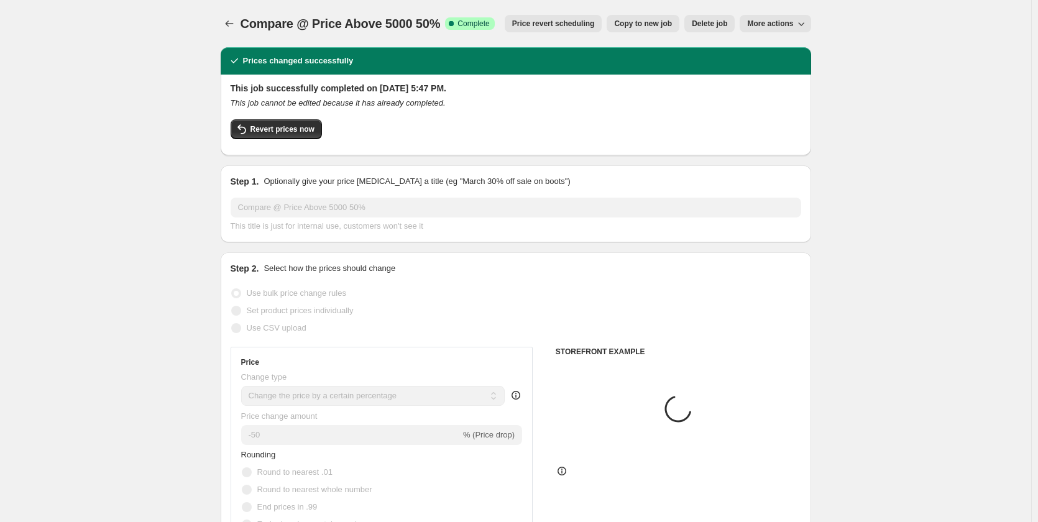
click at [652, 24] on span "Copy to new job" at bounding box center [643, 24] width 58 height 10
select select "percentage"
select select "collection"
select select "product_status"
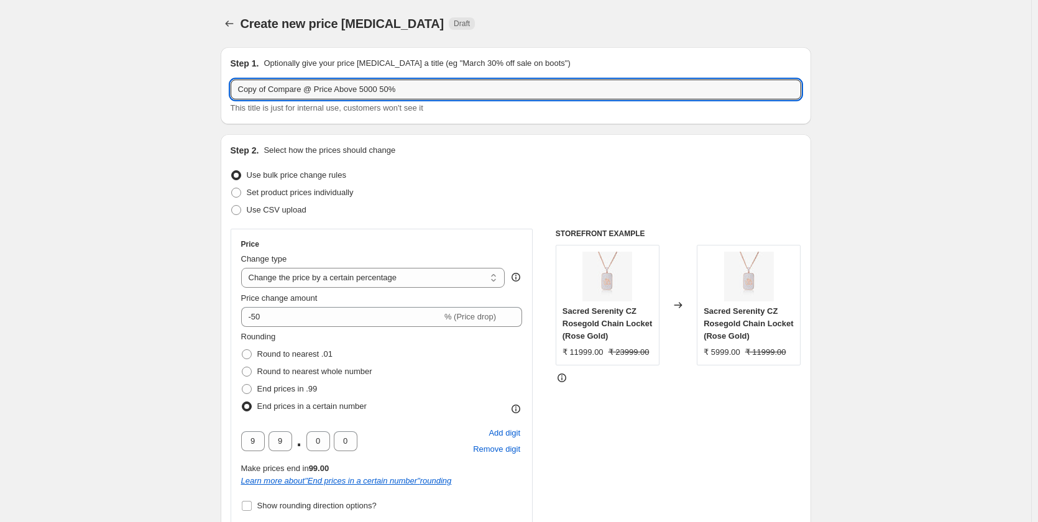
drag, startPoint x: 383, startPoint y: 90, endPoint x: 206, endPoint y: 83, distance: 176.7
paste input "Festive"
type input "Festive 40%"
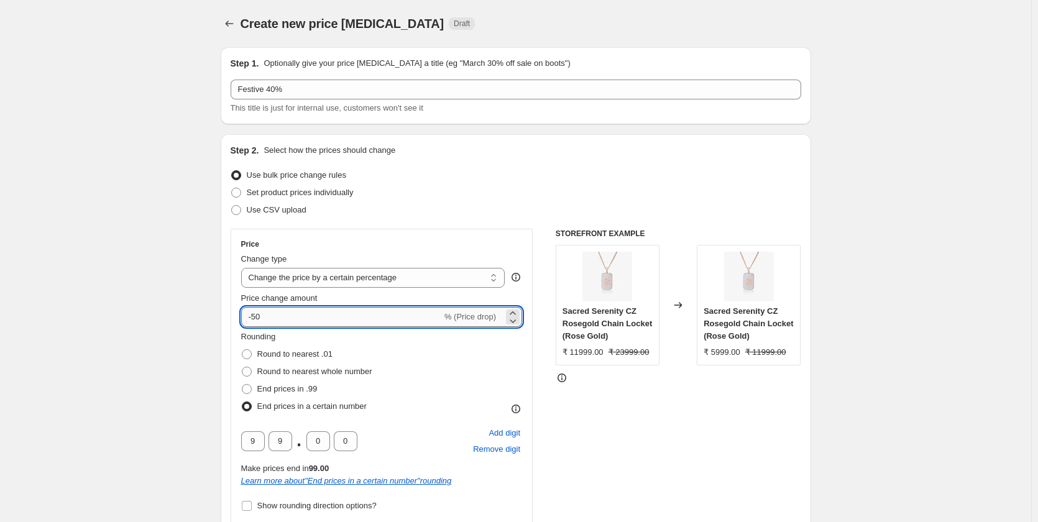
click at [259, 312] on input "-50" at bounding box center [341, 317] width 201 height 20
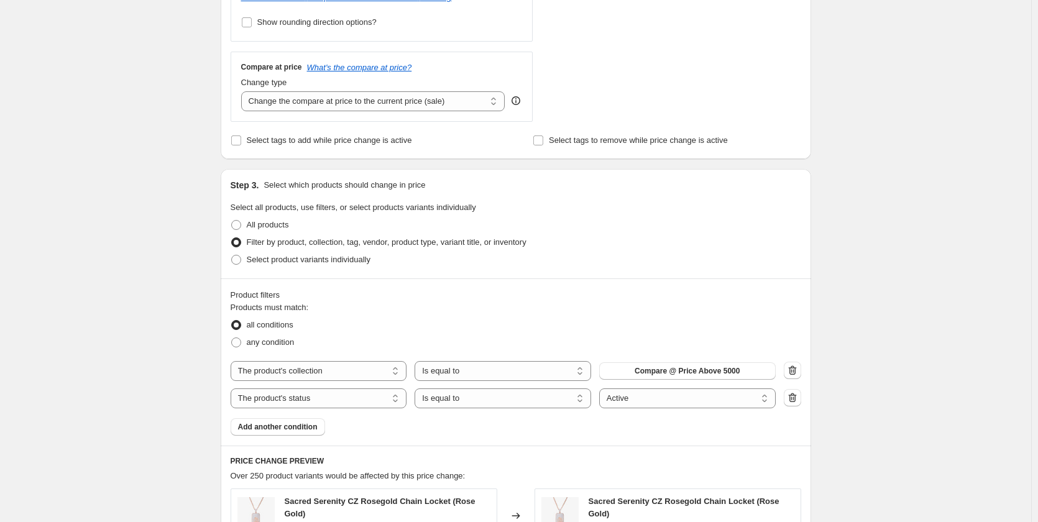
scroll to position [560, 0]
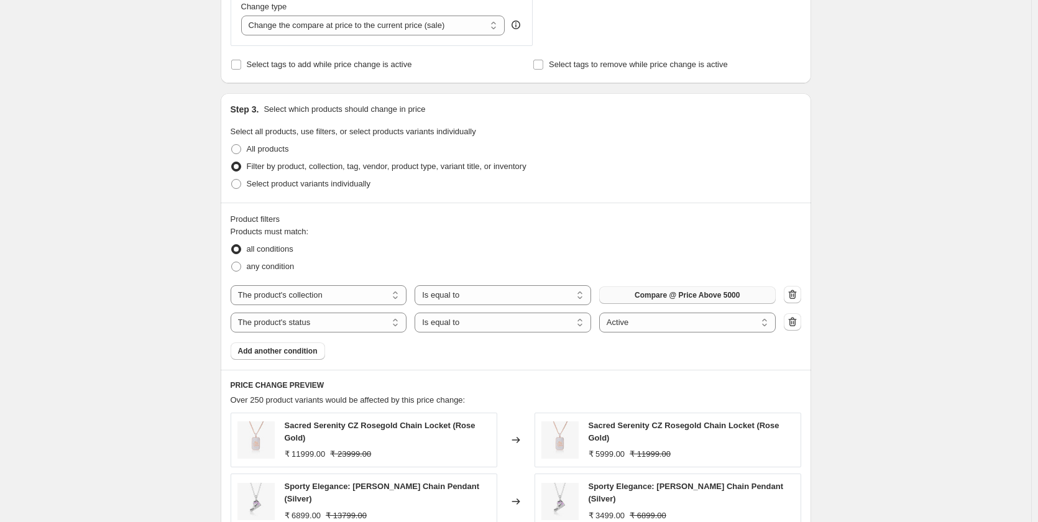
type input "-40"
click at [642, 300] on span "Compare @ Price Above 5000" at bounding box center [687, 295] width 105 height 10
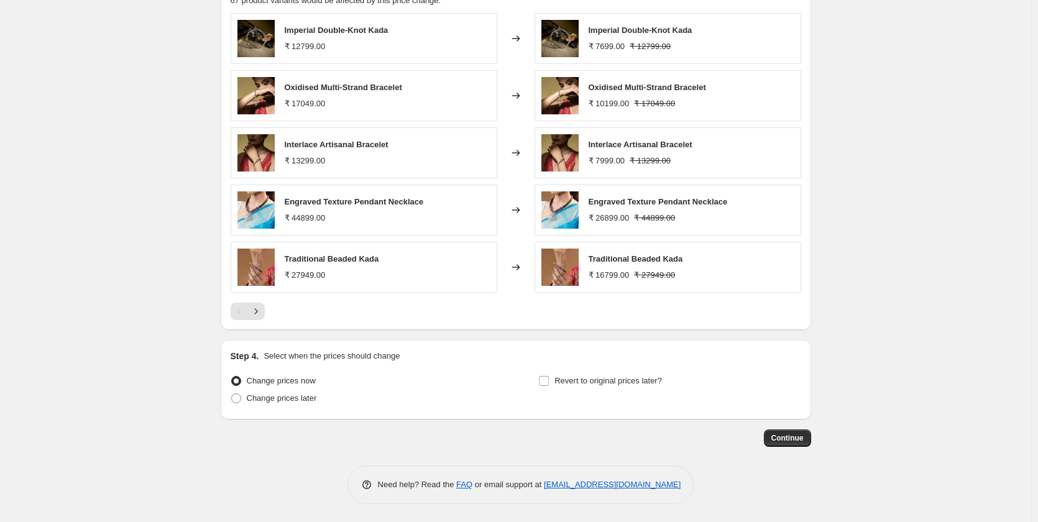
scroll to position [961, 0]
click at [780, 433] on span "Continue" at bounding box center [788, 438] width 32 height 10
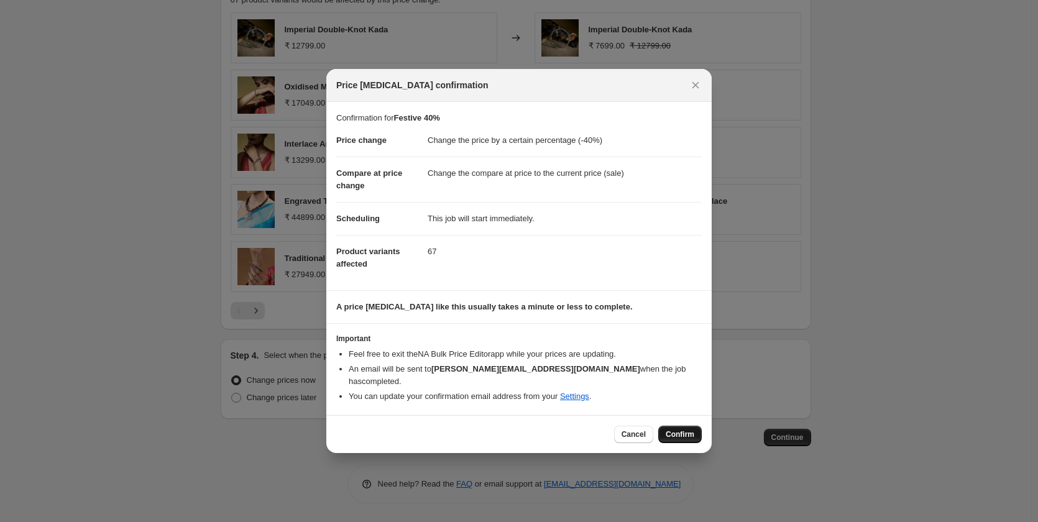
click at [682, 430] on span "Confirm" at bounding box center [680, 435] width 29 height 10
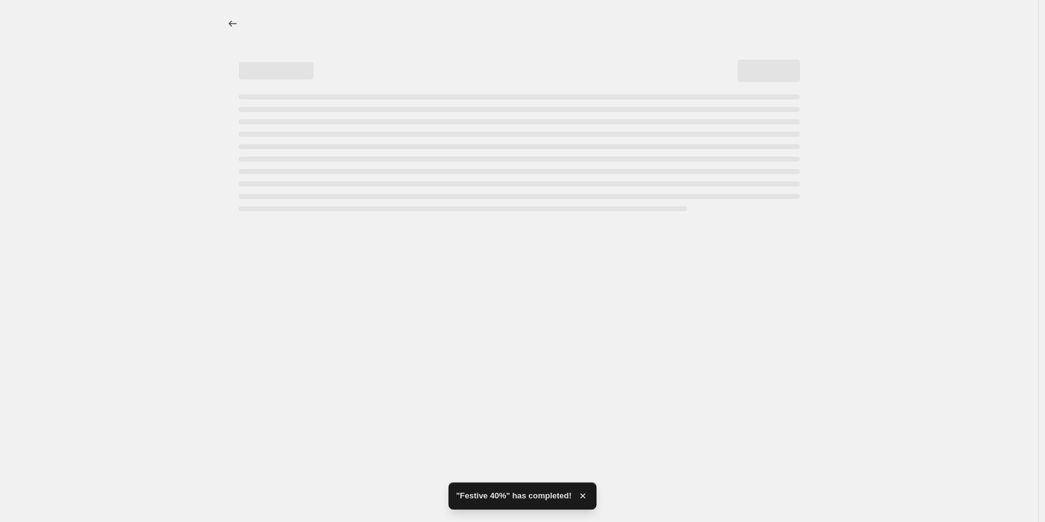
select select "percentage"
select select "collection"
select select "product_status"
